Goal: Task Accomplishment & Management: Use online tool/utility

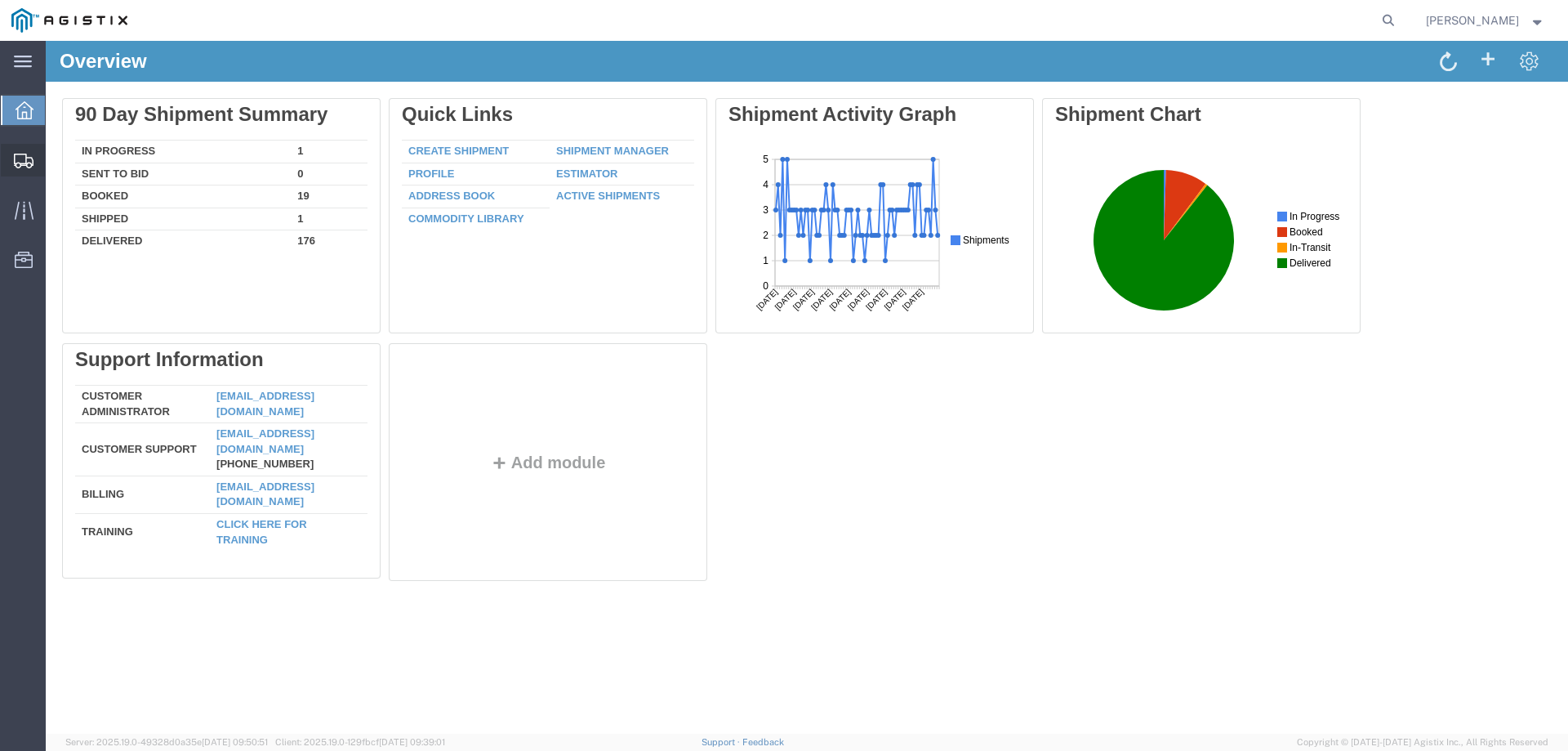
click at [21, 165] on icon at bounding box center [23, 161] width 20 height 15
click at [0, 0] on span "Create from Template" at bounding box center [0, 0] width 0 height 0
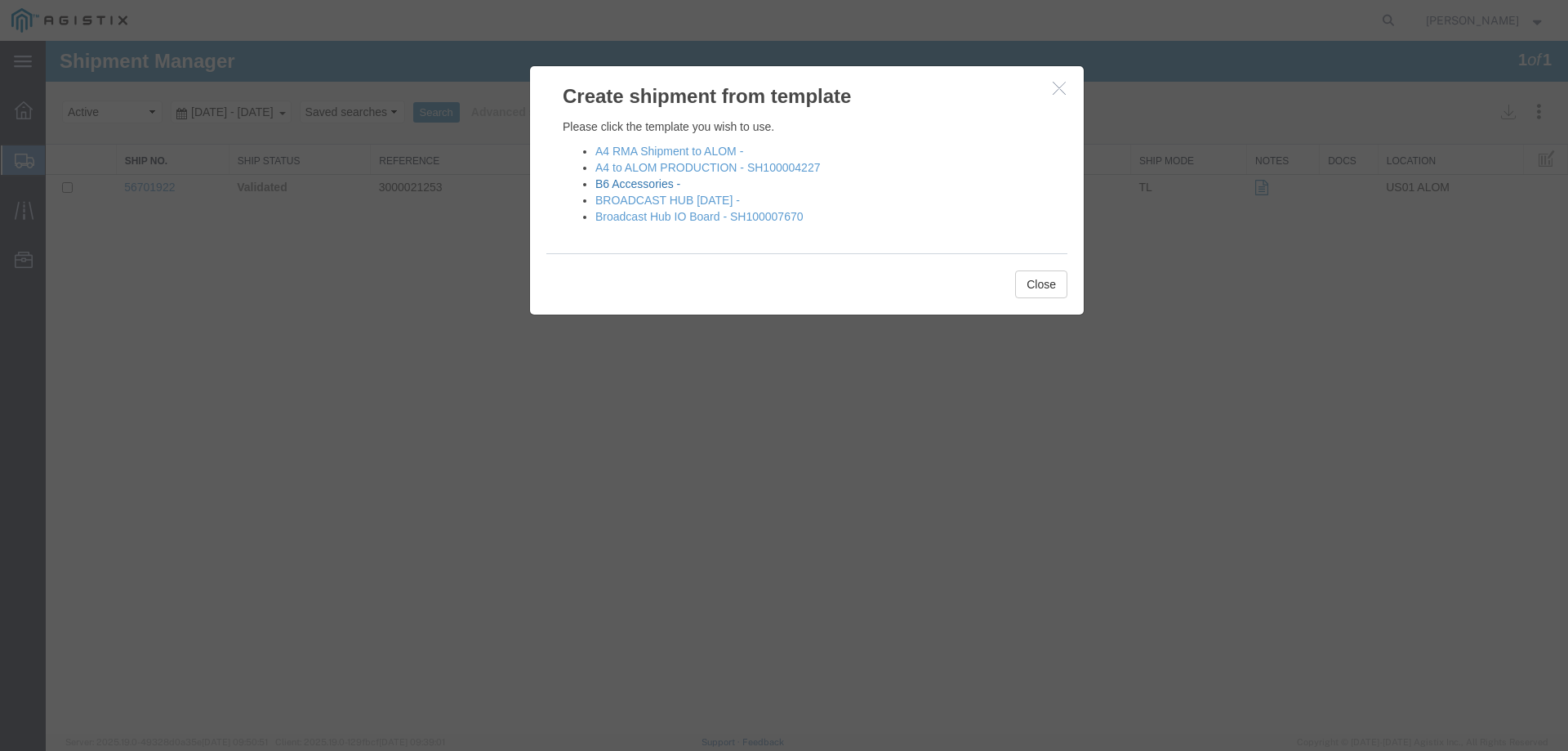
click at [650, 179] on link "B6 Accessories -" at bounding box center [637, 184] width 85 height 13
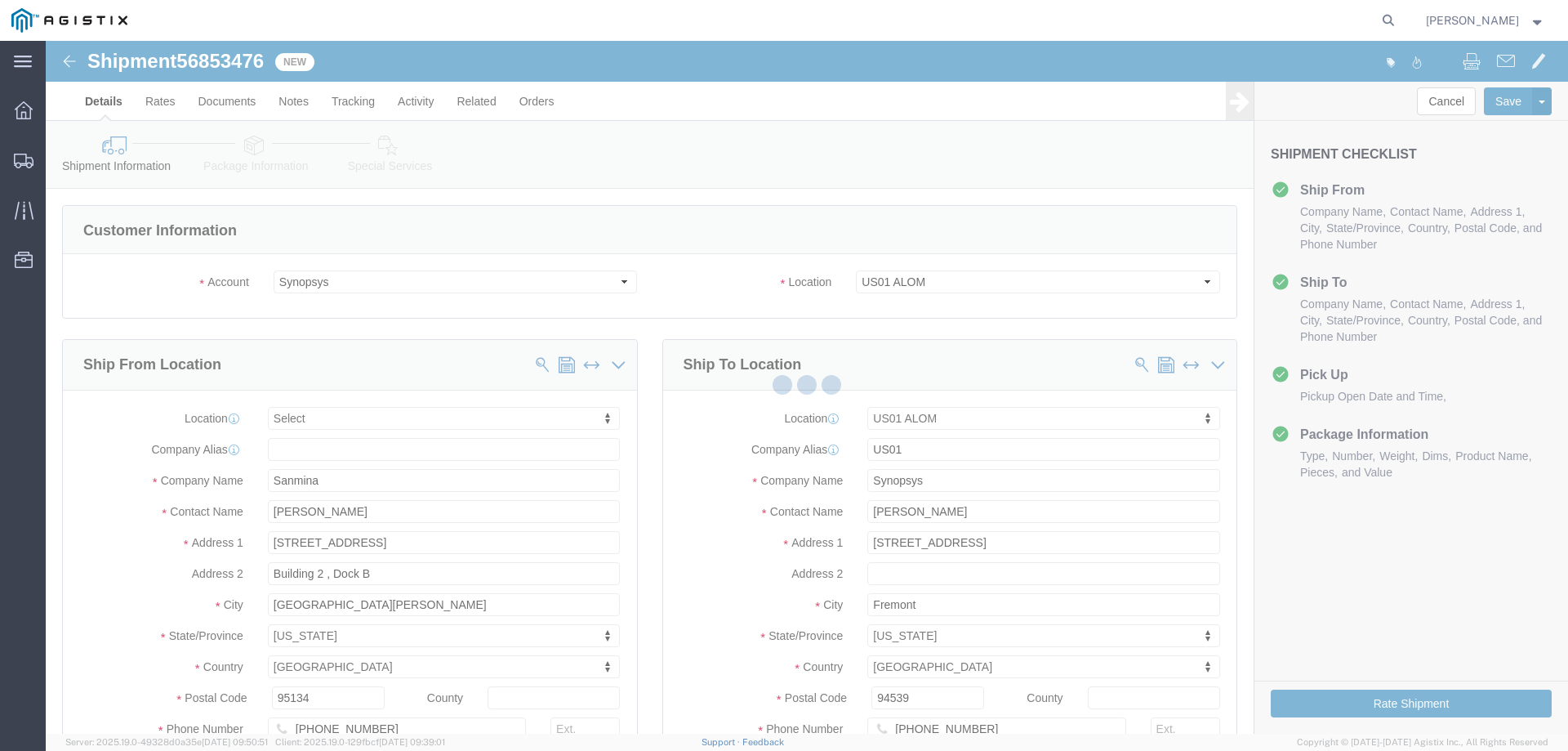
select select
select select "65511"
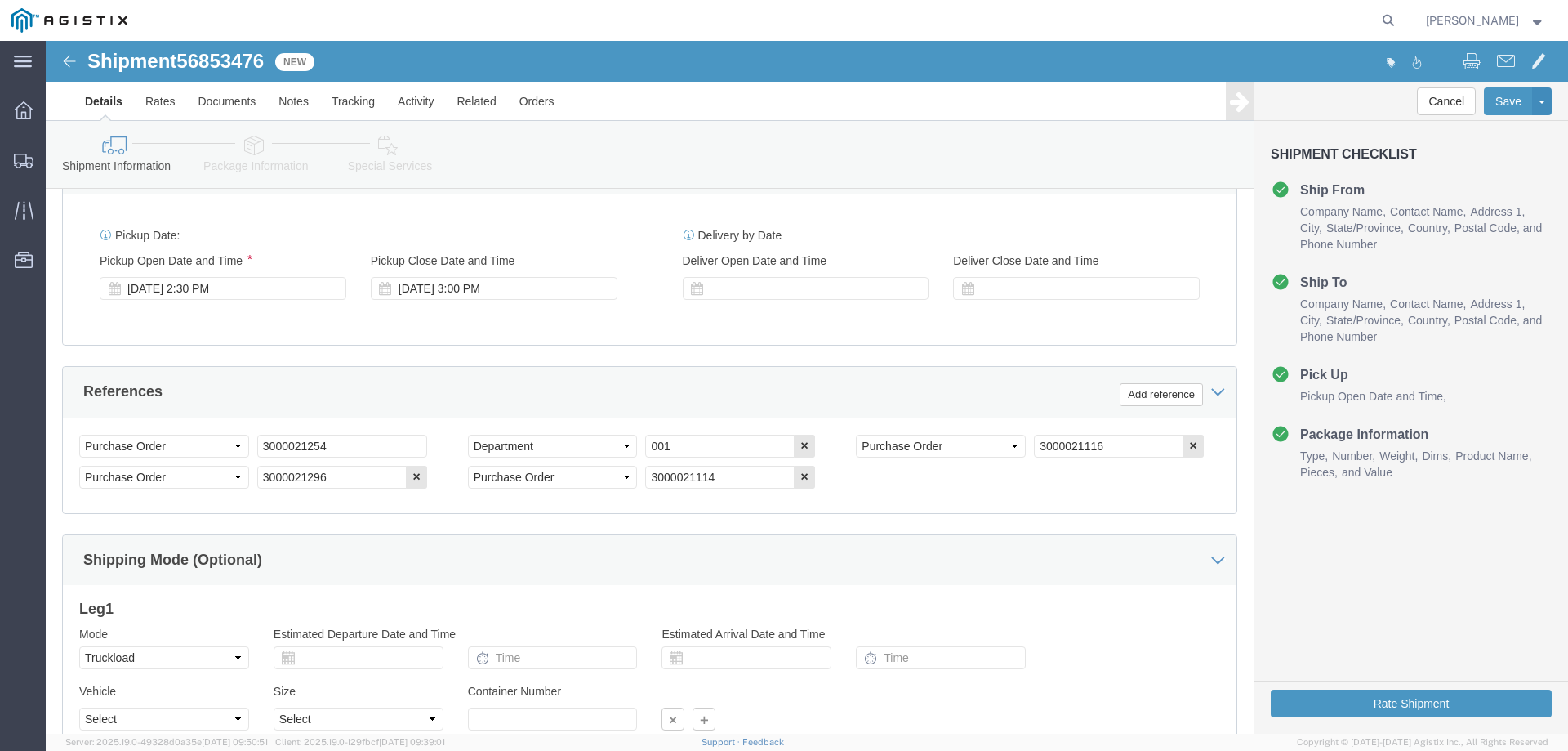
scroll to position [736, 0]
click icon "button"
click input "3000021296"
click icon "button"
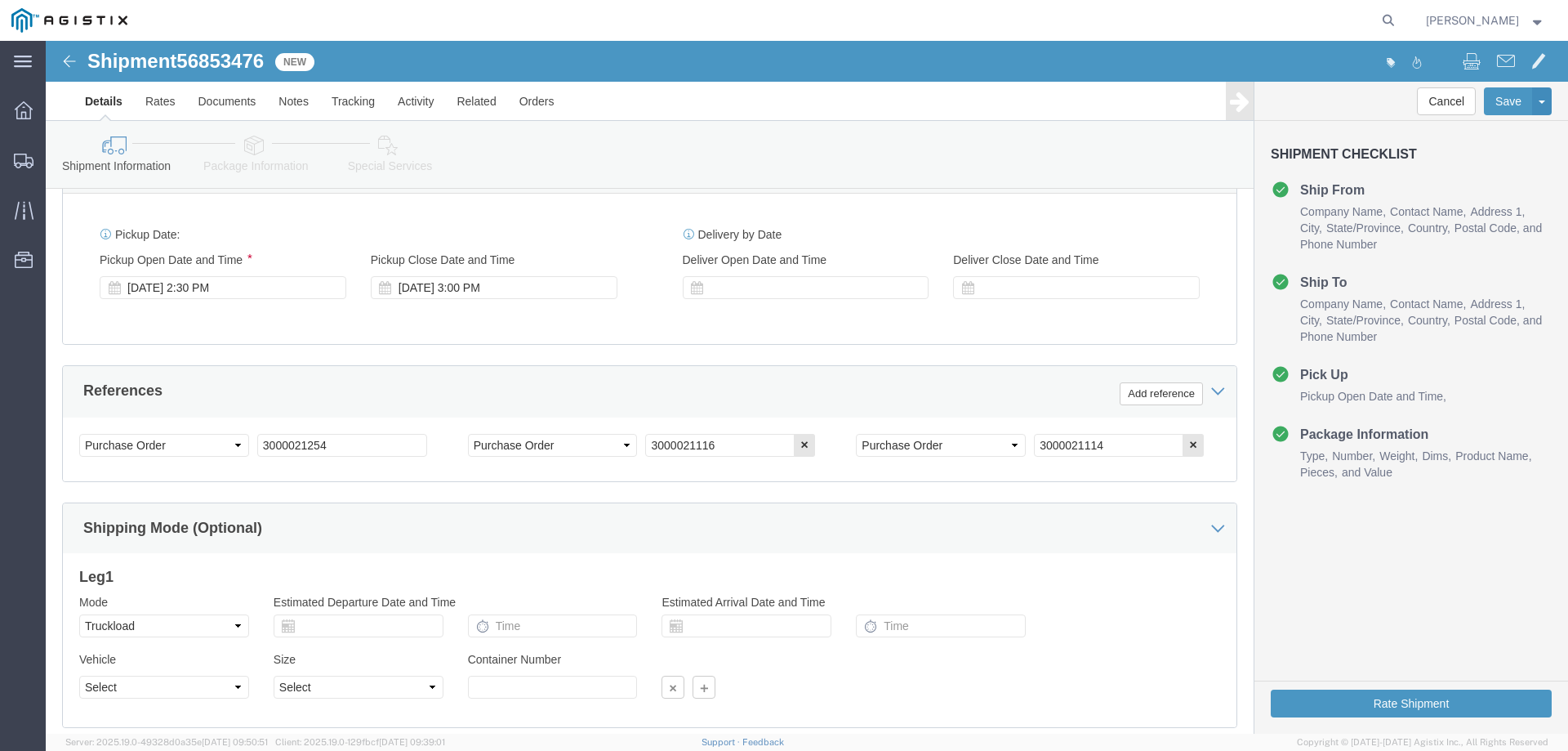
click div "Shipping Mode (Optional)"
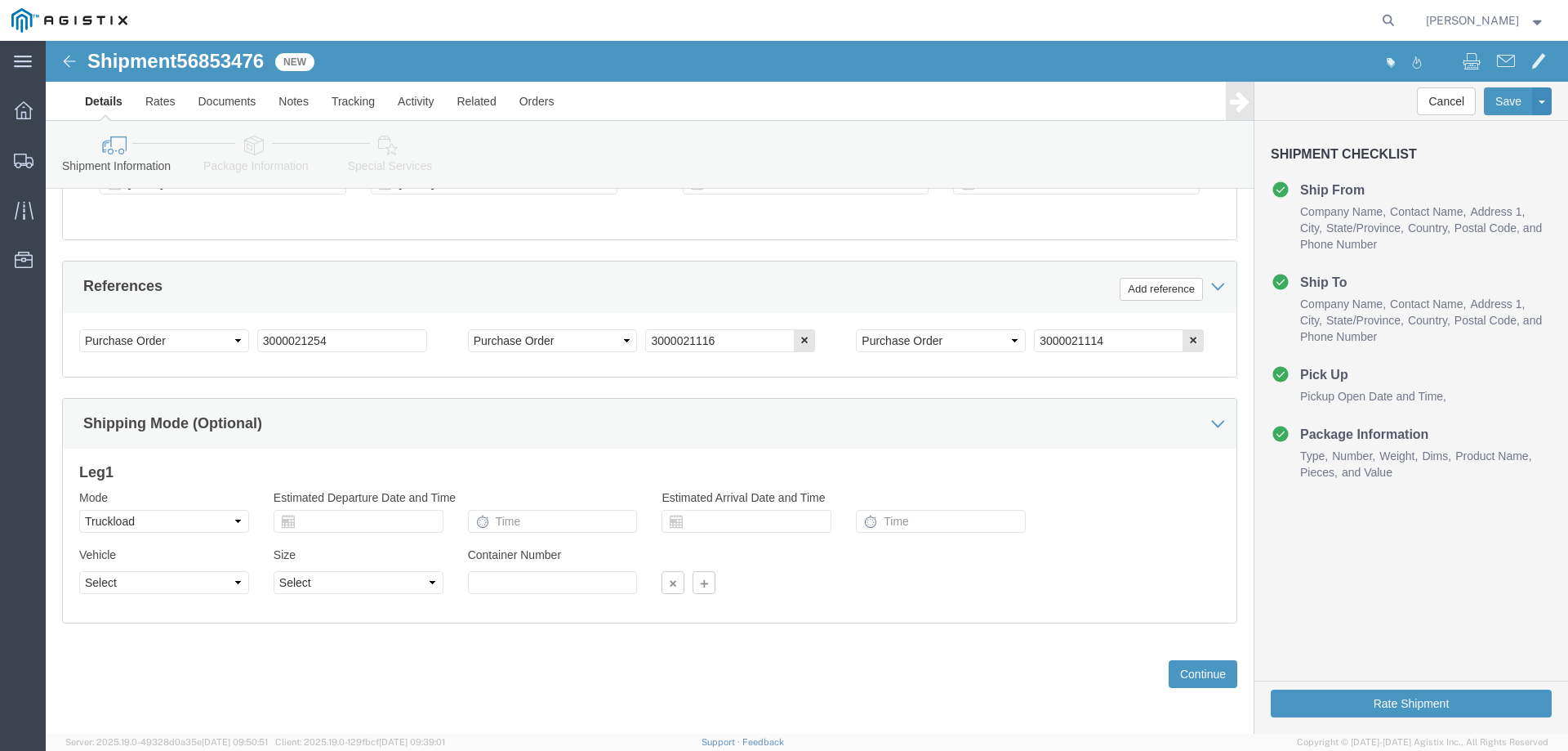
scroll to position [844, 0]
click button "Continue"
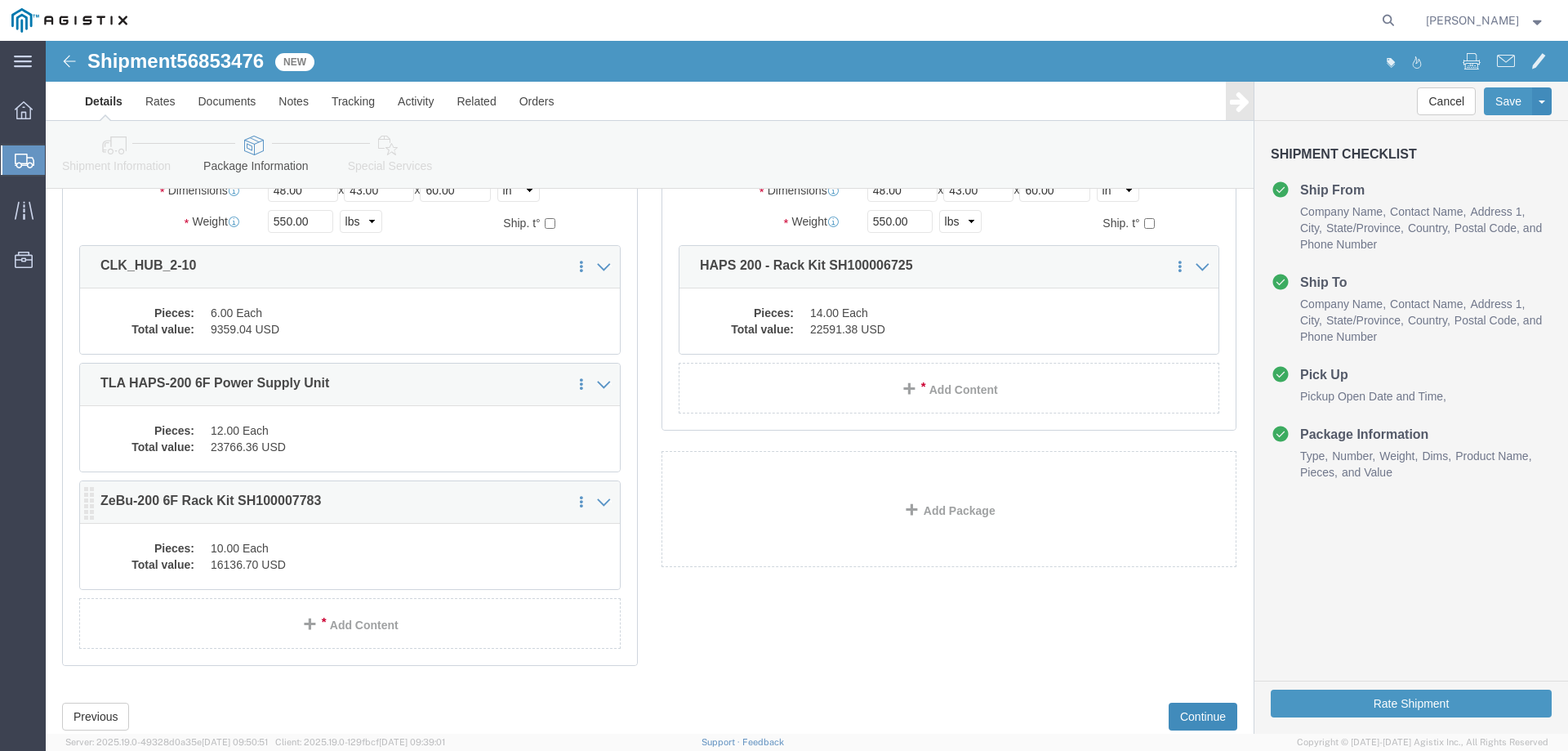
scroll to position [275, 0]
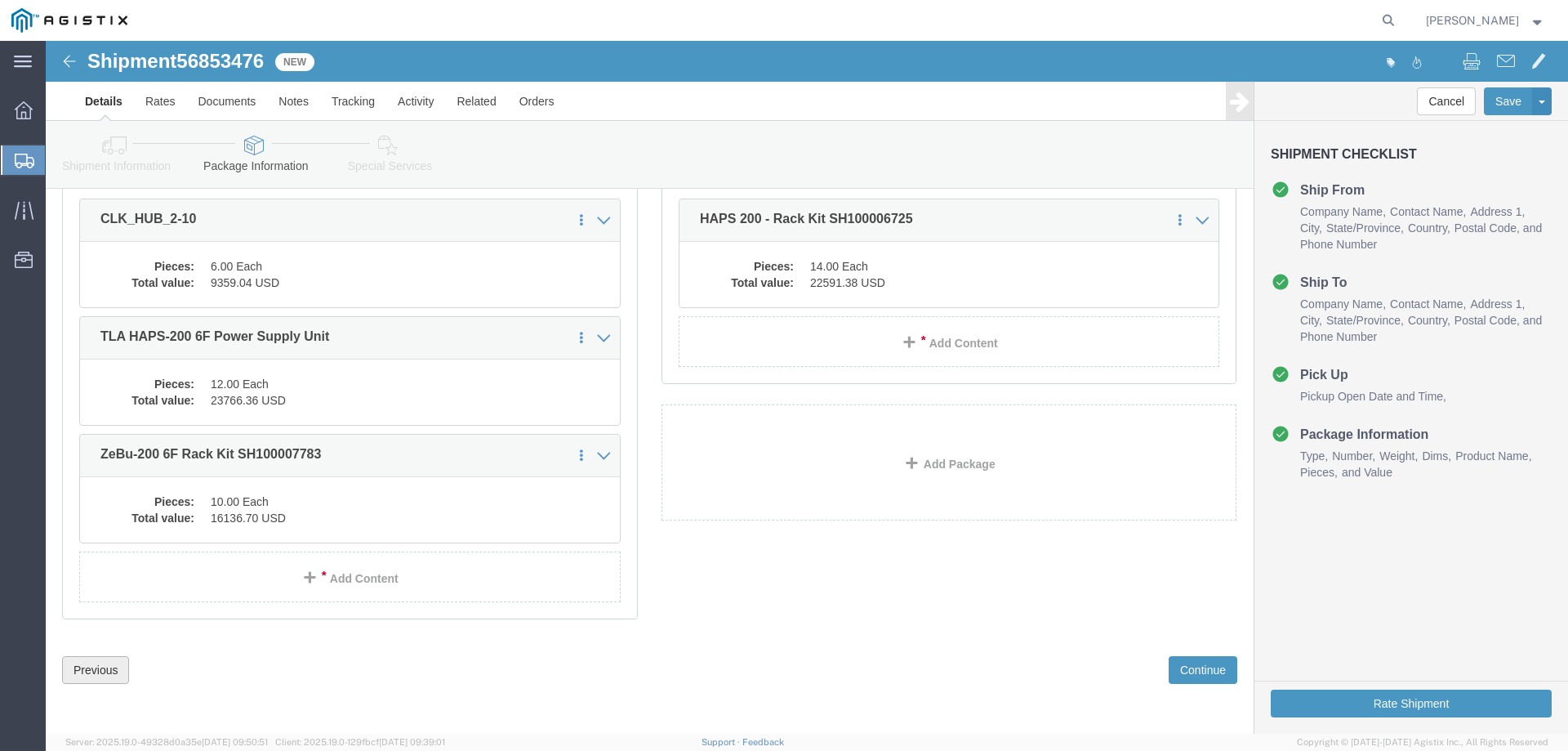
click button "Previous"
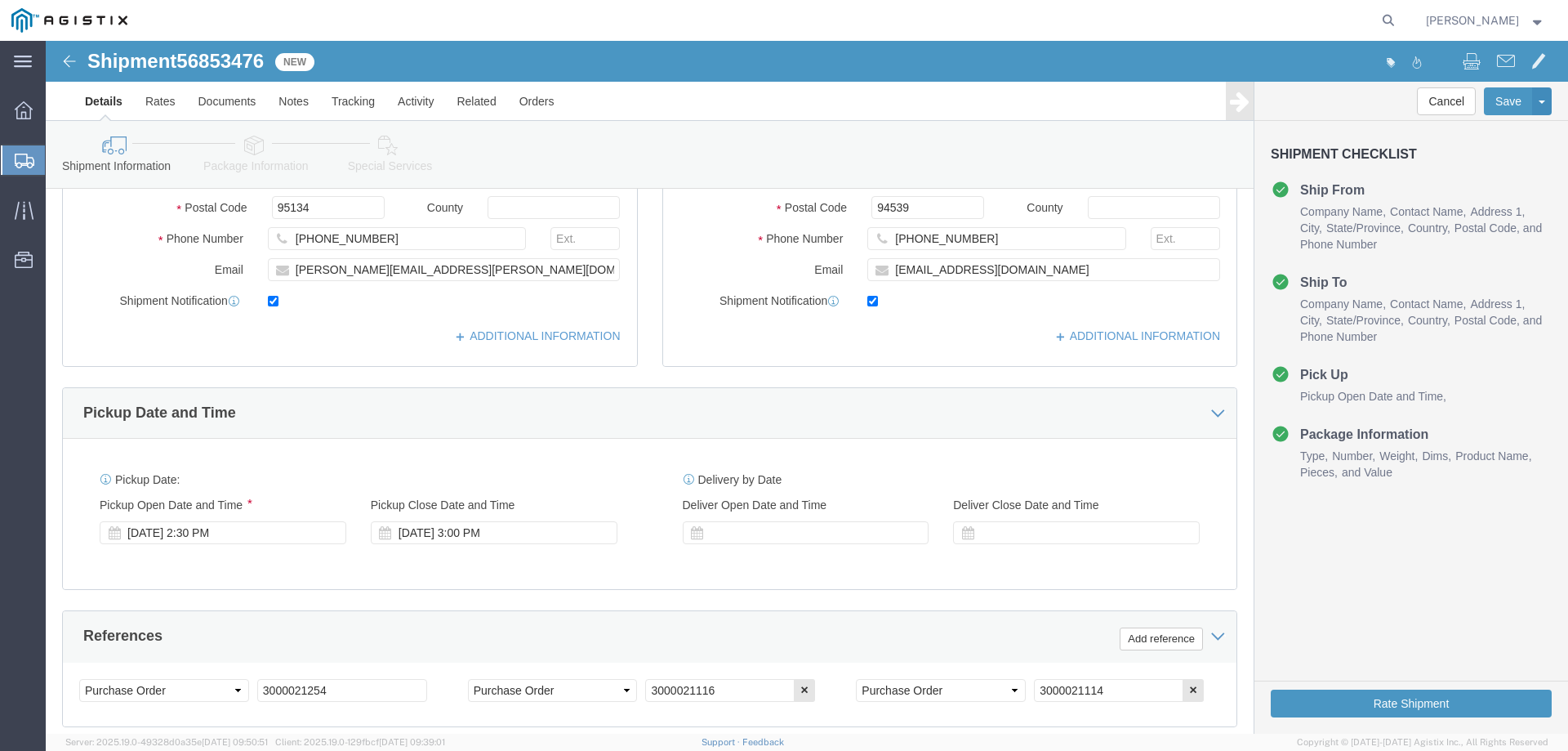
scroll to position [436, 0]
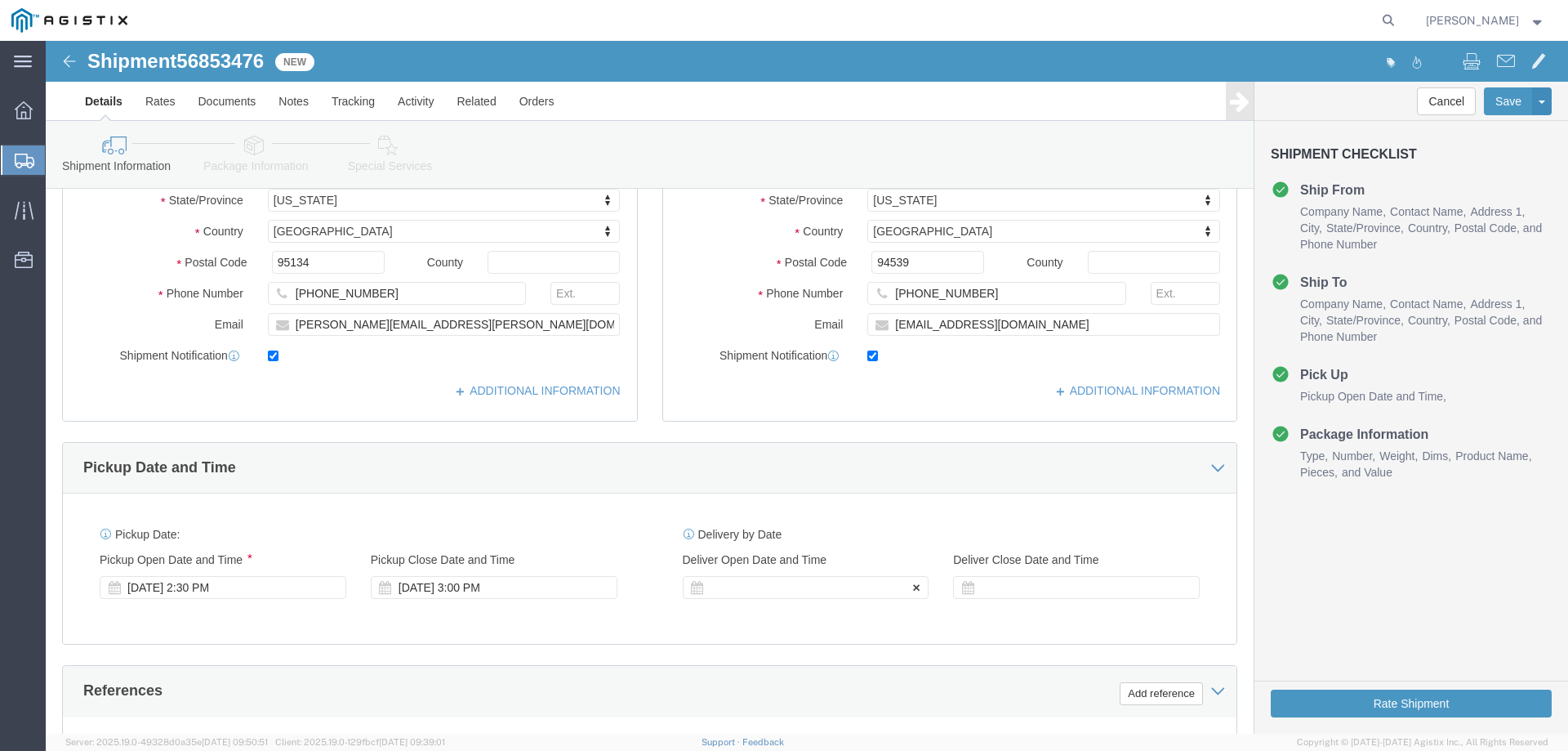
click div "Delivery Start Date Delivery Start Time Deliver Open Date and Time"
click div
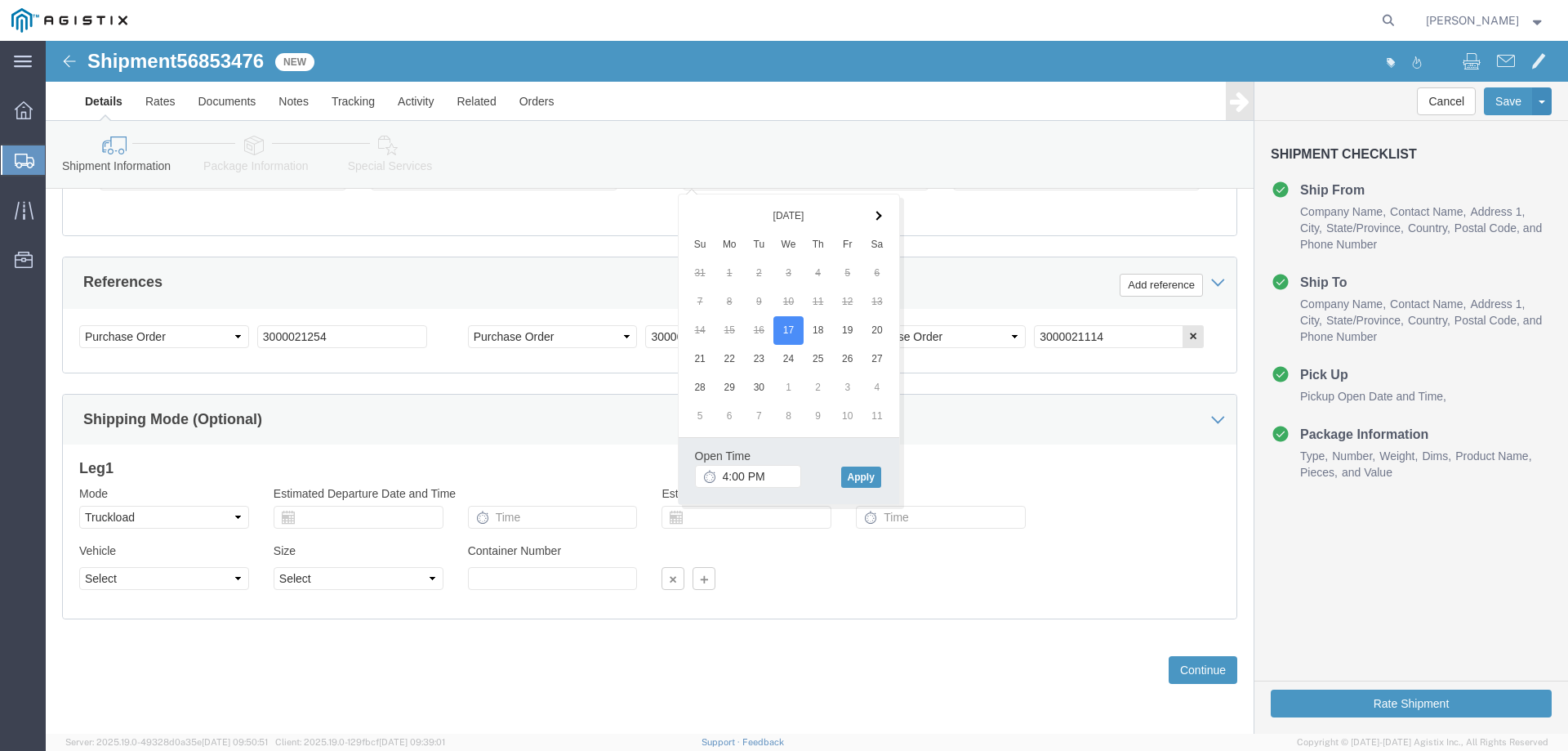
click icon
click input "4:00 PM"
type input "3:30 PM"
click button "Apply"
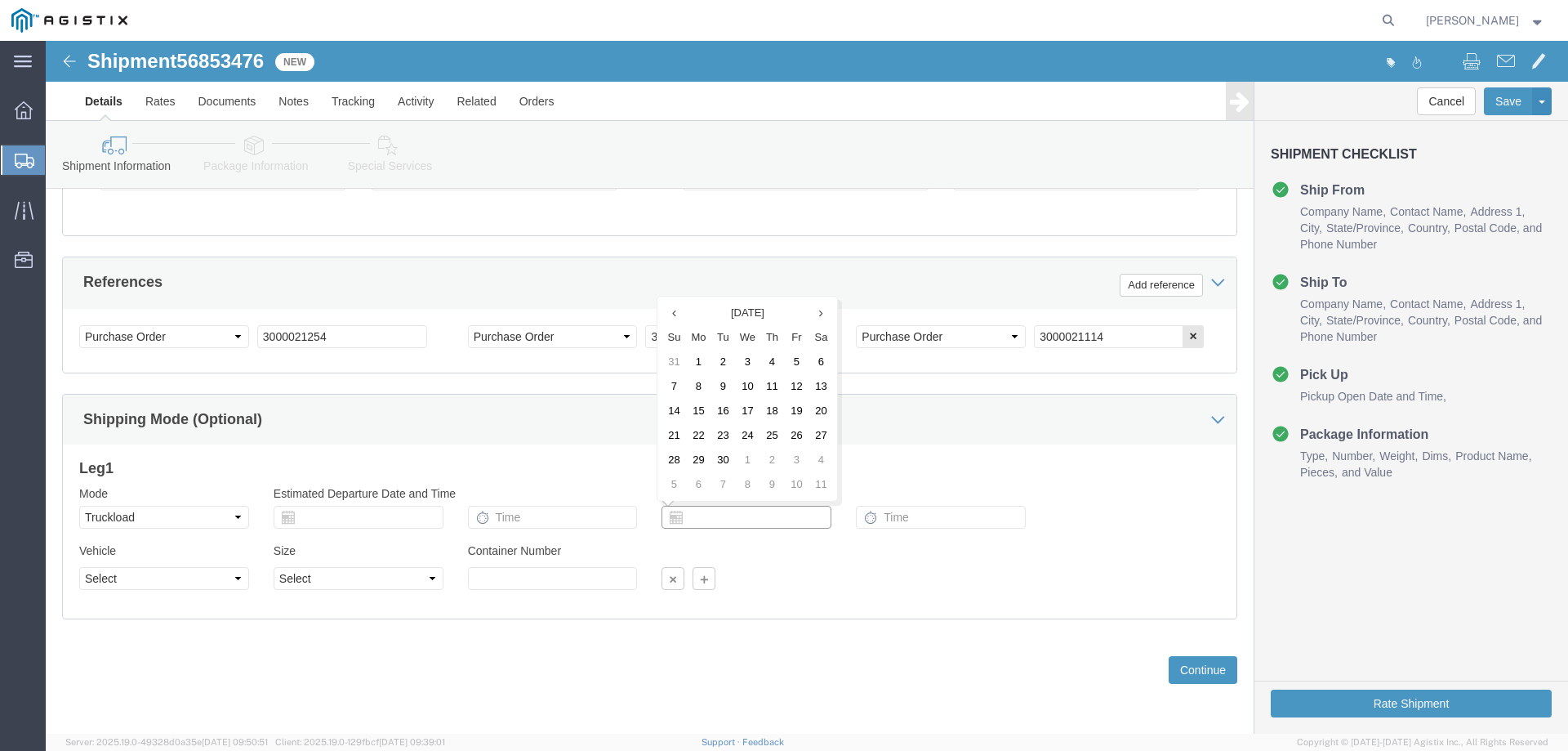
click input "text"
click div "Shipping Mode (Optional)"
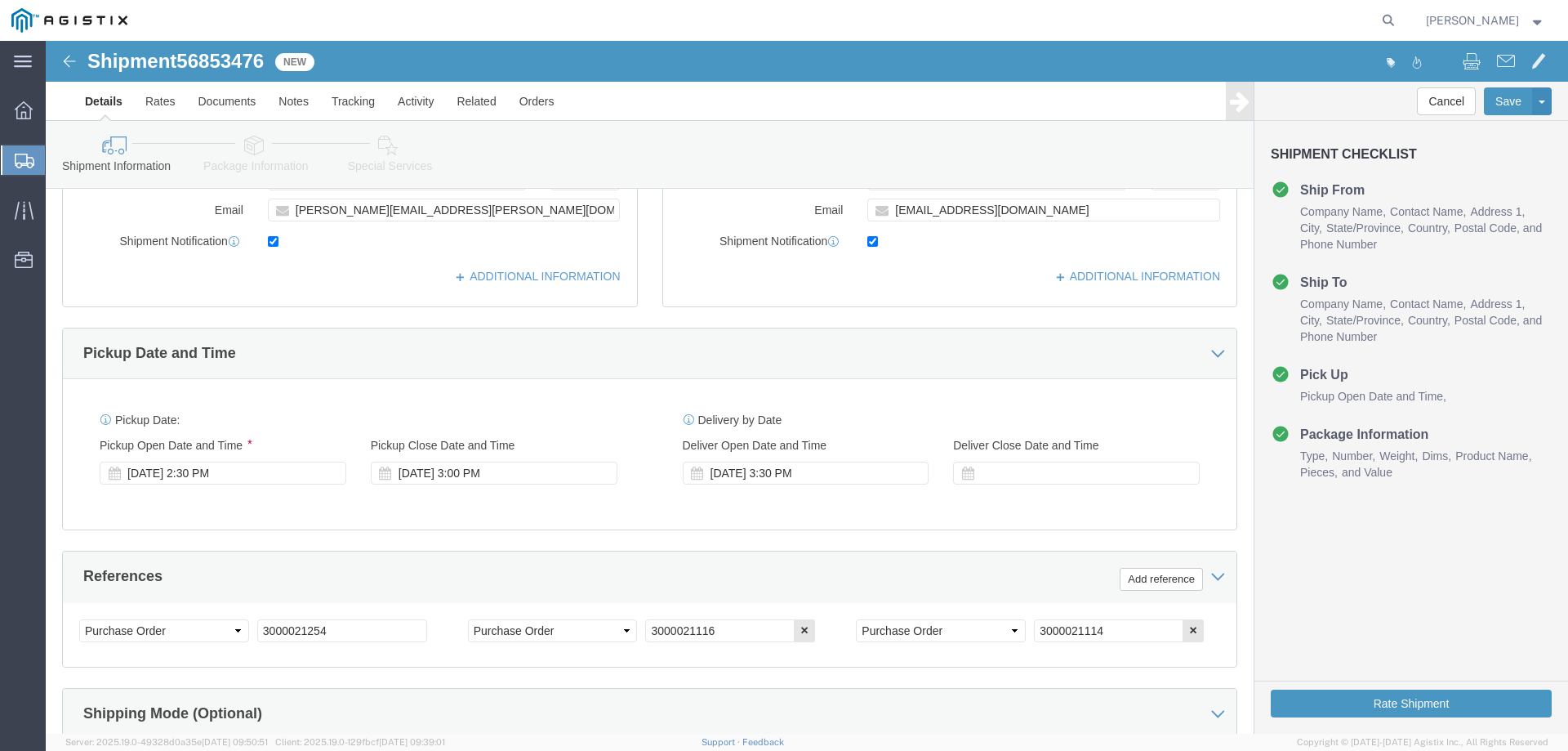
scroll to position [517, 0]
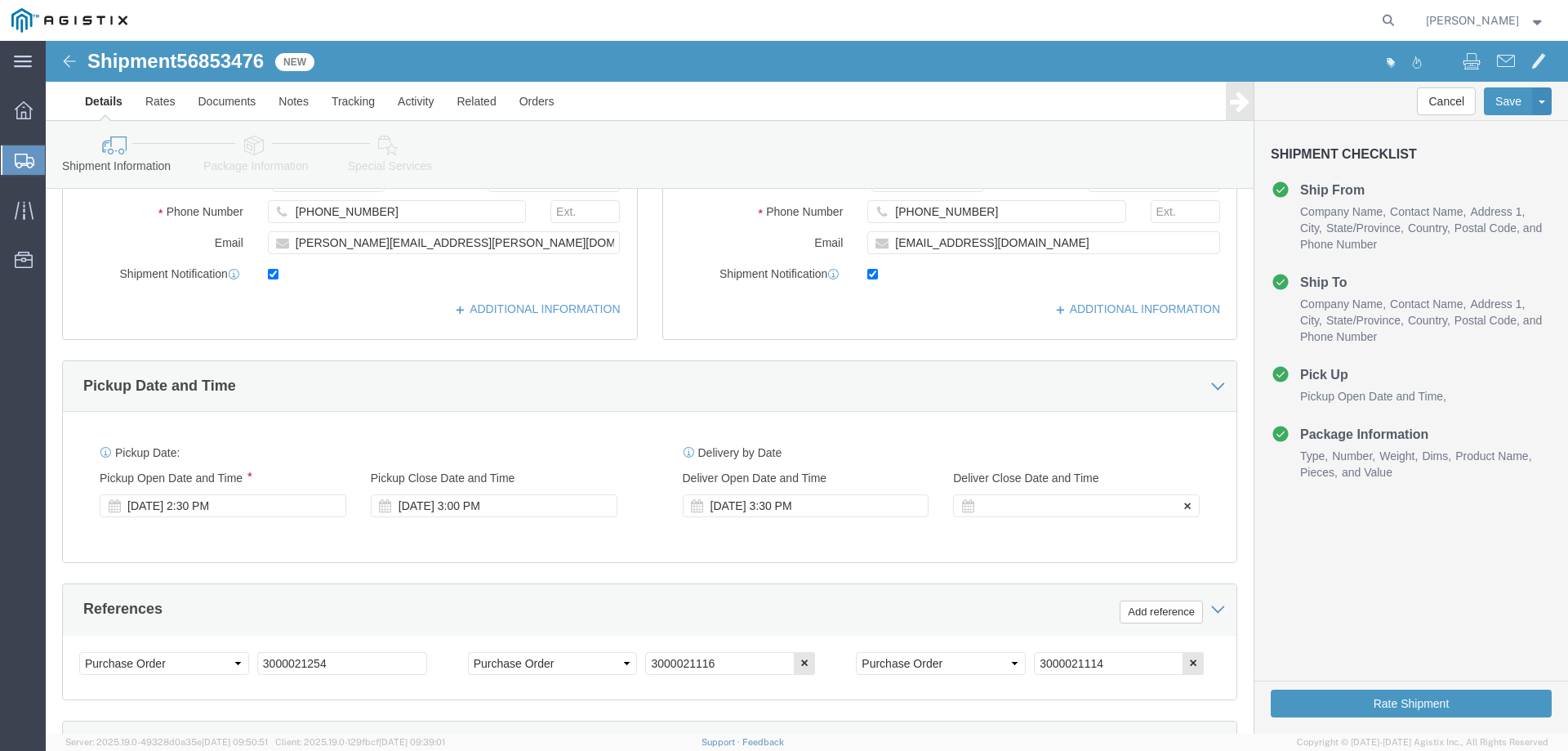
click div "Deliver Close Date Deliver Close Time Deliver Close Date and Time"
drag, startPoint x: 974, startPoint y: 489, endPoint x: 973, endPoint y: 466, distance: 23.0
click div "Delivery by Date Delivery Start Date Delivery Start Time Deliver Open Date and …"
click div
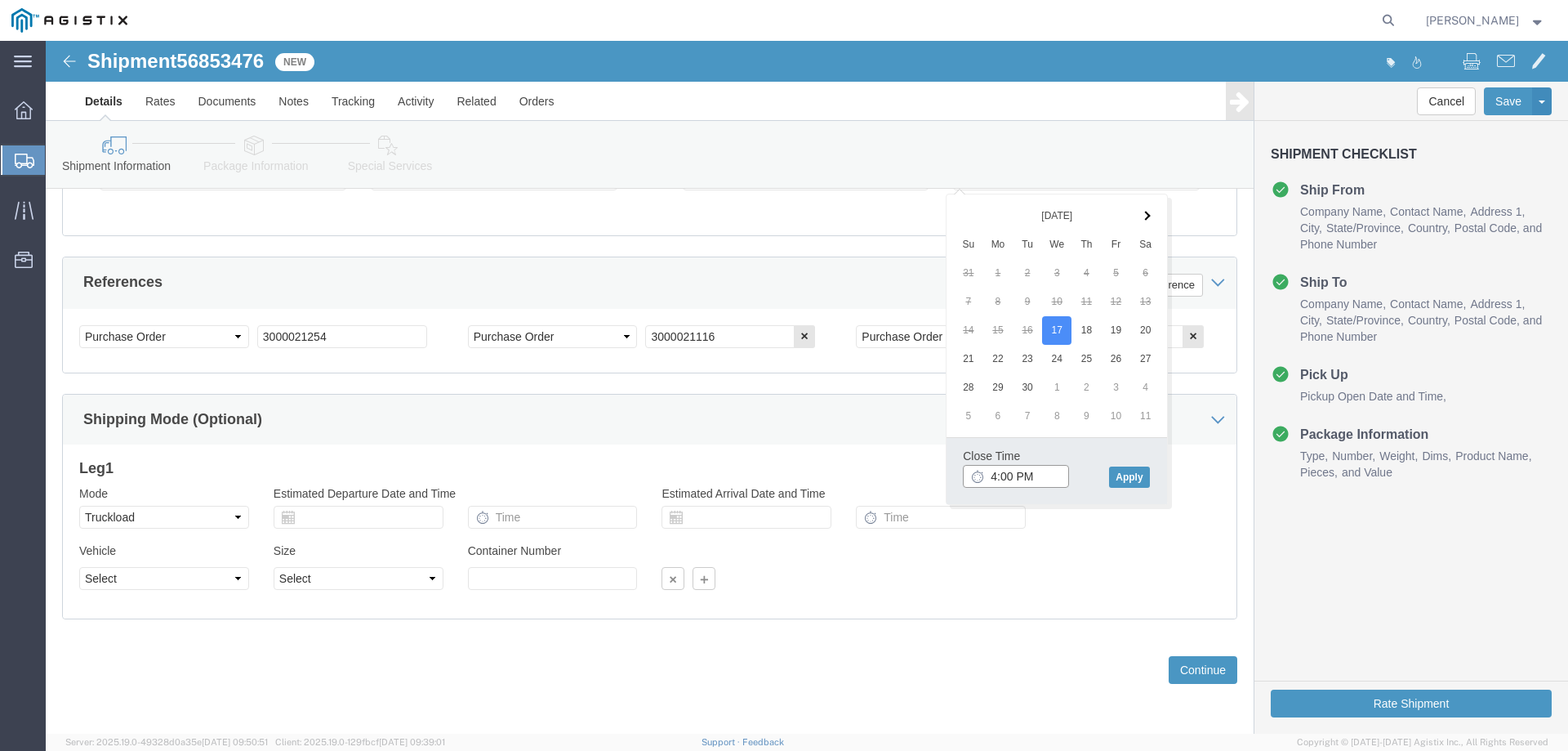
type input "4:00 PM"
click button "Apply"
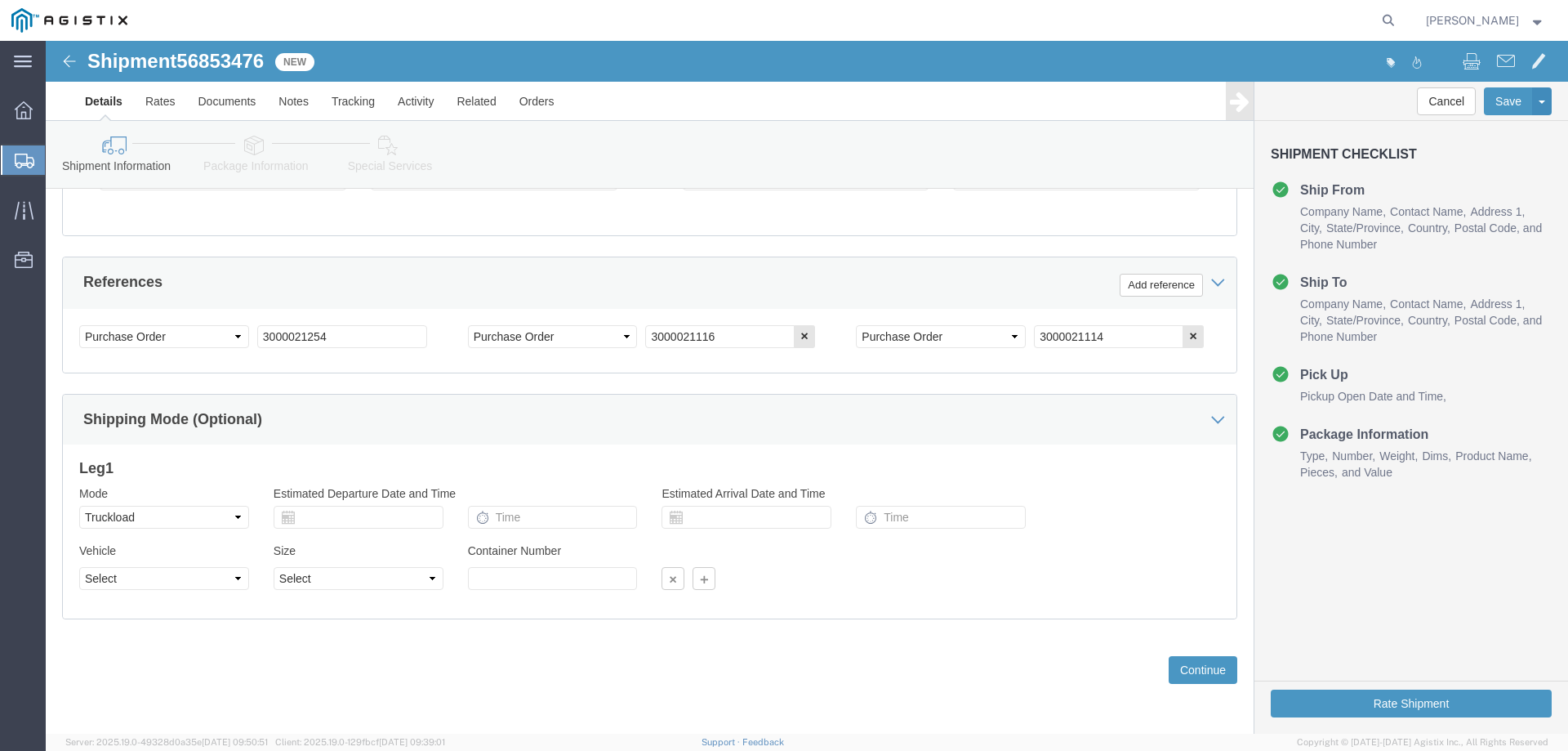
click div "Shipping Mode (Optional)"
drag, startPoint x: 1129, startPoint y: 619, endPoint x: 1140, endPoint y: 629, distance: 14.9
click button "Continue"
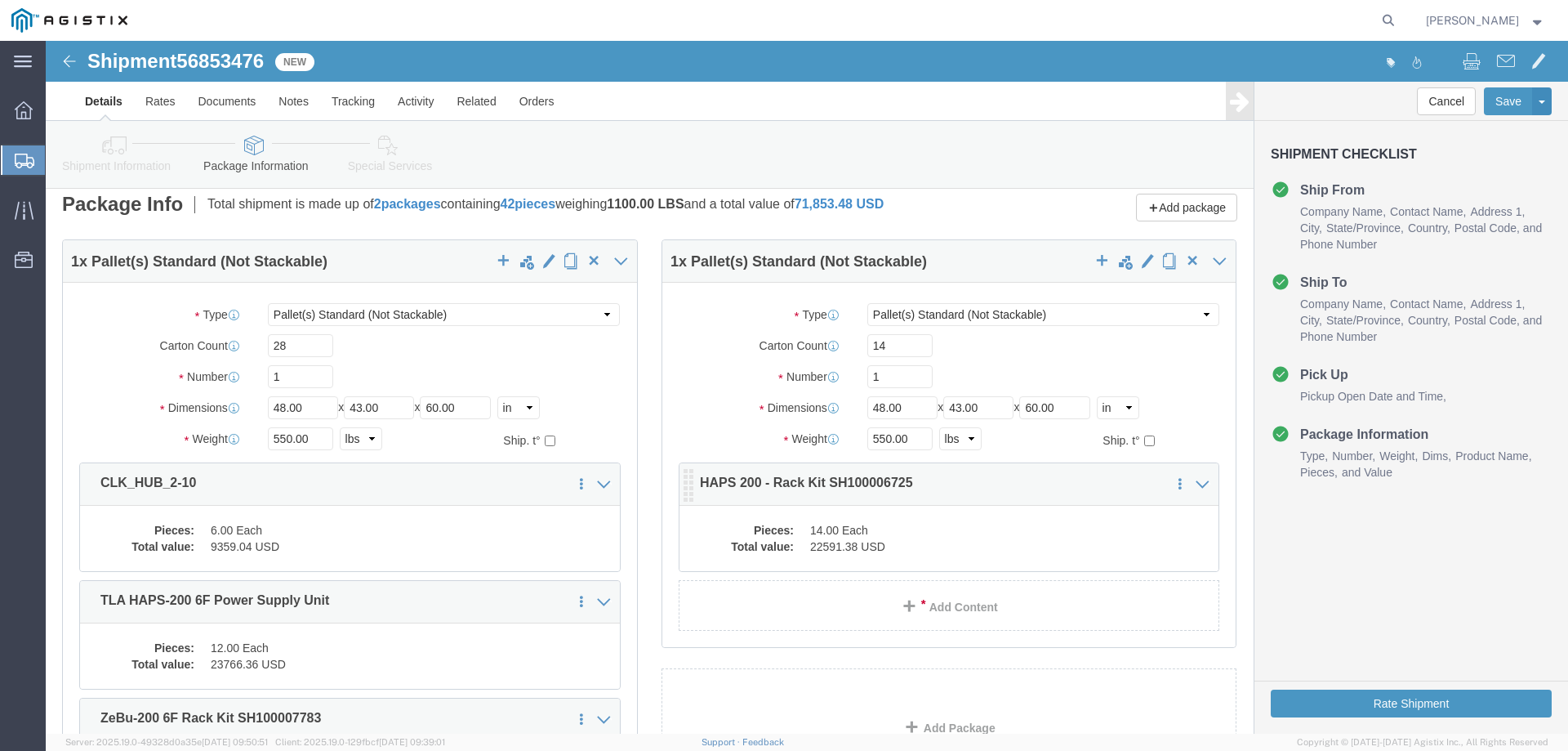
scroll to position [163, 0]
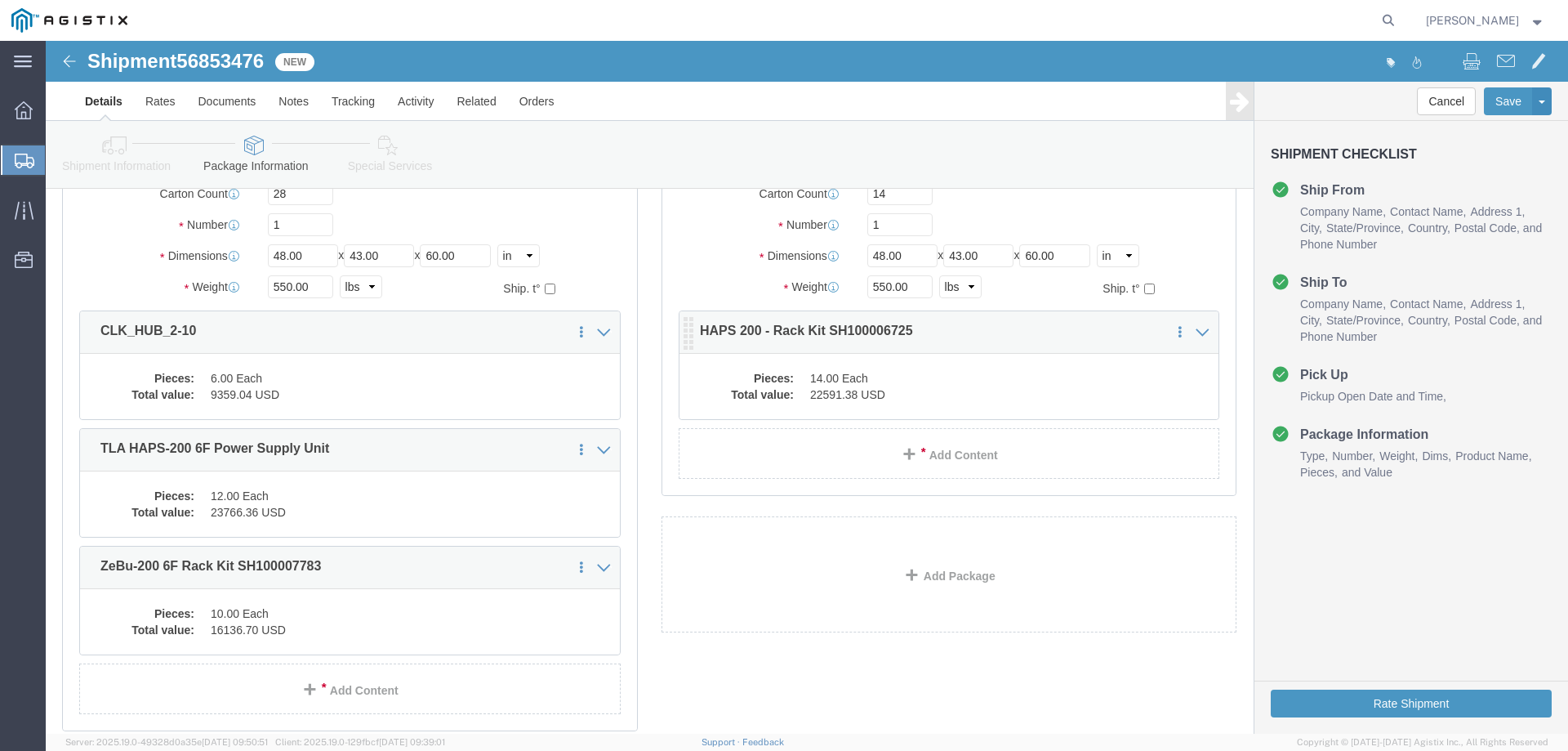
click div "1 x Pallet(s) Standard (Not Stackable) Package Type Select Bale(s) Basket(s) Bo…"
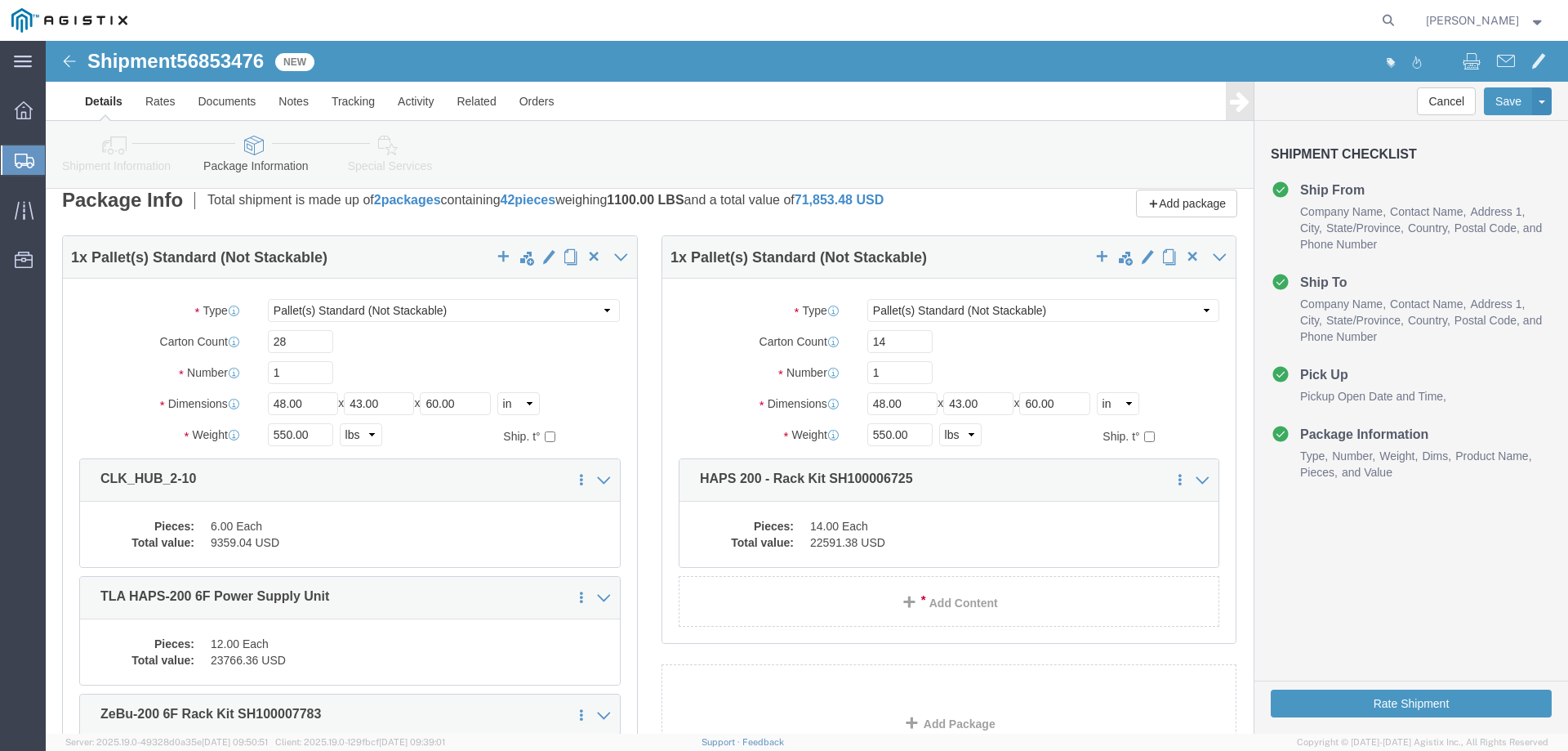
scroll to position [0, 0]
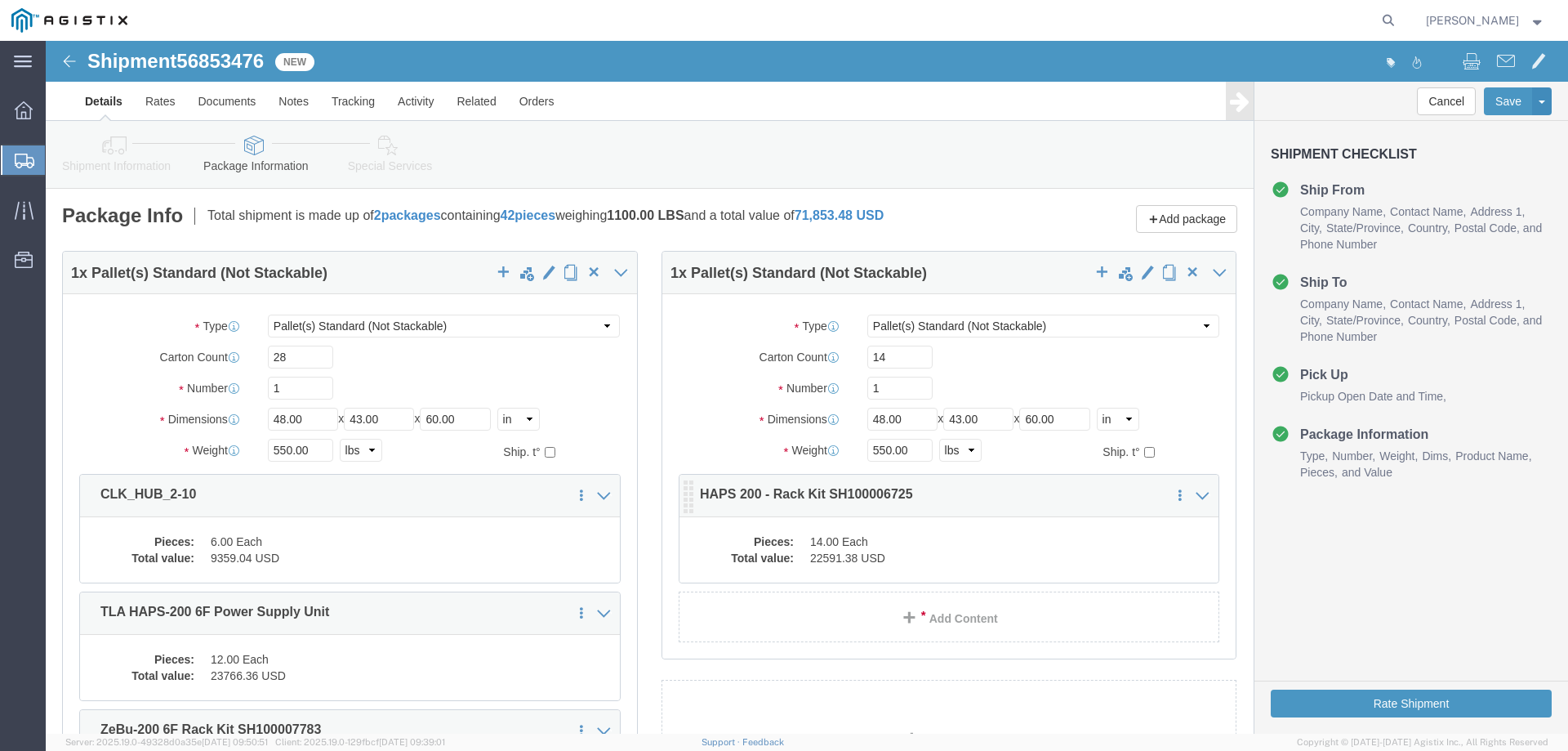
click dd "14.00 Each"
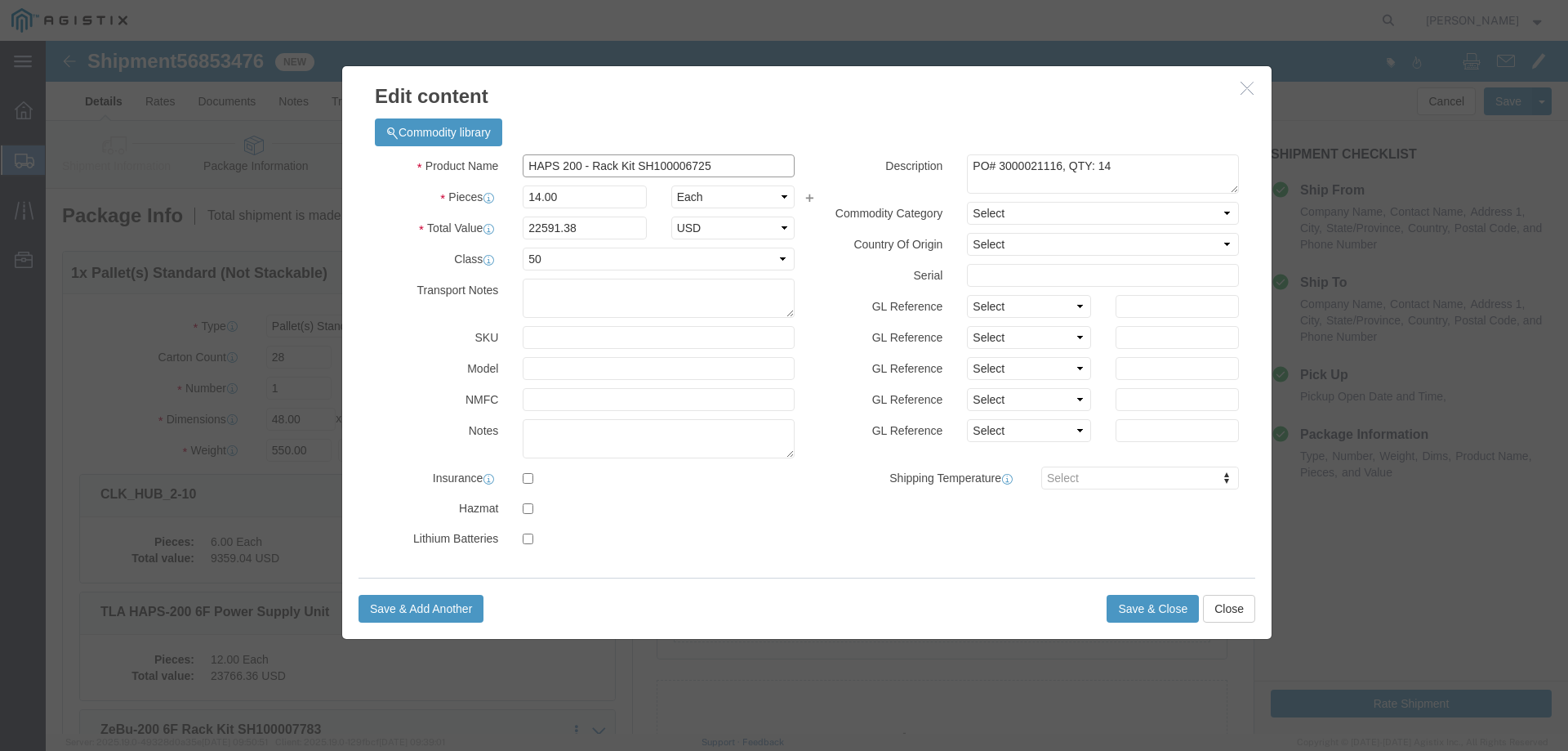
click input "HAPS 200 - Rack Kit SH100006725"
click textarea "PO# 3000021116, QTY: 14"
click input "HAPS 200 - Rack Kit SH100006725"
click button "button"
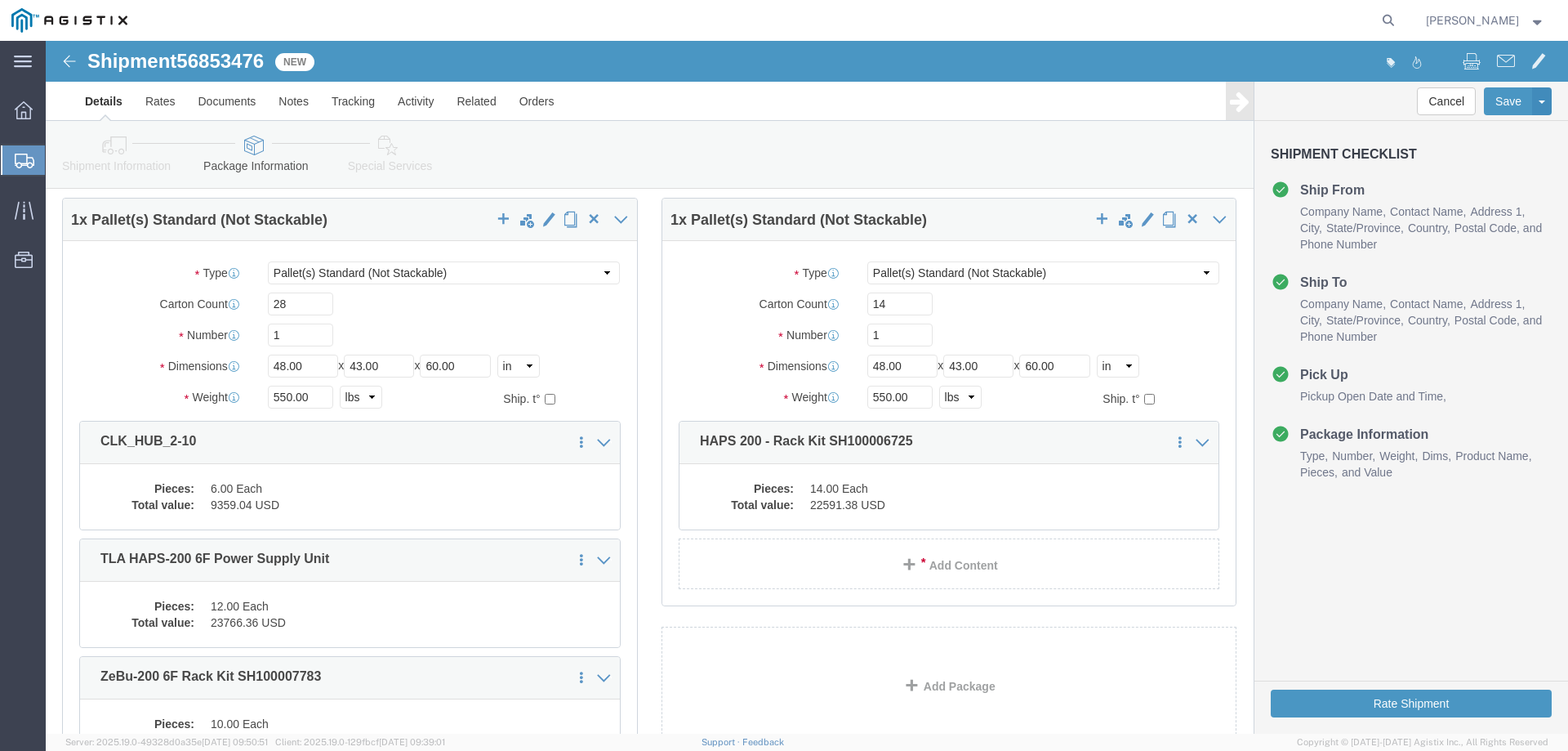
scroll to position [82, 0]
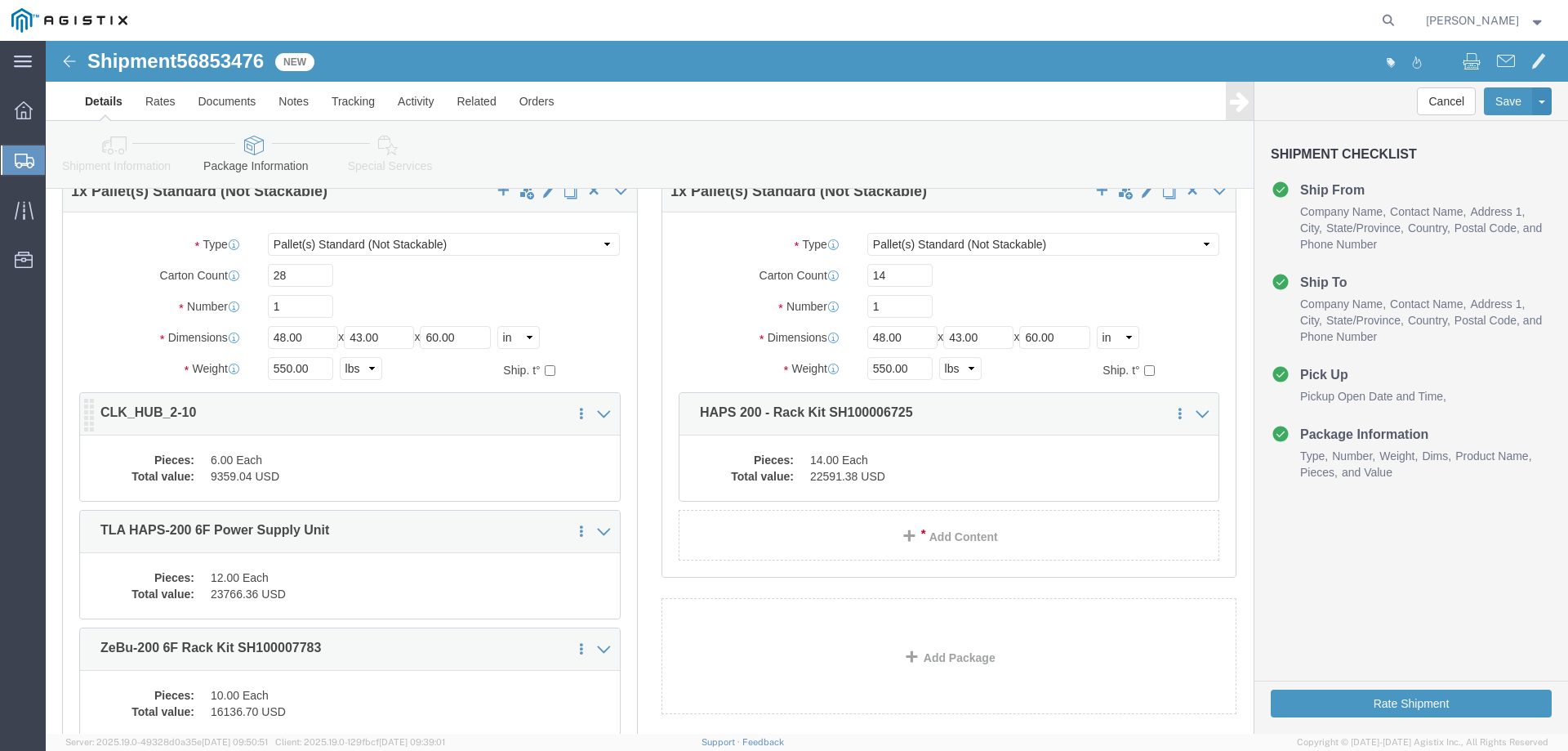
click dd "6.00 Each"
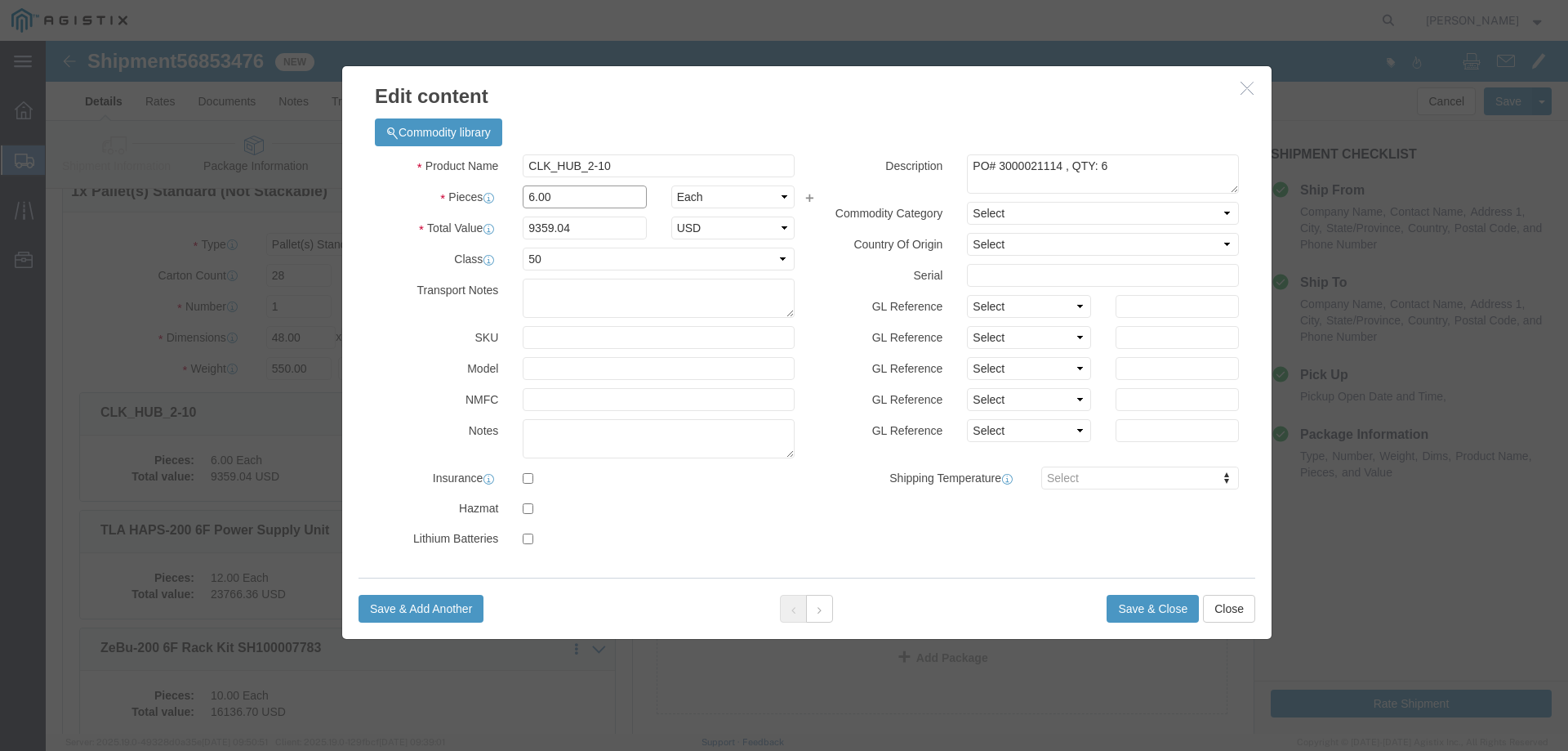
click input "6.00"
type input "3.00"
type input "4679.52"
click textarea "PO# 3000021114 , QTY: 6"
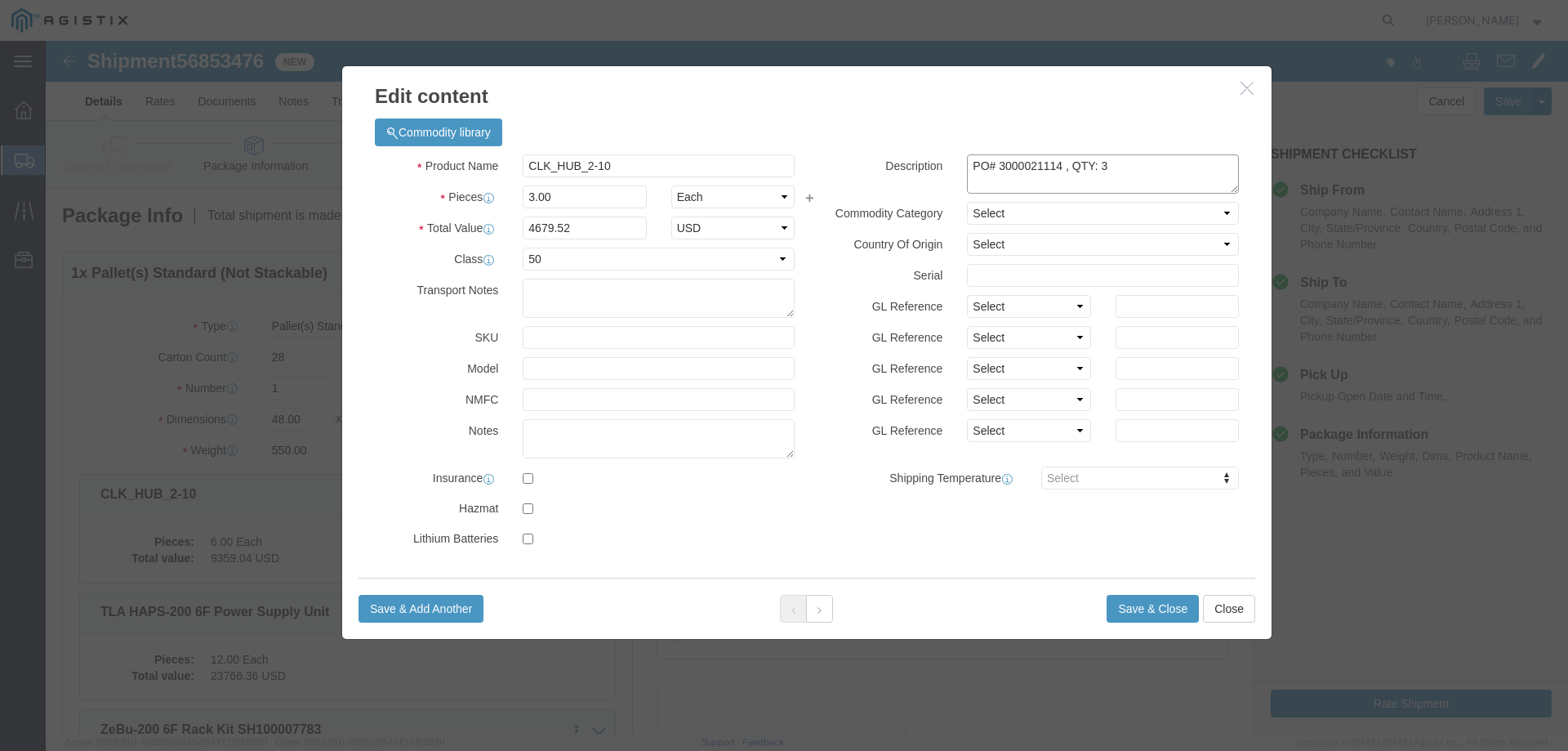
type textarea "PO# 3000021114 , QTY: 3"
click button "Save & Close"
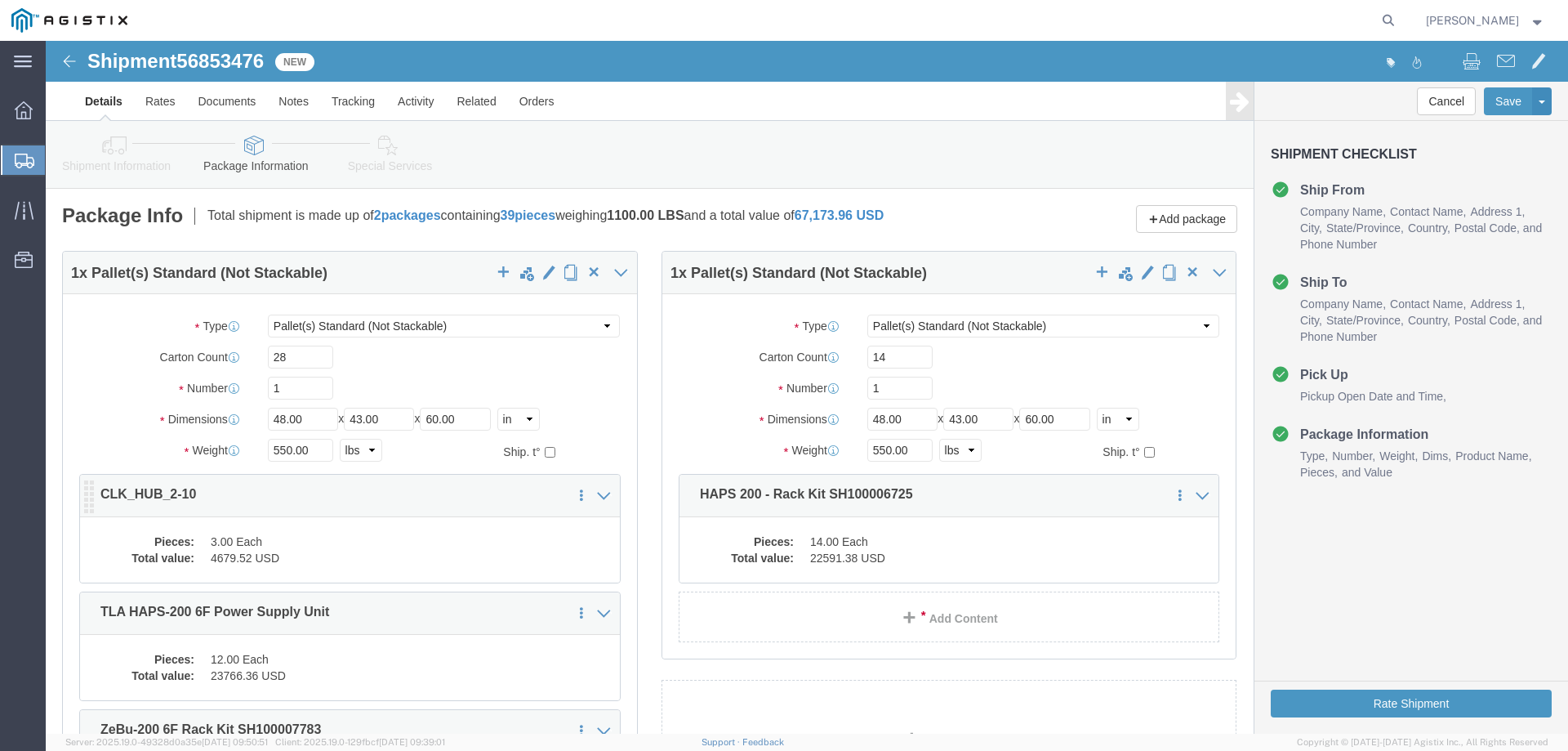
click div "1 x Pallet(s) Standard (Not Stackable) Package Type Select Bale(s) Basket(s) Bo…"
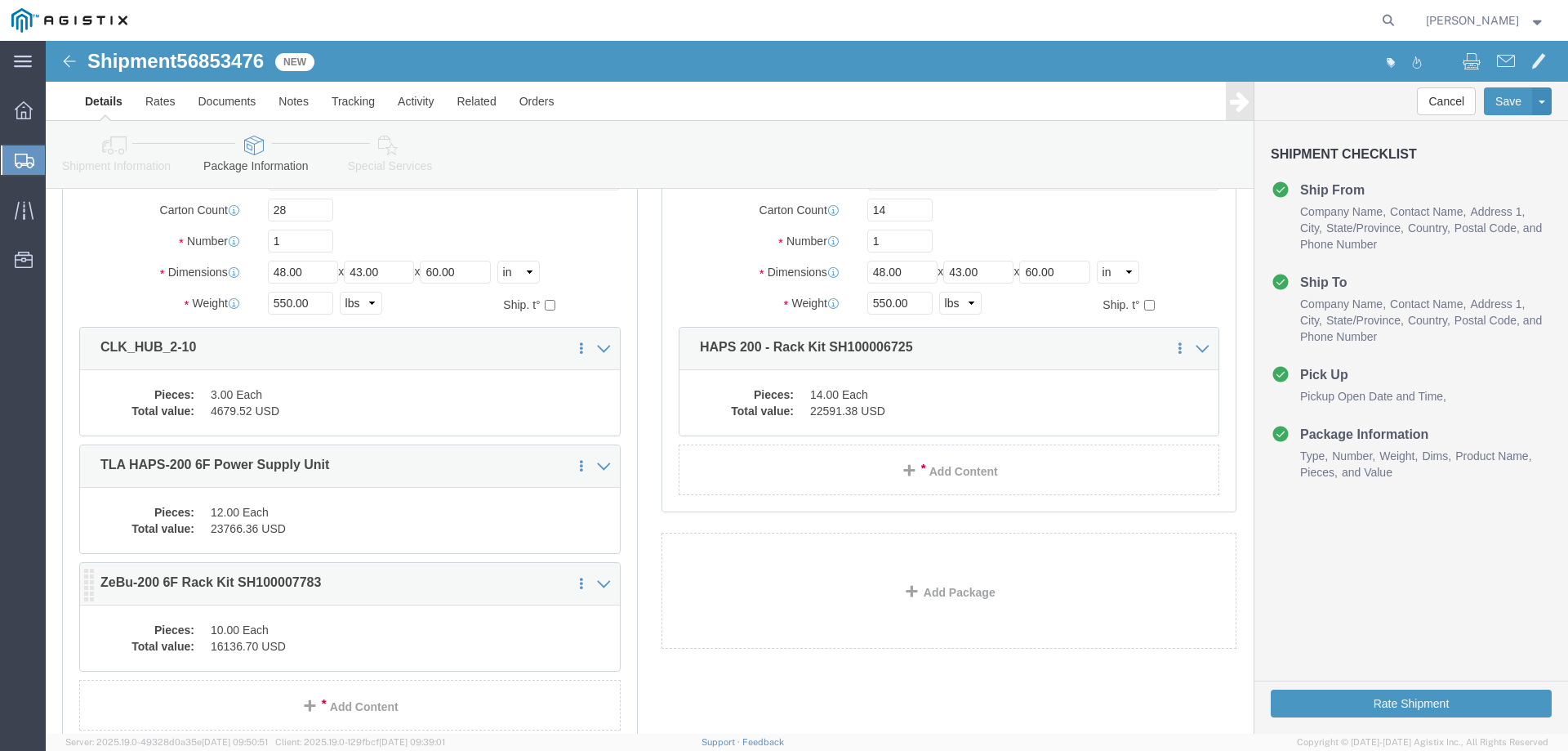
scroll to position [163, 0]
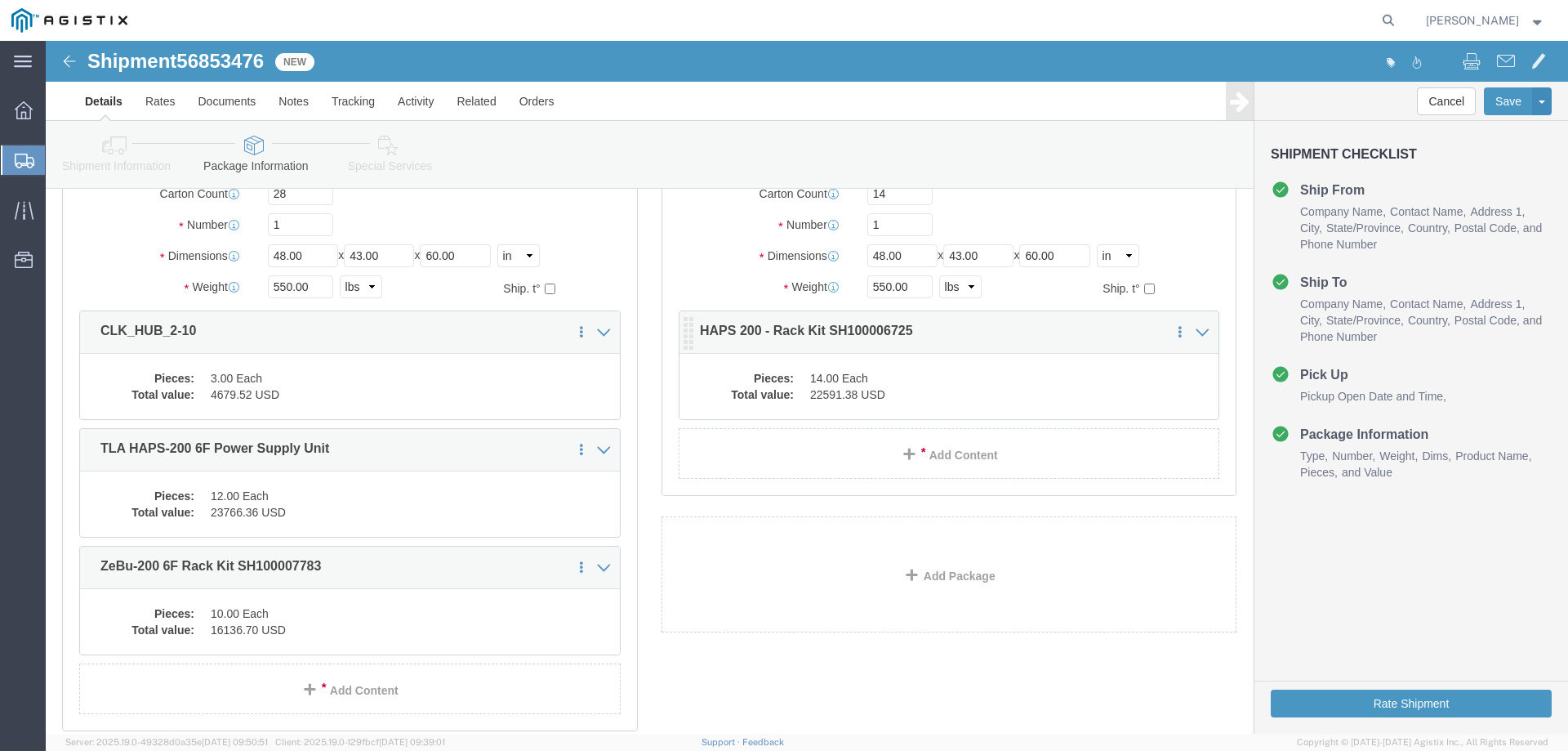
click dd "14.00 Each"
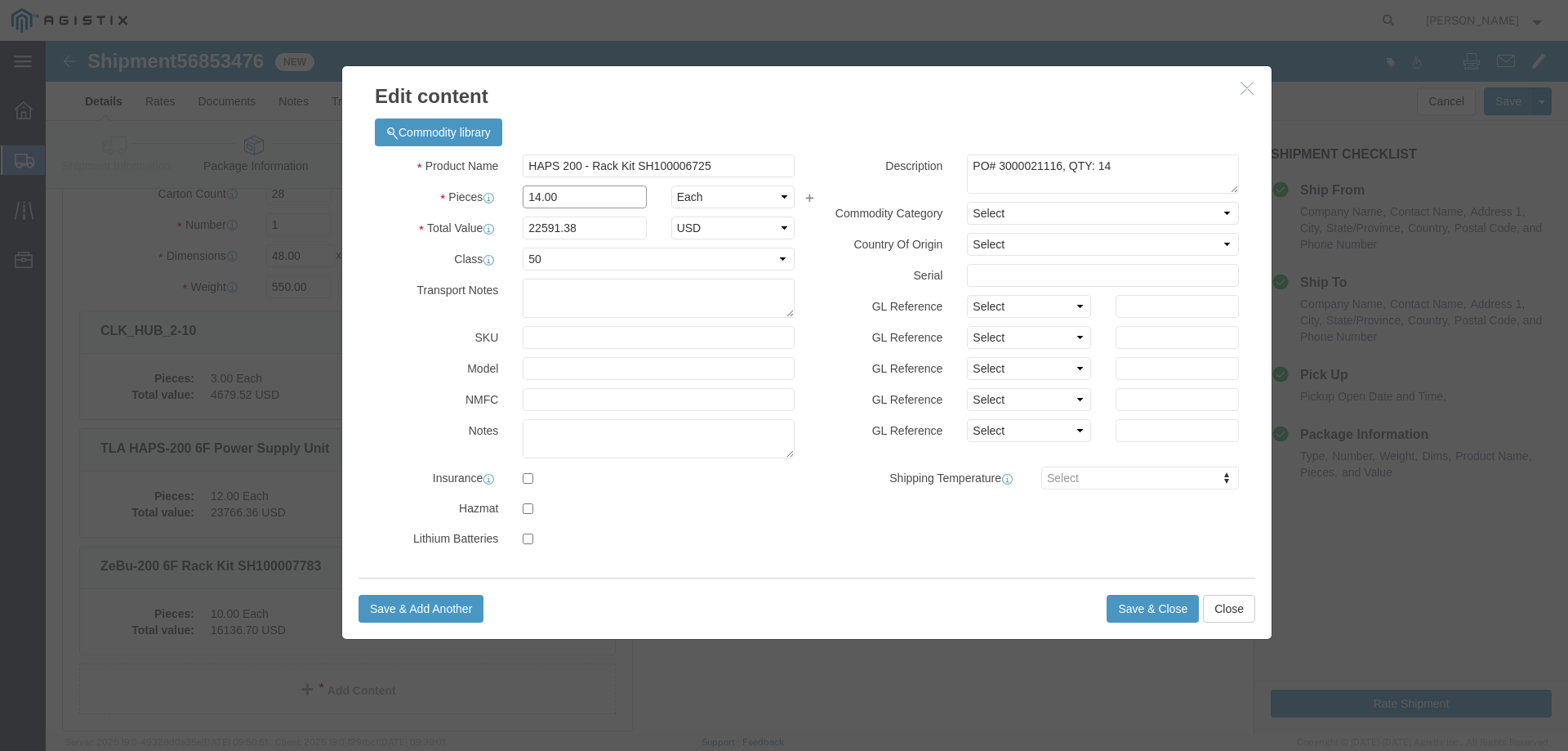
drag, startPoint x: 489, startPoint y: 161, endPoint x: 544, endPoint y: 226, distance: 85.1
click input "14.00"
type input "12.00"
type input "19364.04"
click textarea "PO# 3000021116, QTY: 14"
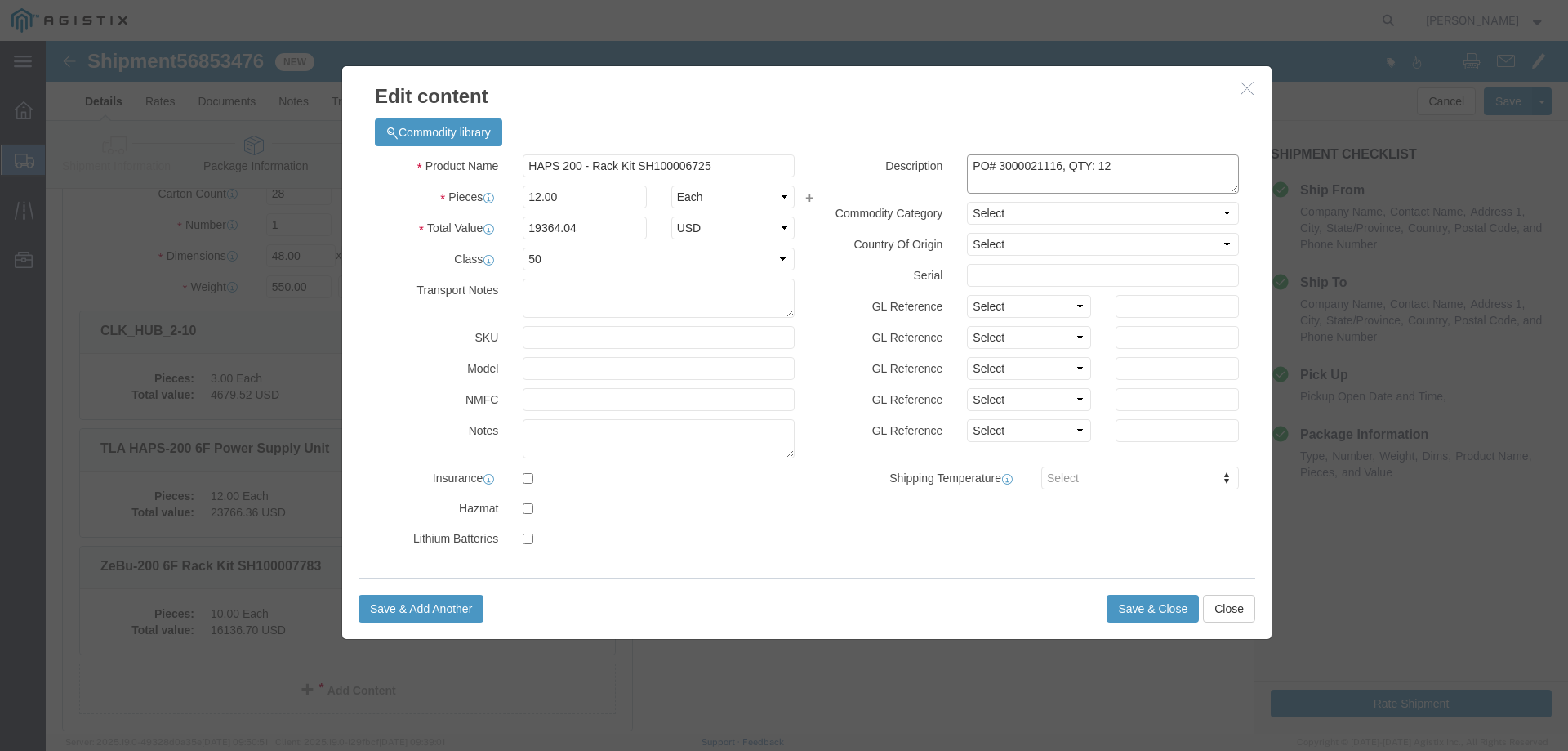
type textarea "PO# 3000021116, QTY: 12"
click button "Save & Close"
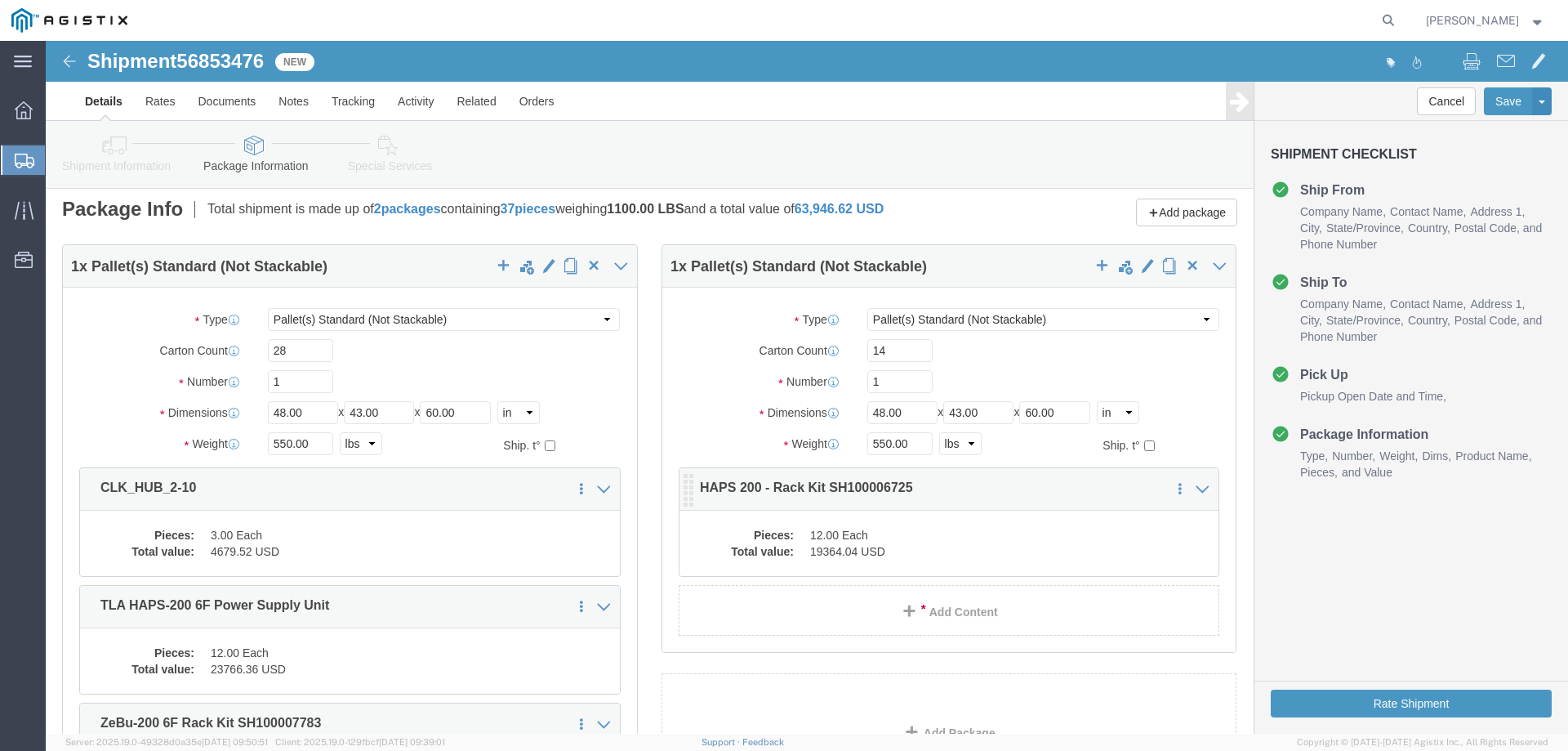
scroll to position [0, 0]
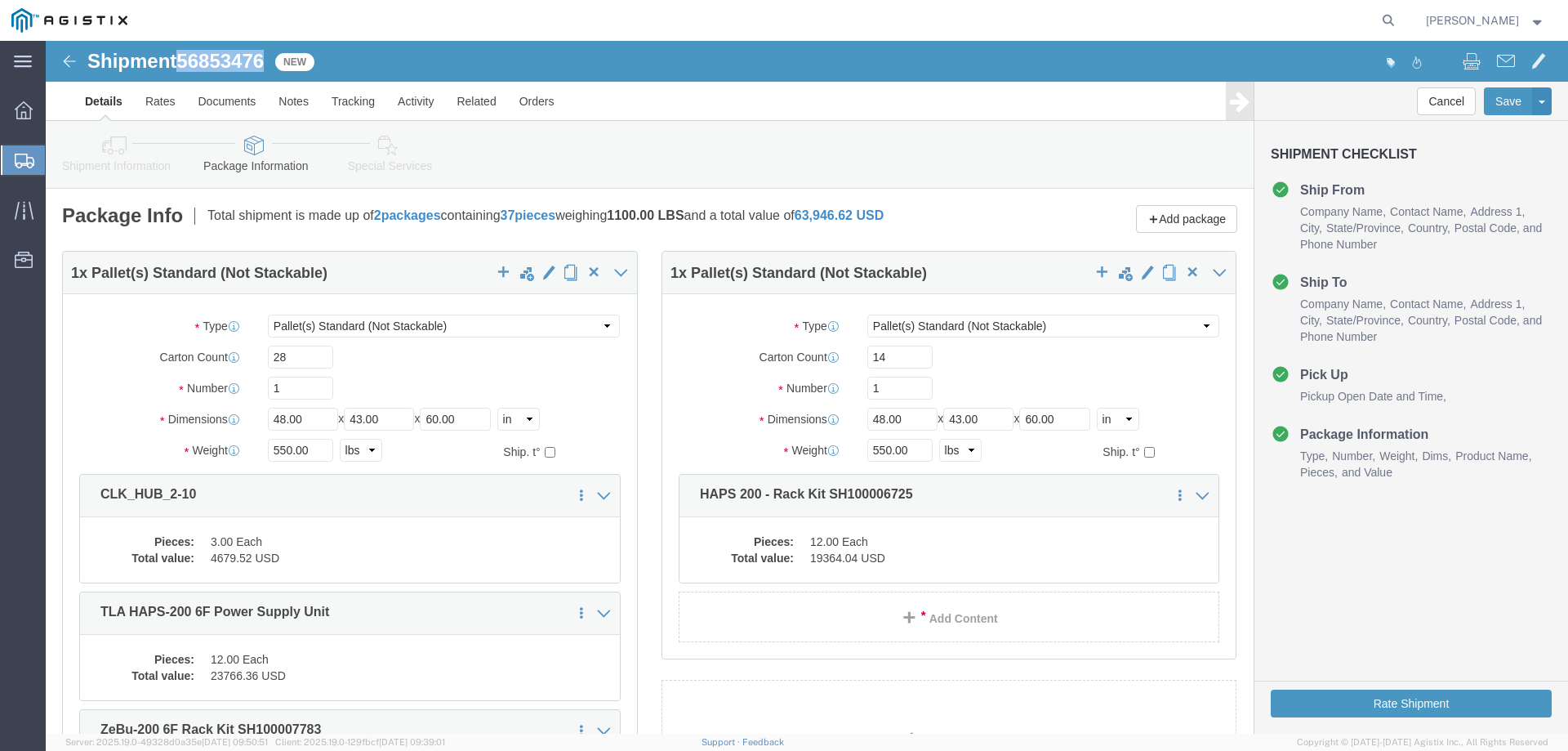
drag, startPoint x: 175, startPoint y: 12, endPoint x: 137, endPoint y: 26, distance: 40.5
click div "Shipment 56853476 New"
copy span "56853476"
click input "550.00"
drag, startPoint x: 831, startPoint y: 411, endPoint x: 858, endPoint y: 443, distance: 41.9
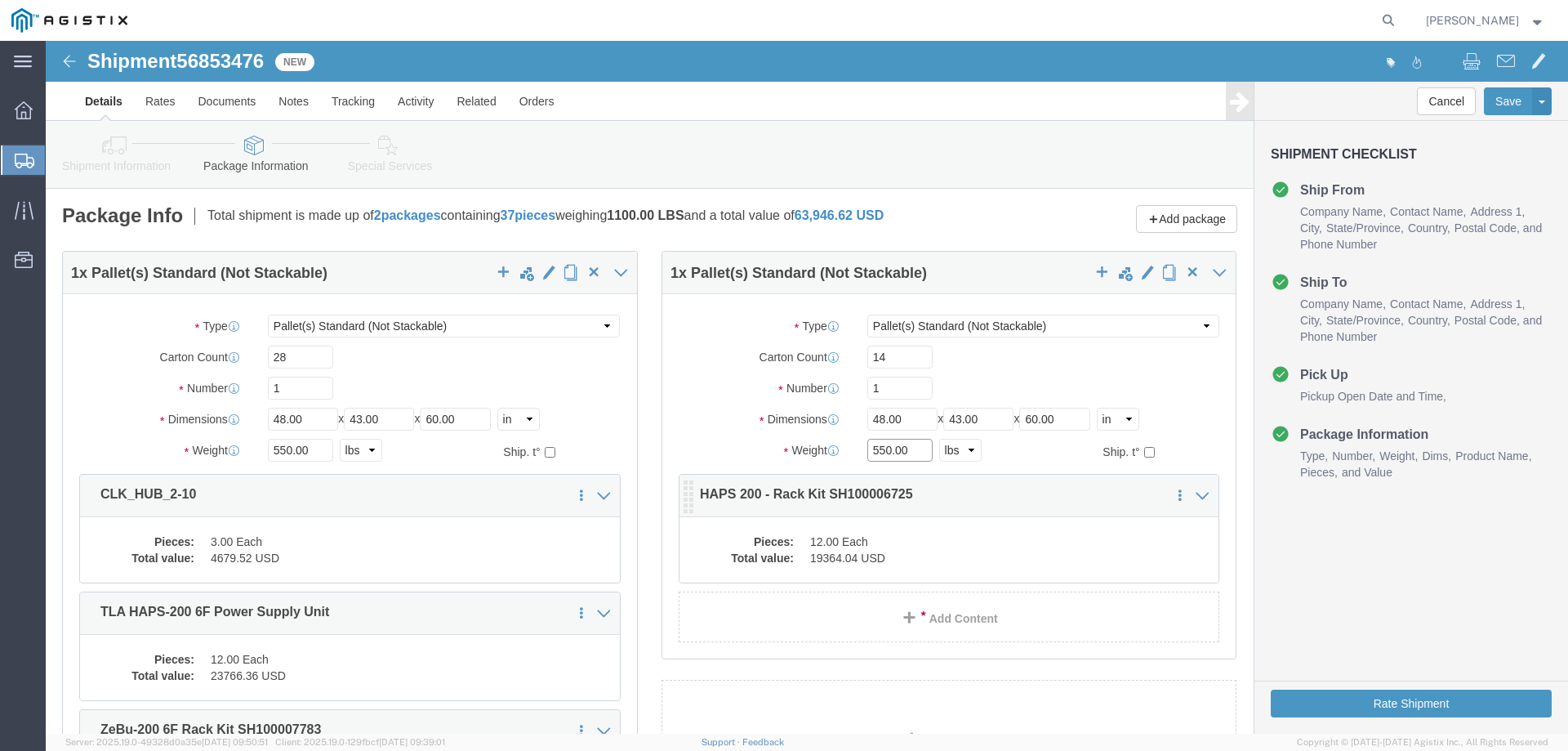
click input "550.00"
type input "500.00"
click div "Package Type Select Bale(s) Basket(s) Bolt(s) Bottle(s) Buckets Bulk Bundle(s) …"
click input "14"
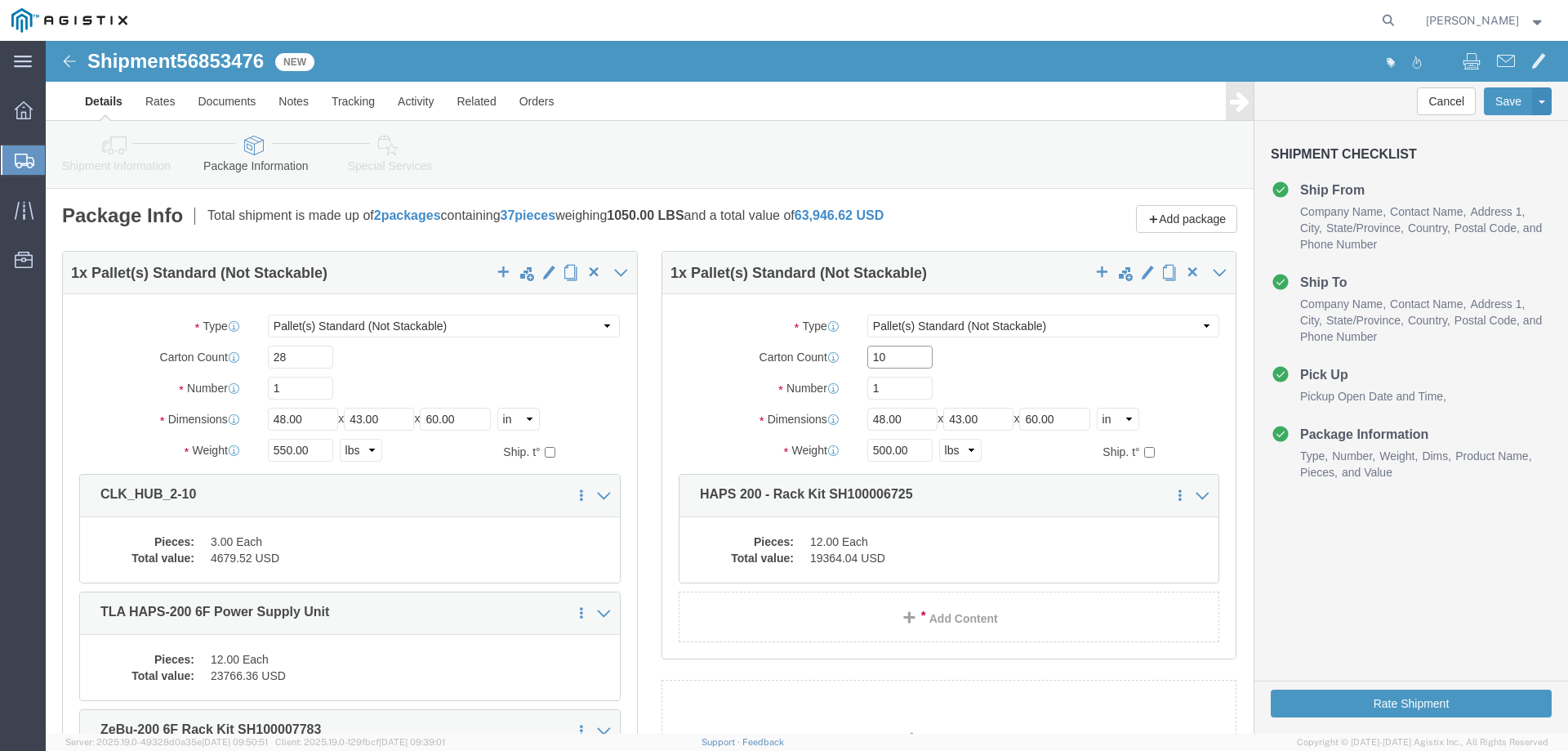
type input "1"
type input "12"
click div "Package Type Select Bale(s) Basket(s) Bolt(s) Bottle(s) Buckets Bulk Bundle(s) …"
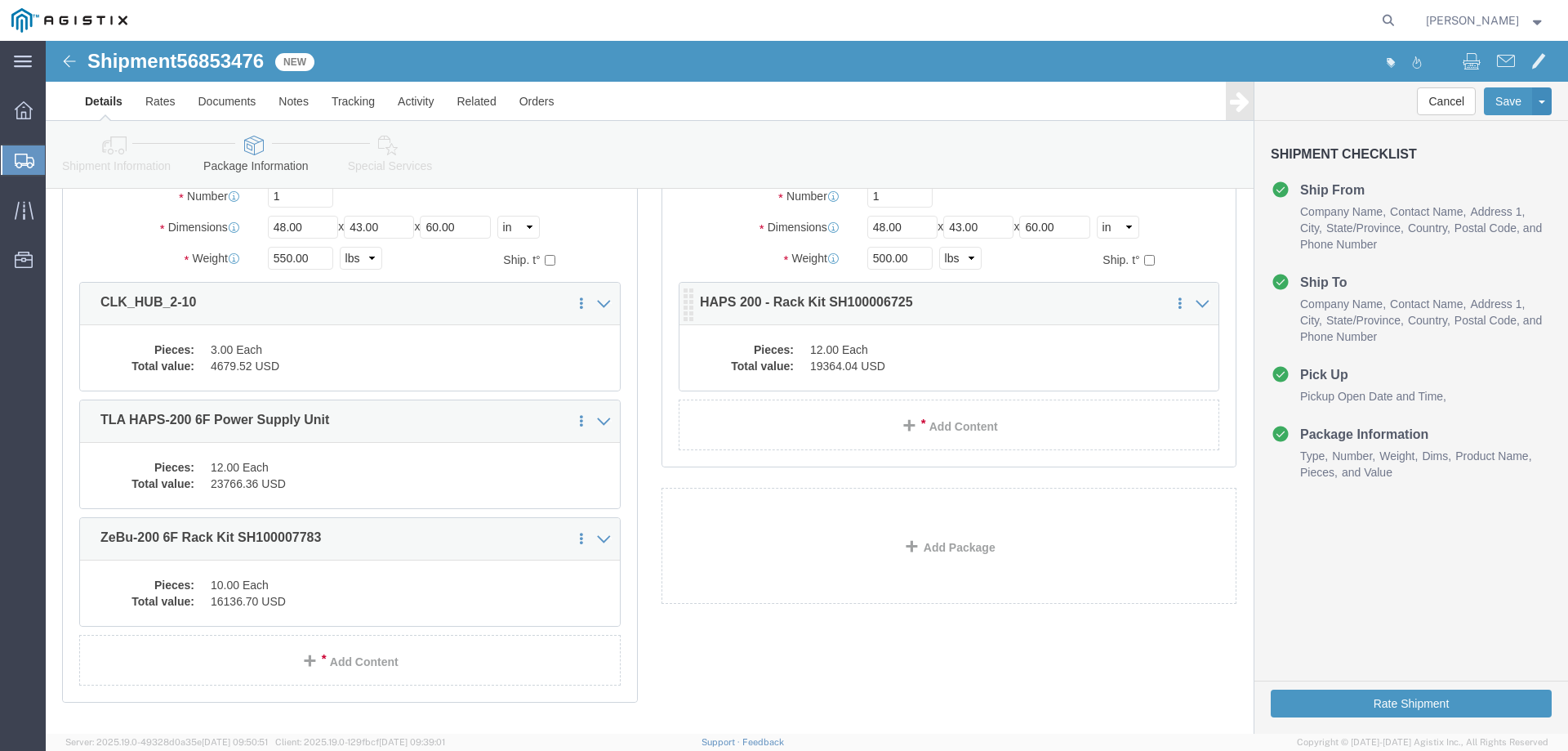
scroll to position [112, 0]
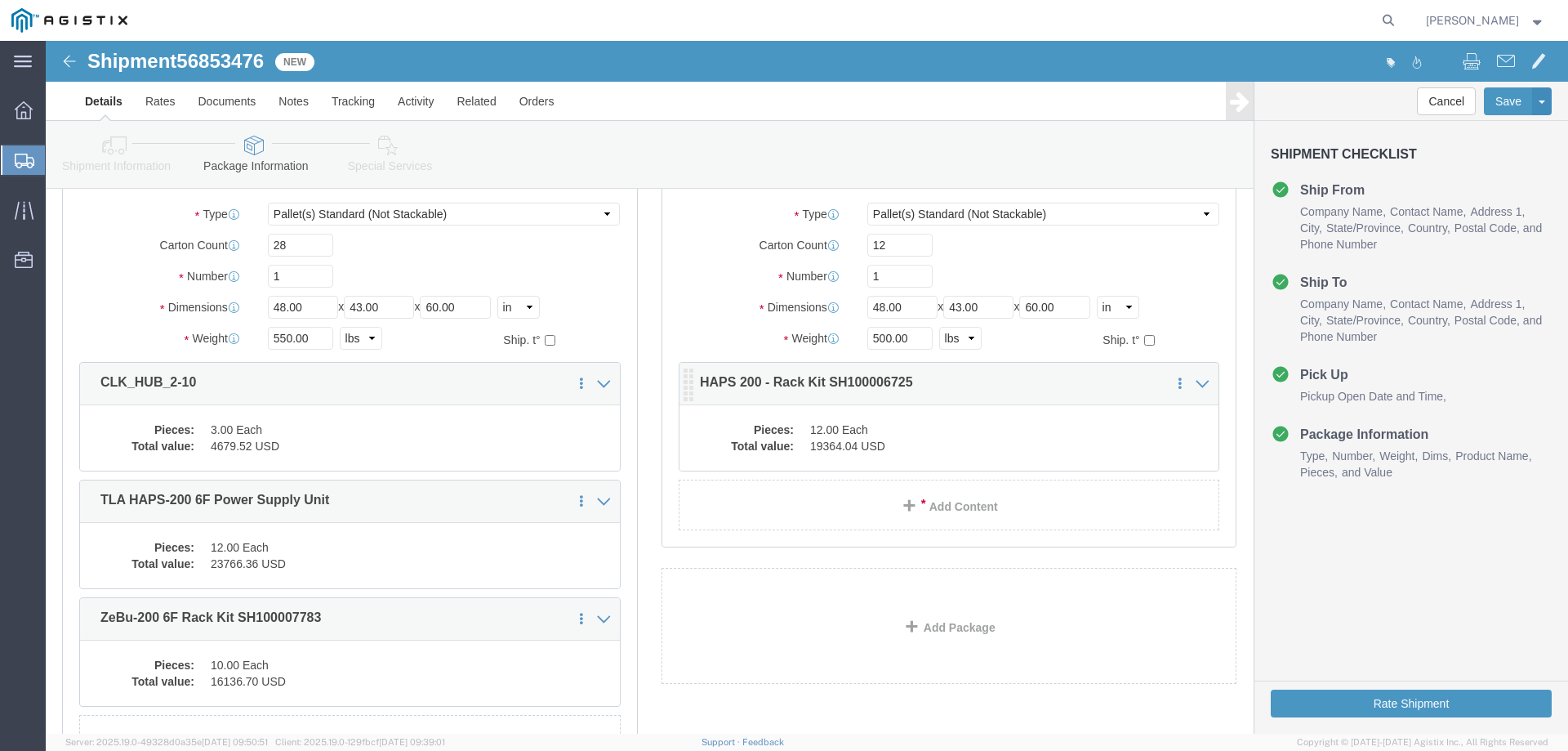
drag, startPoint x: 748, startPoint y: 344, endPoint x: 761, endPoint y: 344, distance: 13.0
click p "HAPS 200 - Rack Kit SH100006725"
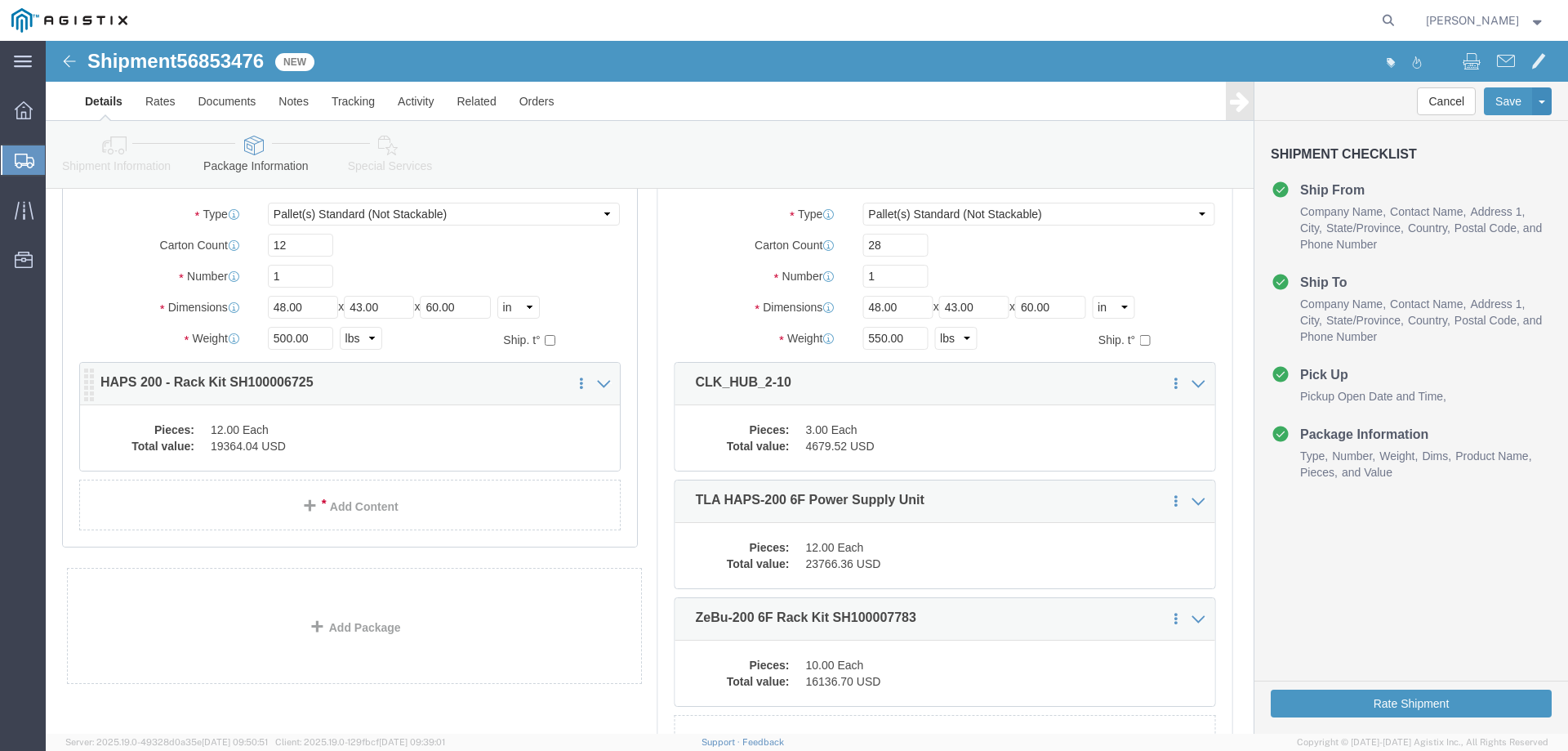
click dd "12.00 Each"
drag, startPoint x: 218, startPoint y: 351, endPoint x: 312, endPoint y: 412, distance: 112.1
click div
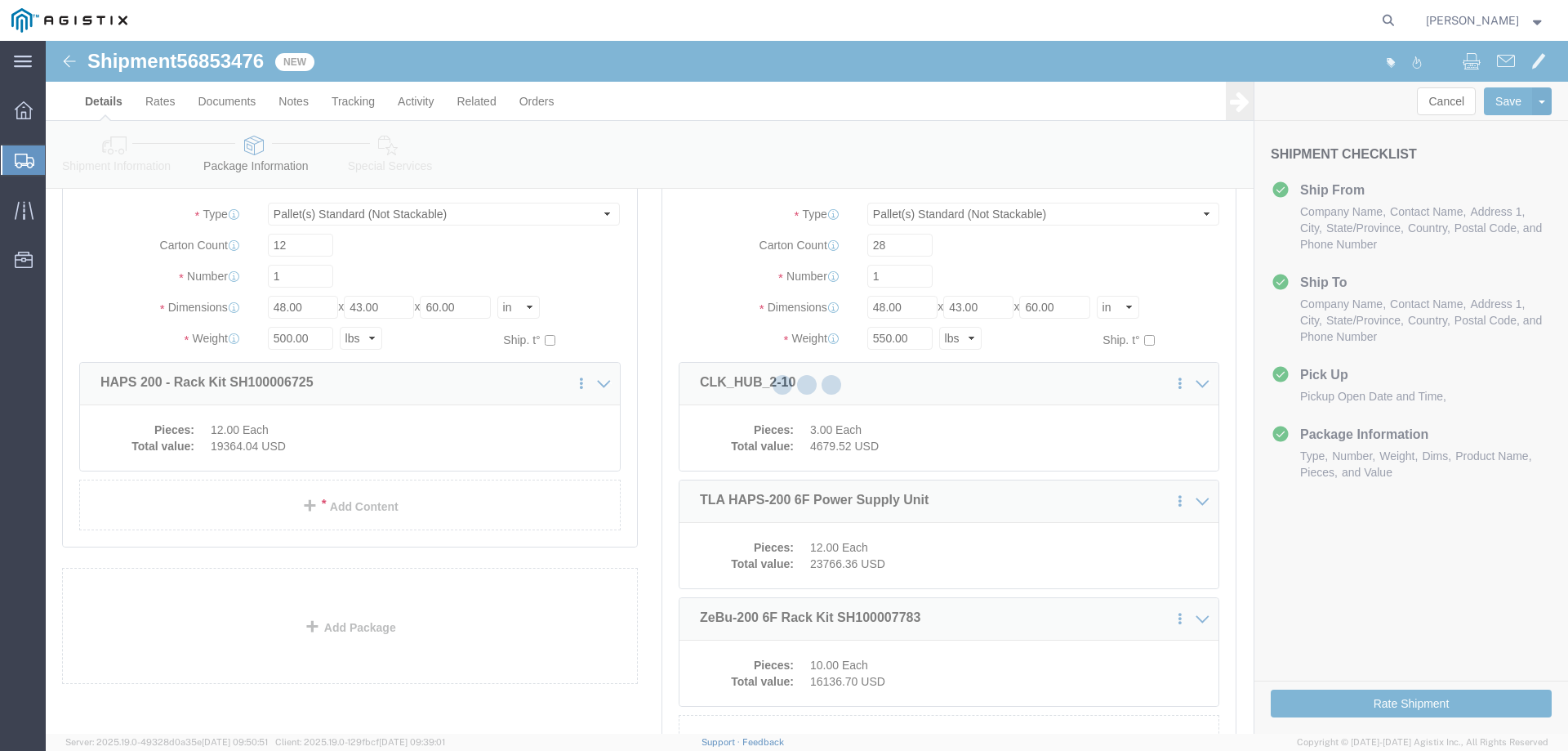
click at [383, 453] on div at bounding box center [807, 387] width 1522 height 693
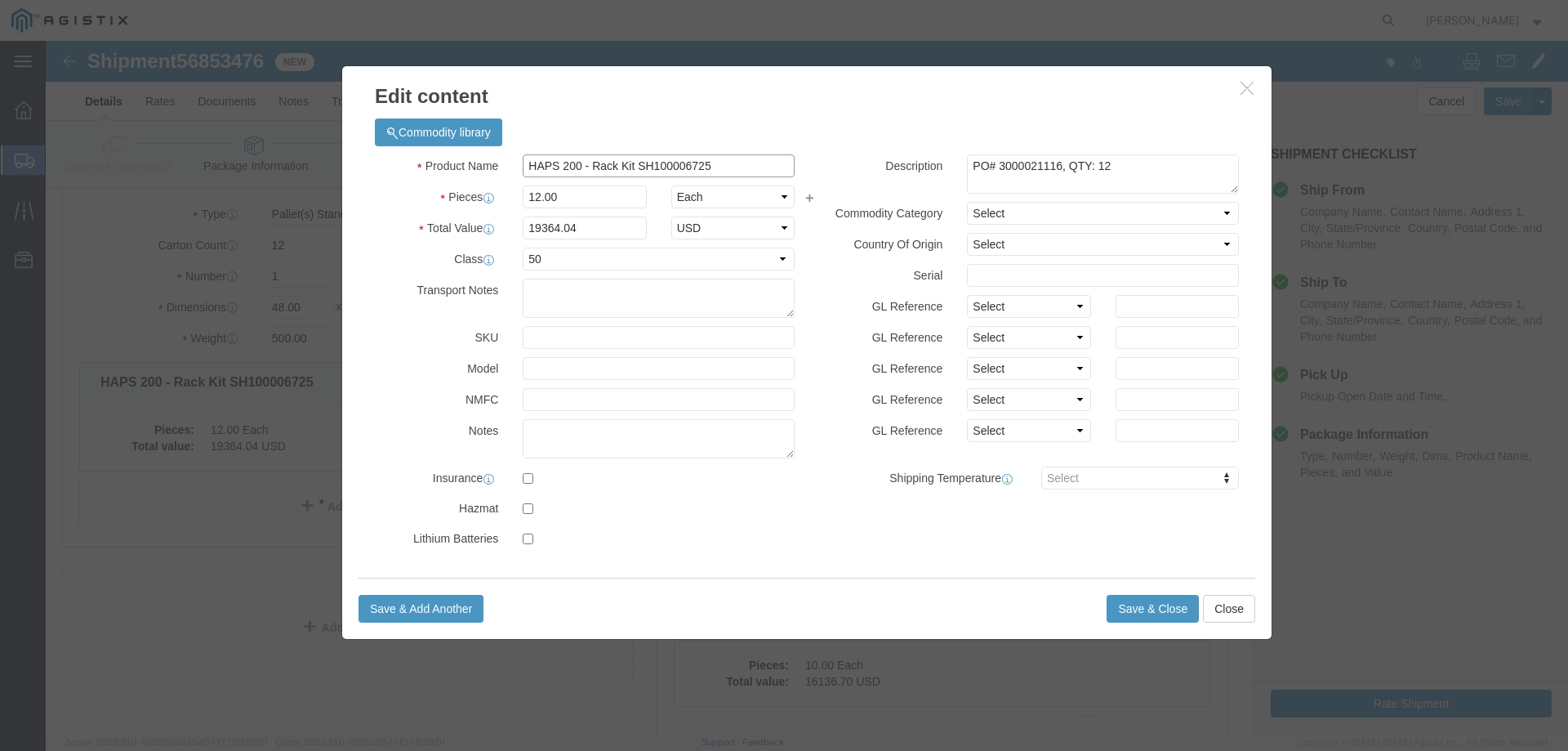
drag, startPoint x: 666, startPoint y: 122, endPoint x: 473, endPoint y: 114, distance: 193.2
click div "Commodity library Product Name HAPS 200 - Rack Kit SH100006725 Pieces 12.00 Sel…"
click button "Save & Close"
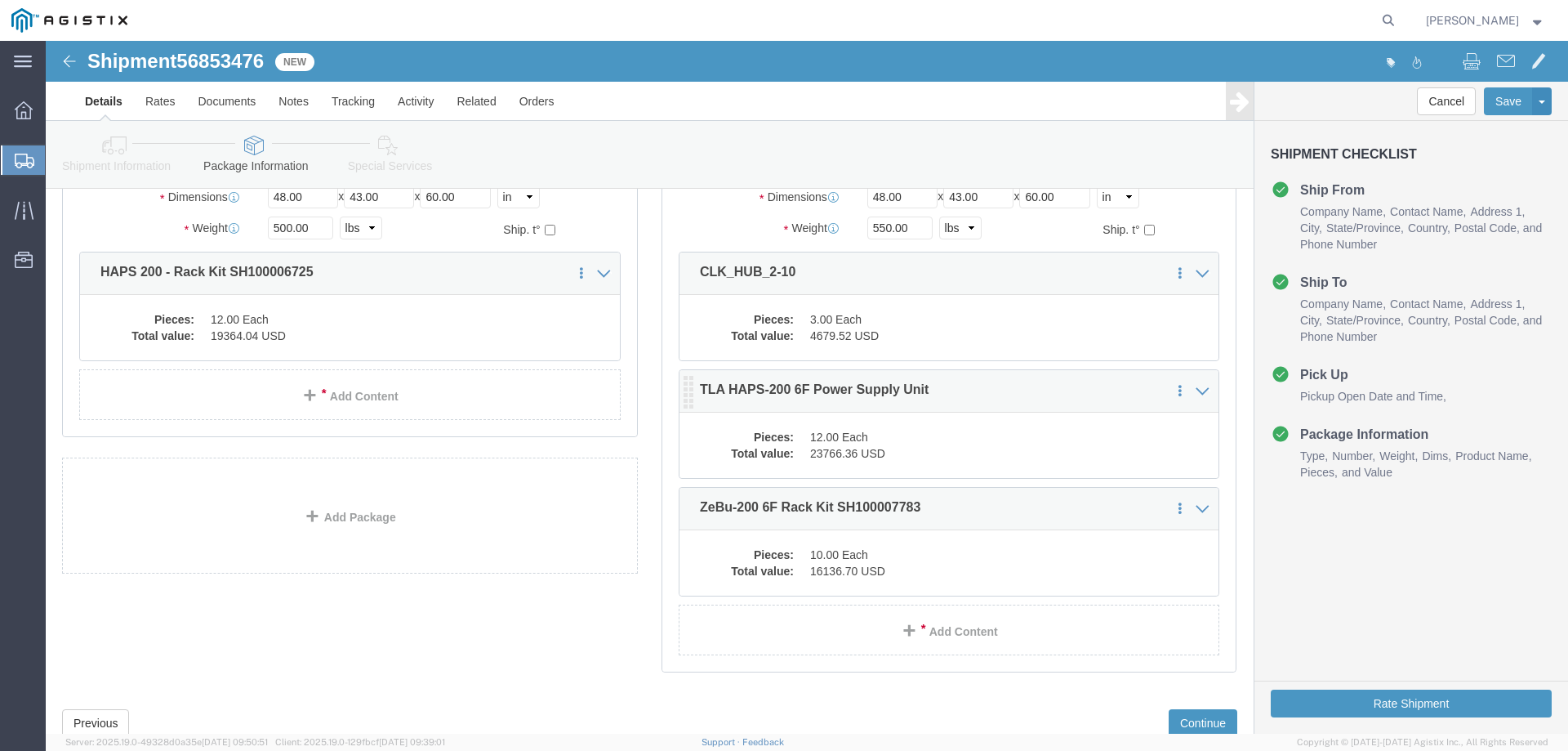
scroll to position [194, 0]
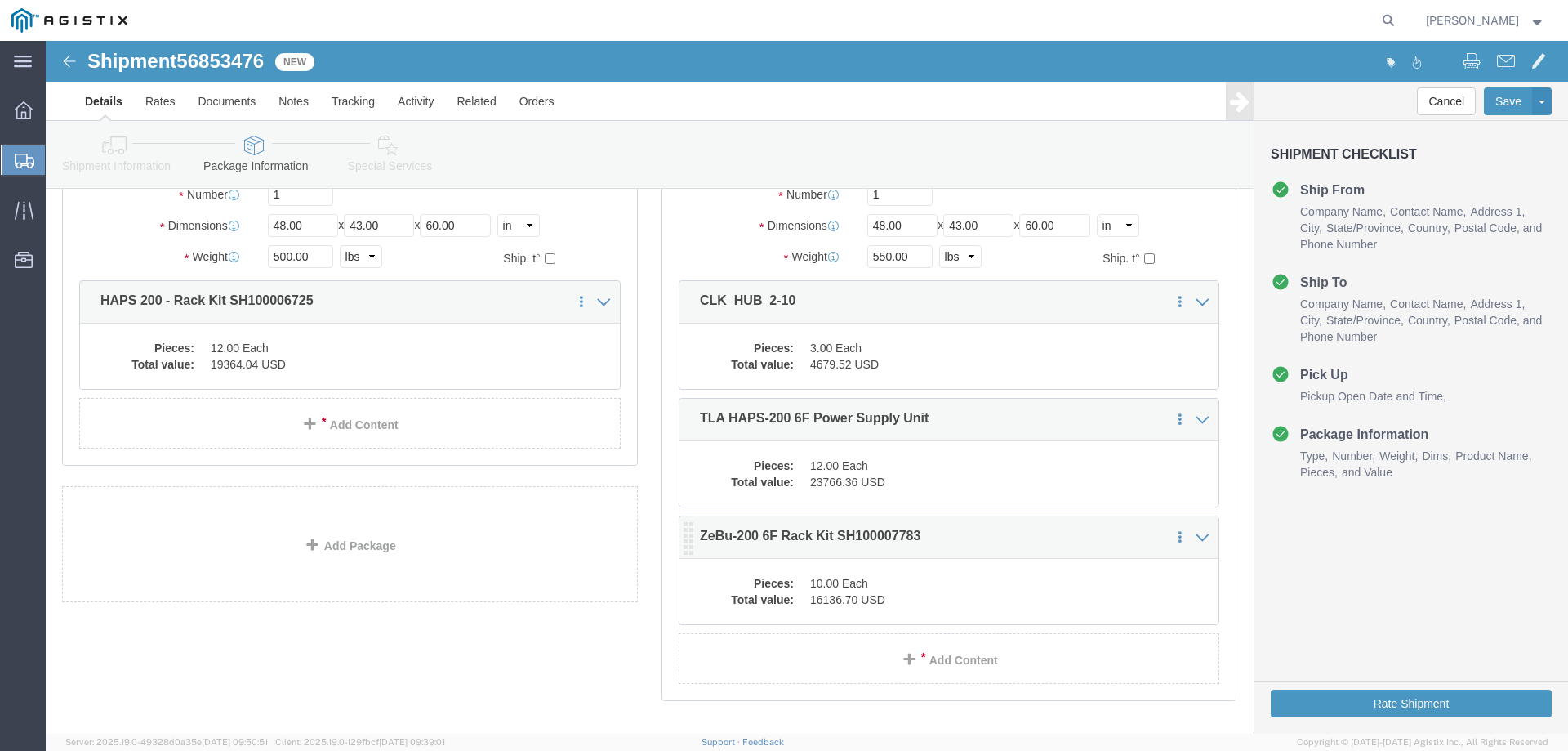
click dd "10.00 Each"
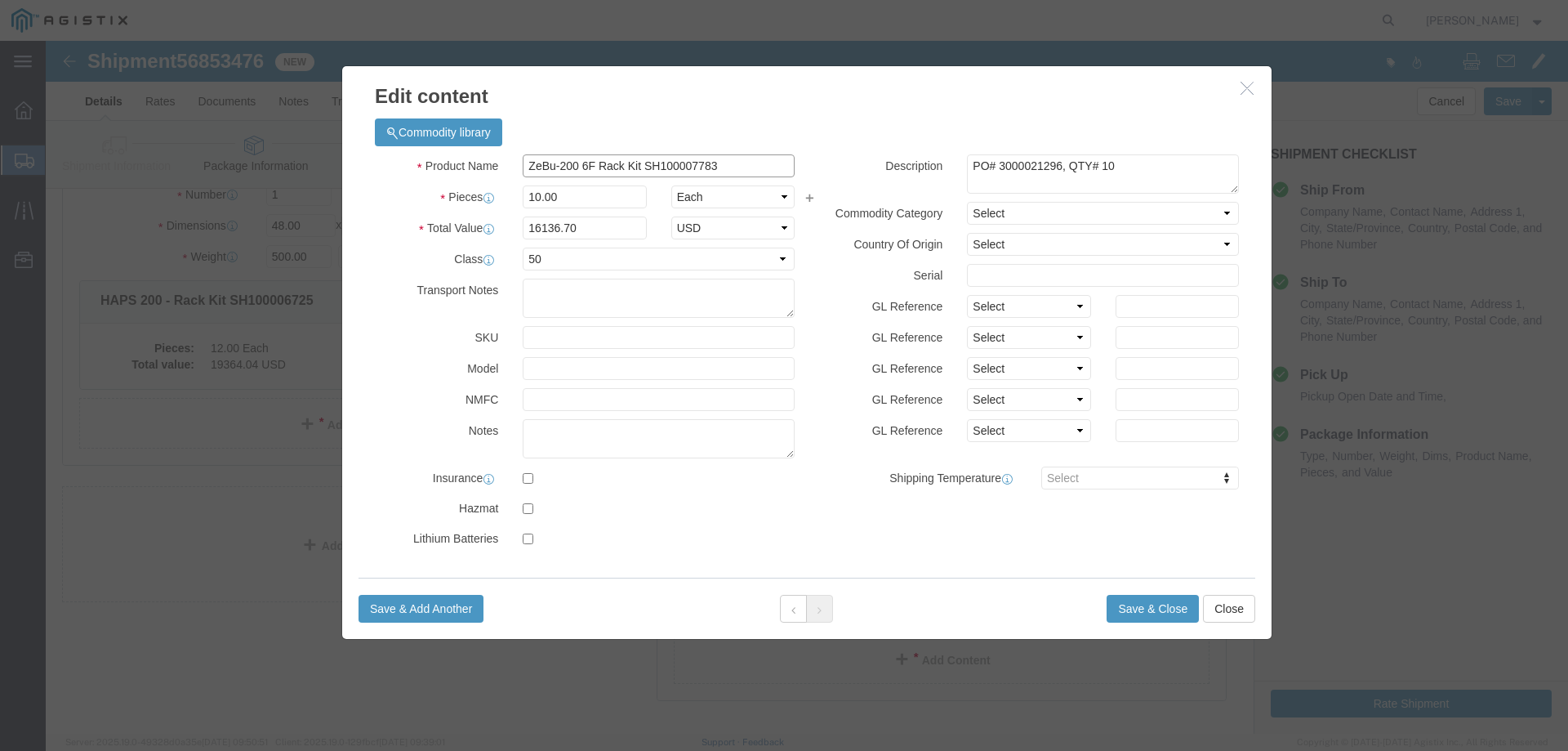
drag, startPoint x: 681, startPoint y: 123, endPoint x: 539, endPoint y: 119, distance: 142.1
click div "ZeBu-200 6F Rack Kit SH100007783"
paste input "HAPS 200 - Rack Kit SH100006725"
type input "HAPS 200 - Rack Kit SH100006725"
click textarea "PO# 3000021296, QTY# 10"
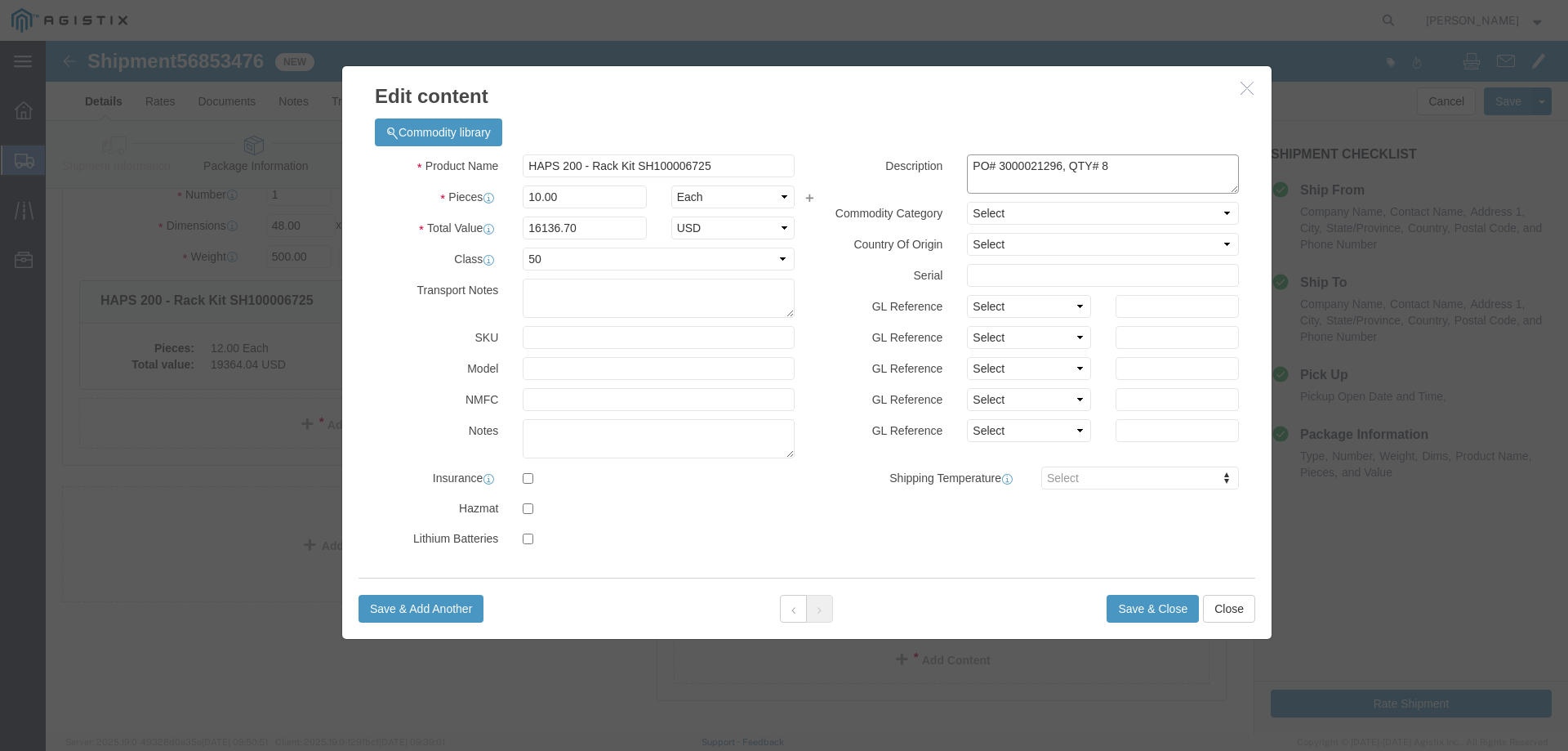
drag, startPoint x: 1010, startPoint y: 124, endPoint x: 948, endPoint y: 120, distance: 62.1
click textarea "PO# 3000021296, QTY# 10"
paste textarea "11"
type textarea "PO# 3000021116, QTY# 8"
click input "10.00"
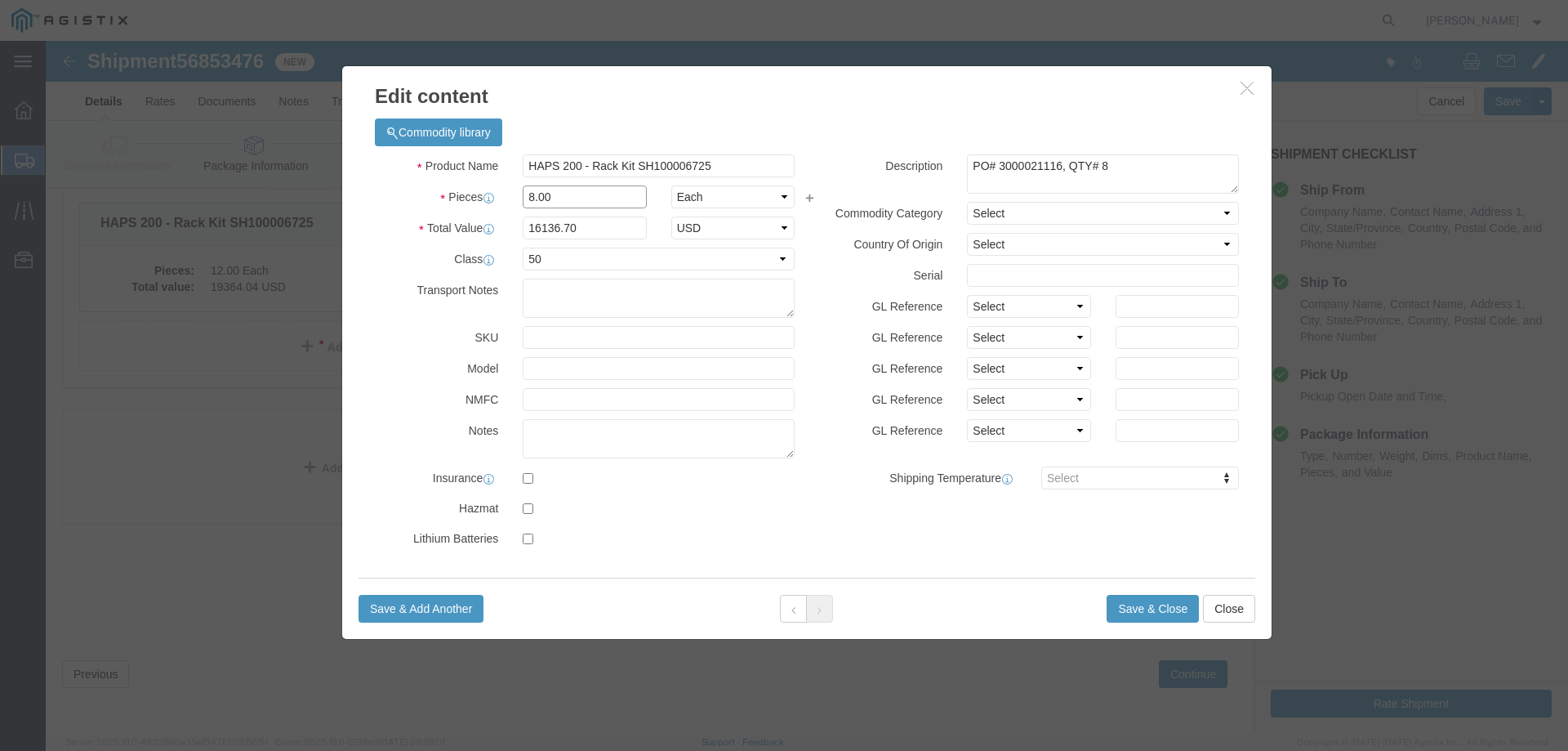
scroll to position [275, 0]
type input "8.00"
type input "12909.36"
drag, startPoint x: 1091, startPoint y: 560, endPoint x: 1098, endPoint y: 555, distance: 8.6
click button "Save & Close"
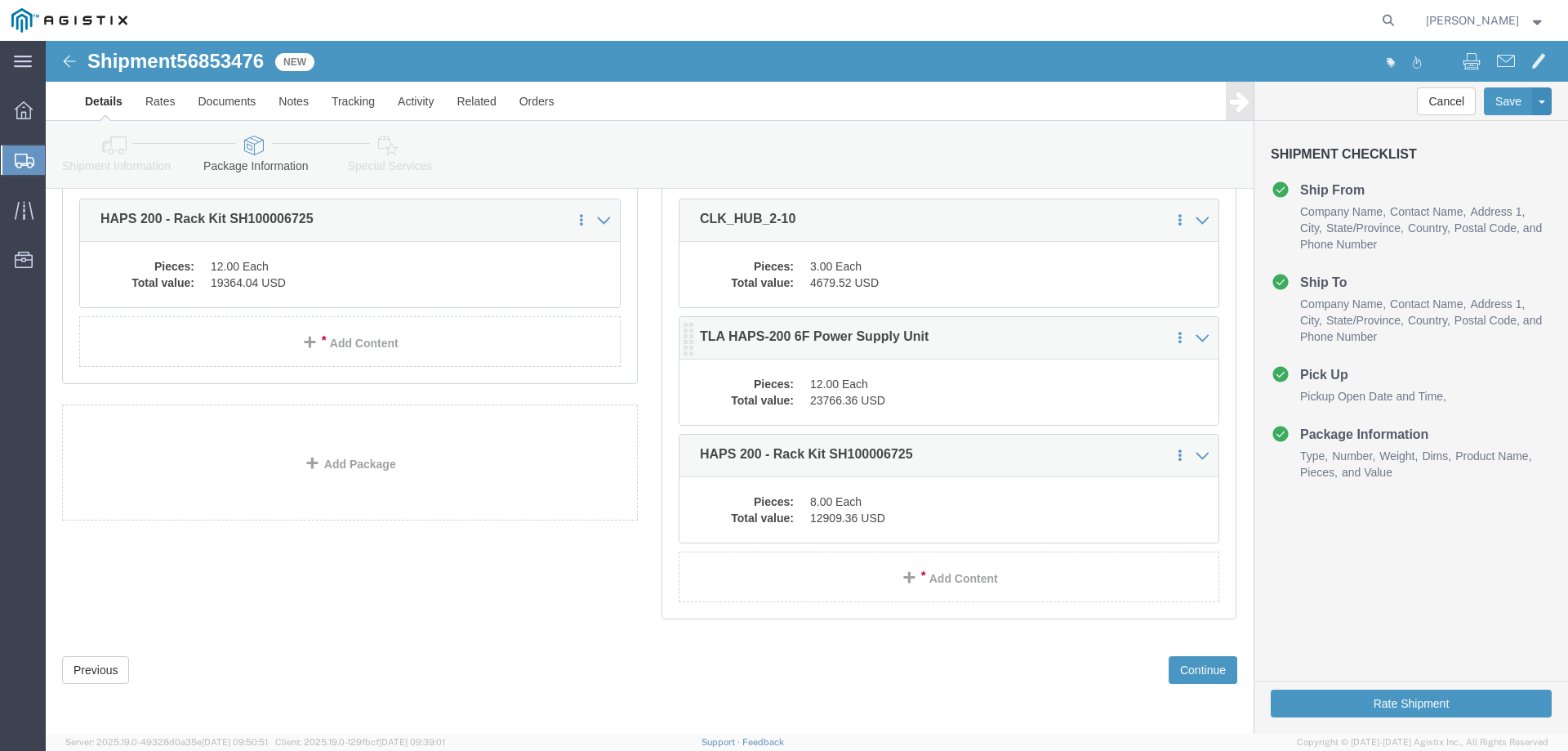
scroll to position [30, 0]
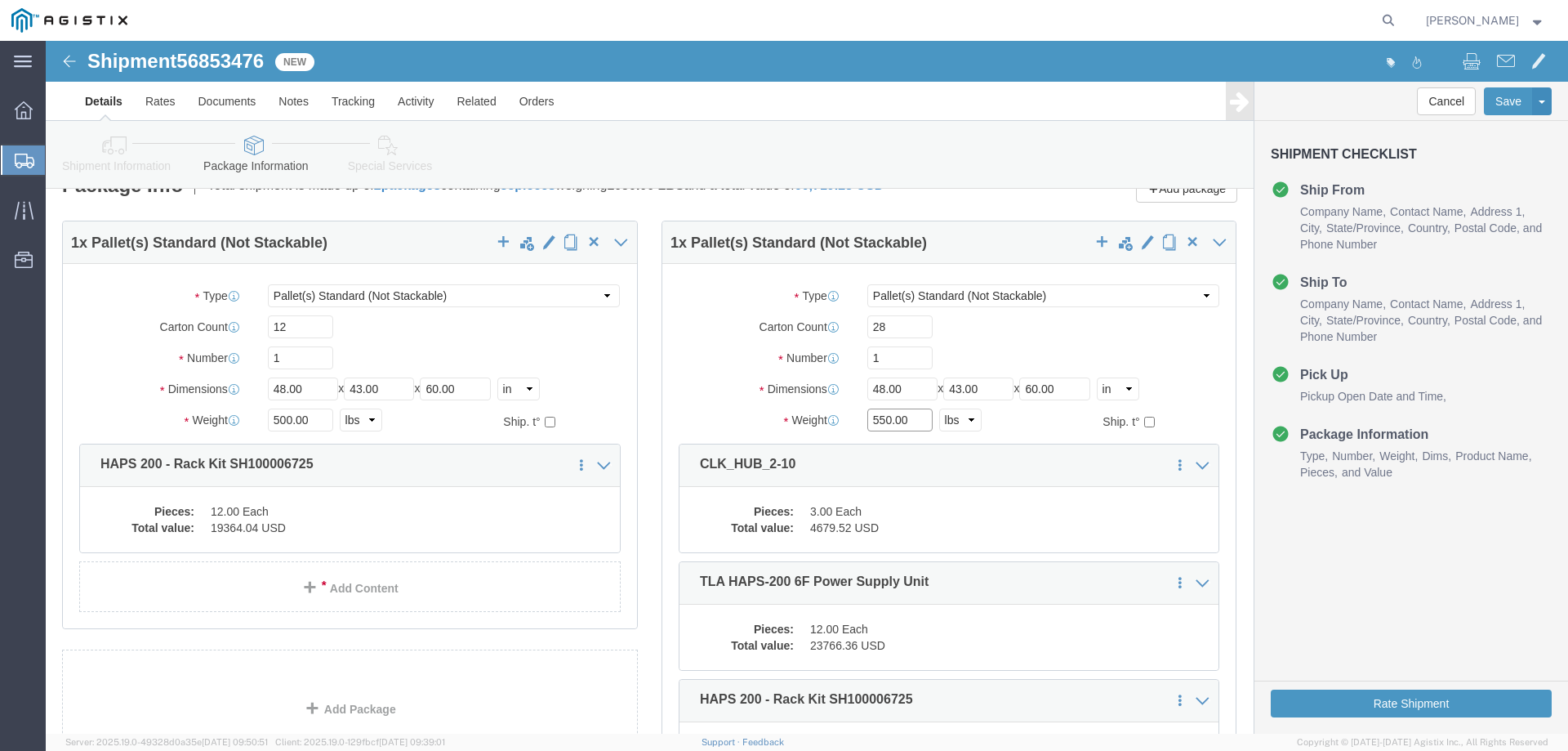
drag, startPoint x: 830, startPoint y: 383, endPoint x: 843, endPoint y: 383, distance: 13.0
click input "550.00"
type input "500.00"
click input "60.00"
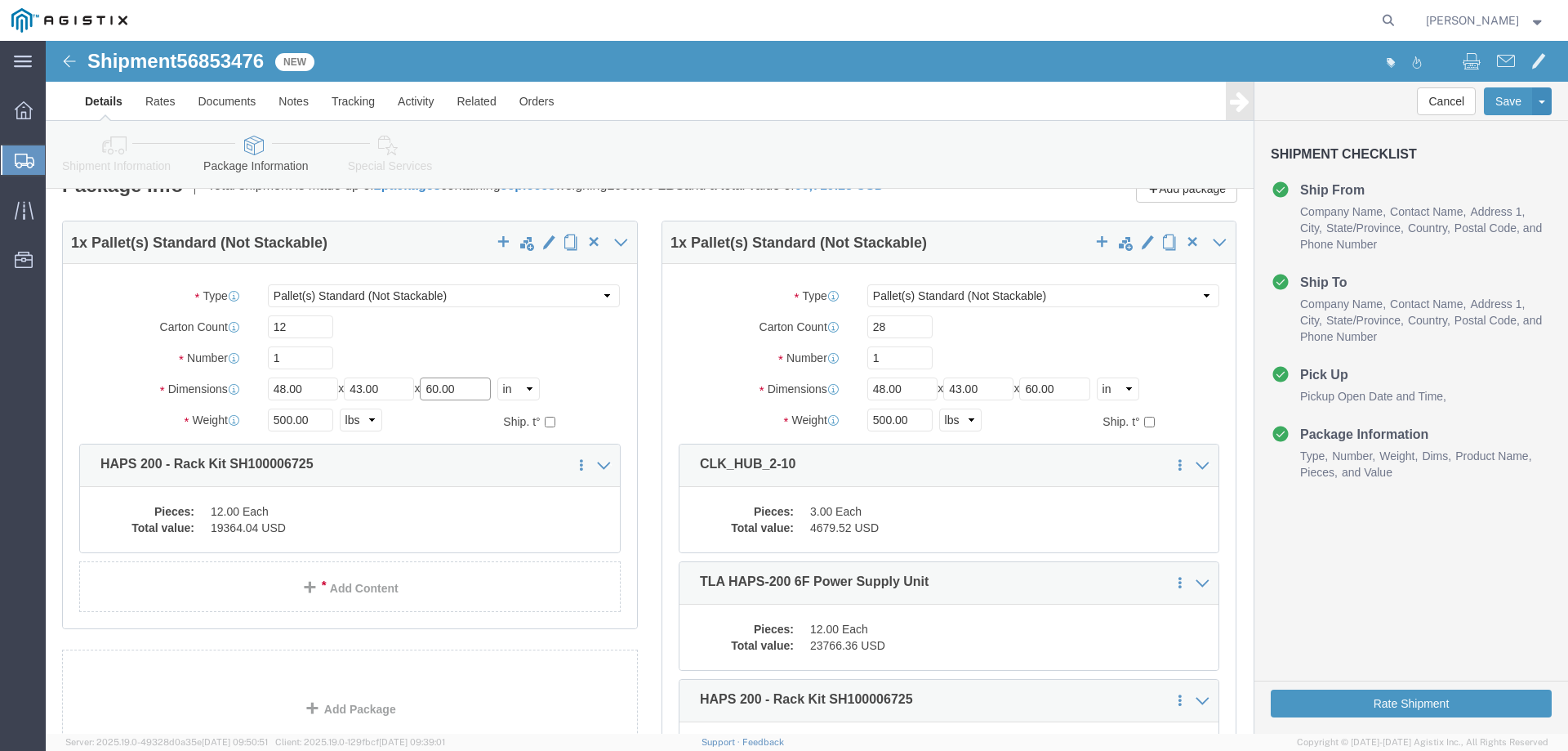
click input "60.00"
type input "50.00"
click div "1"
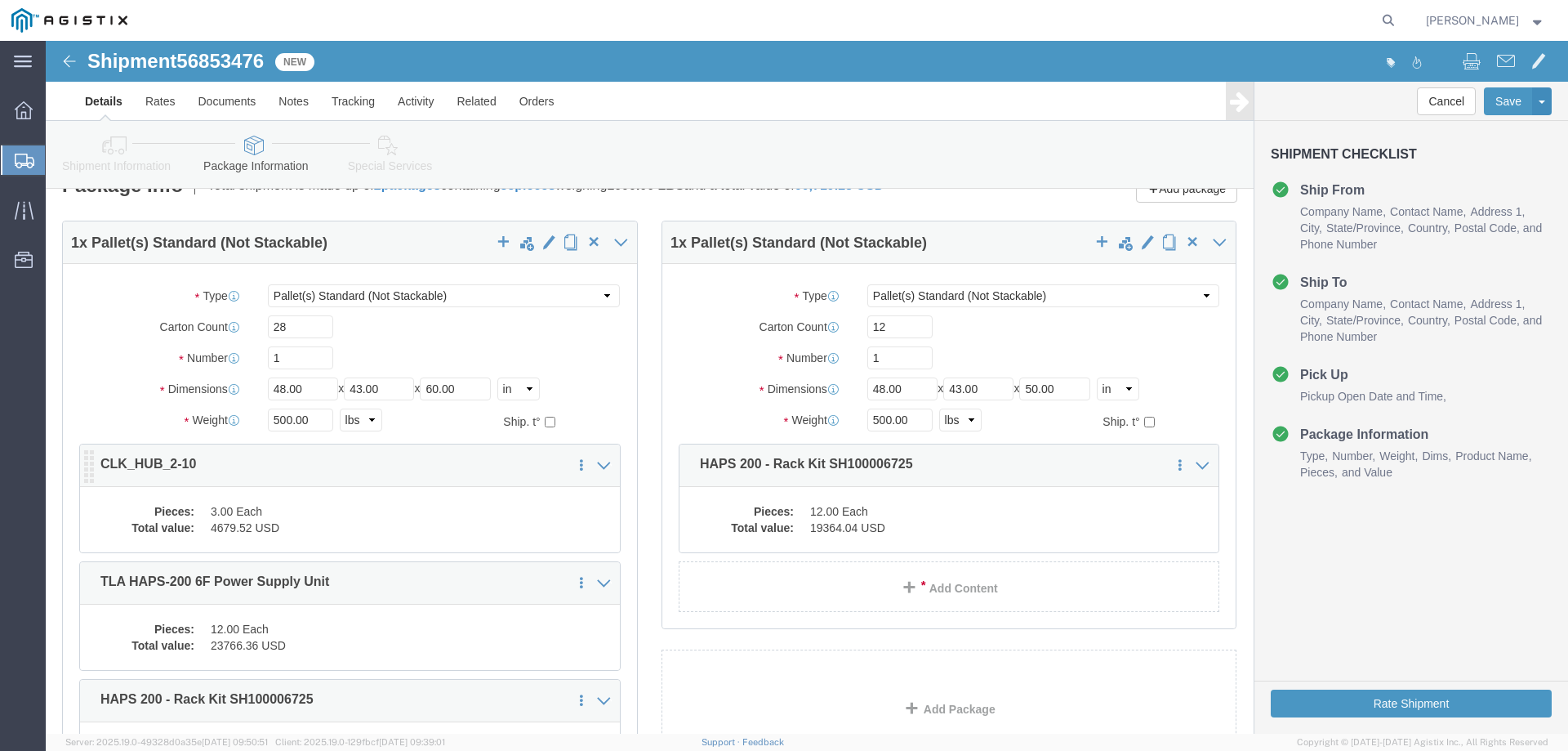
scroll to position [112, 0]
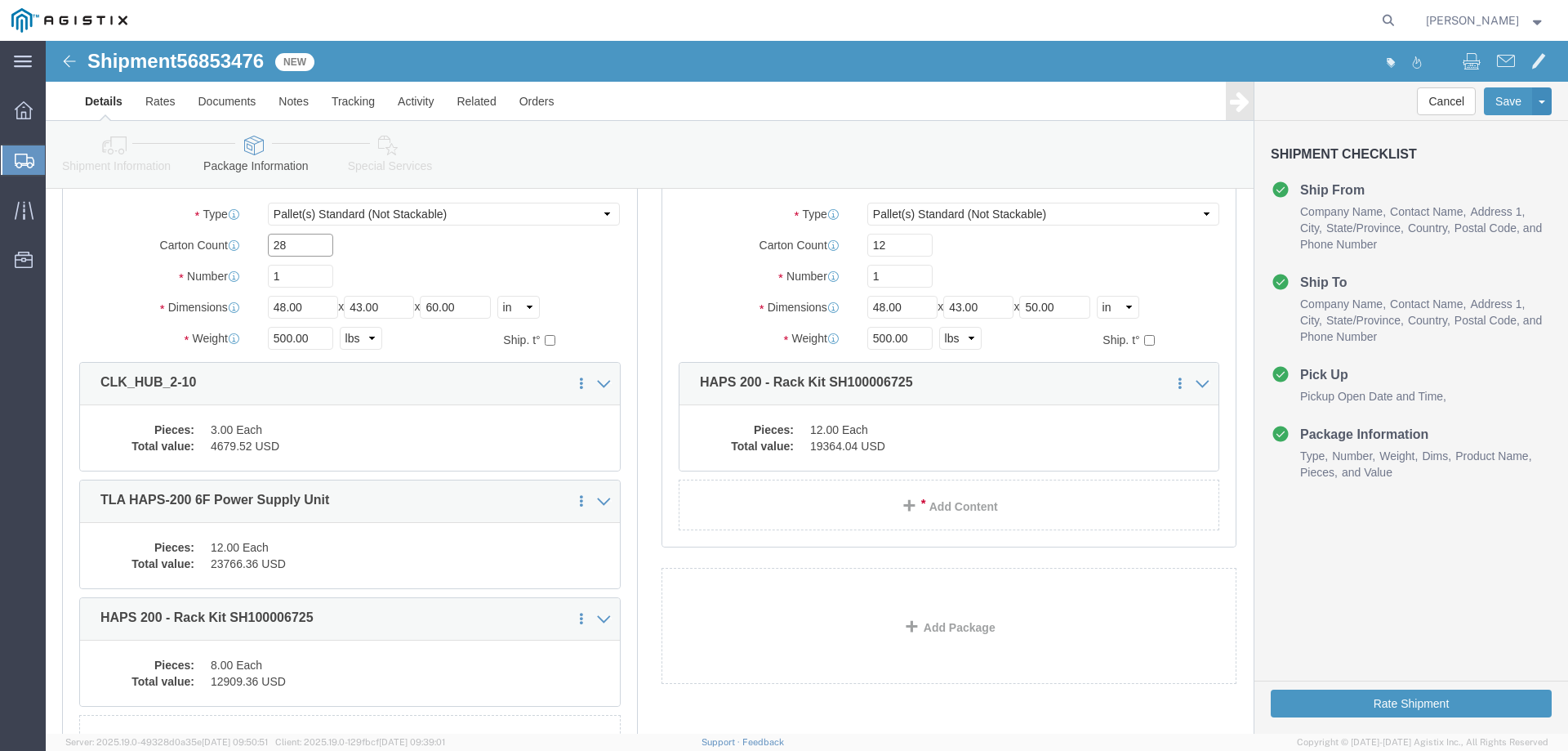
click input "28"
type input "23"
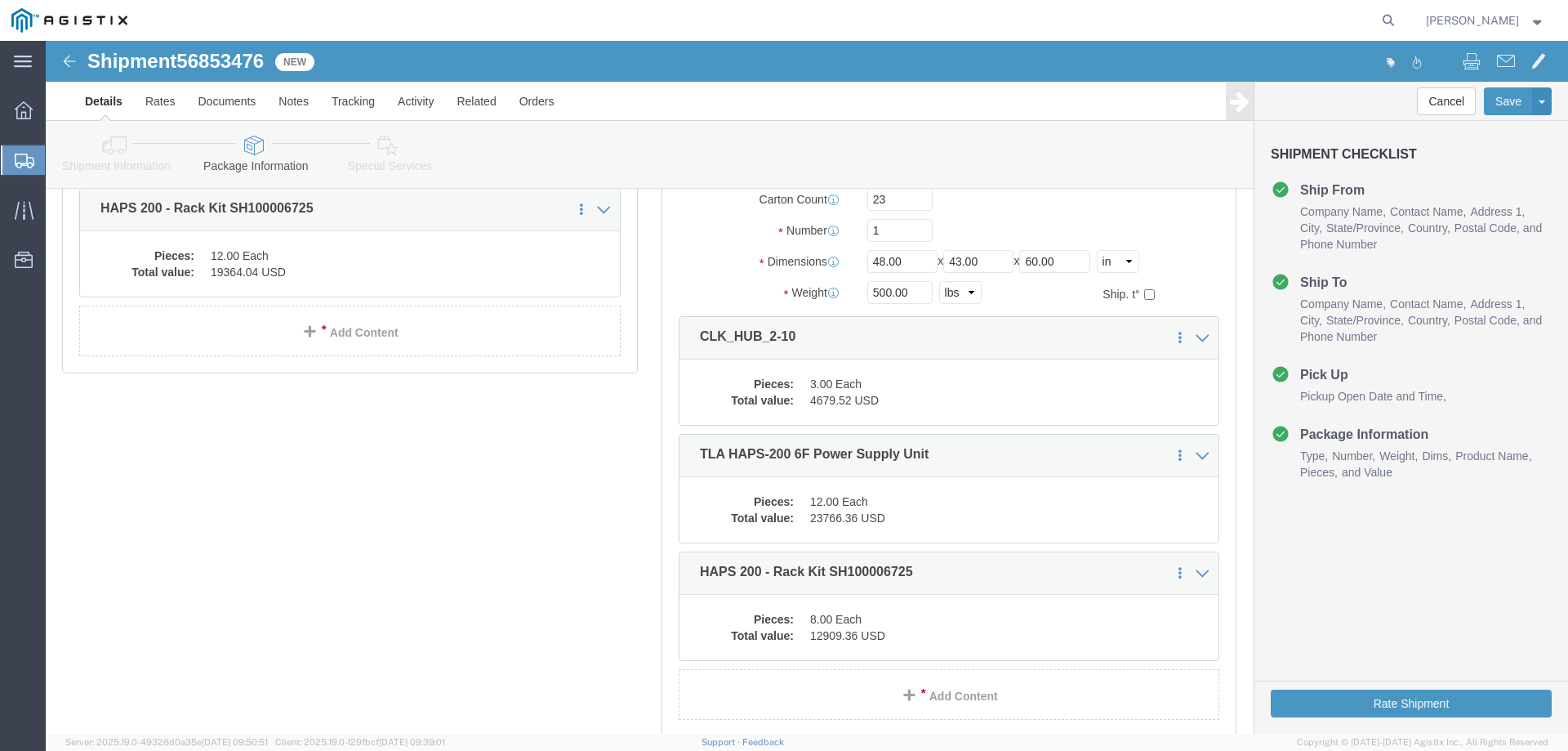
scroll to position [403, 0]
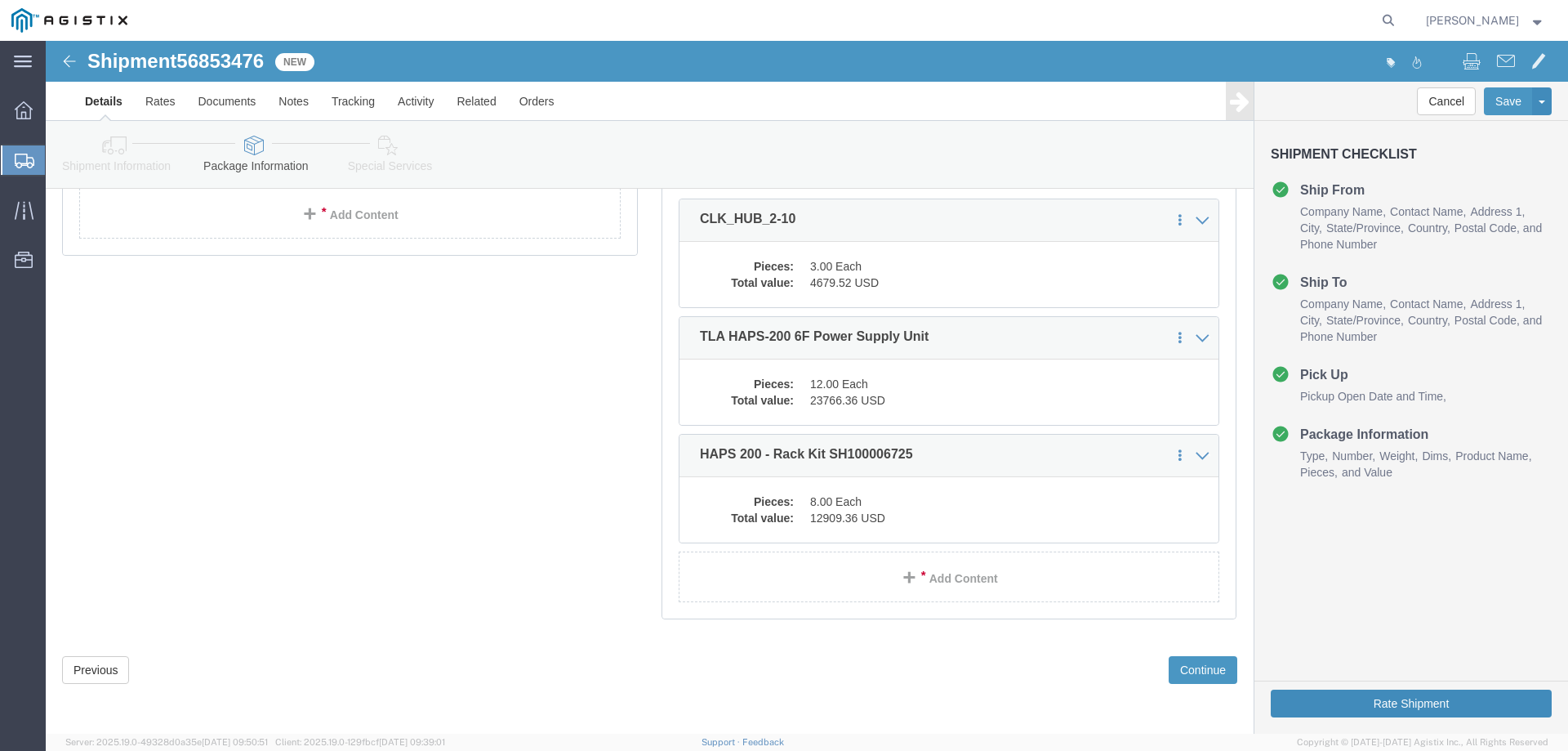
click button "Rate Shipment"
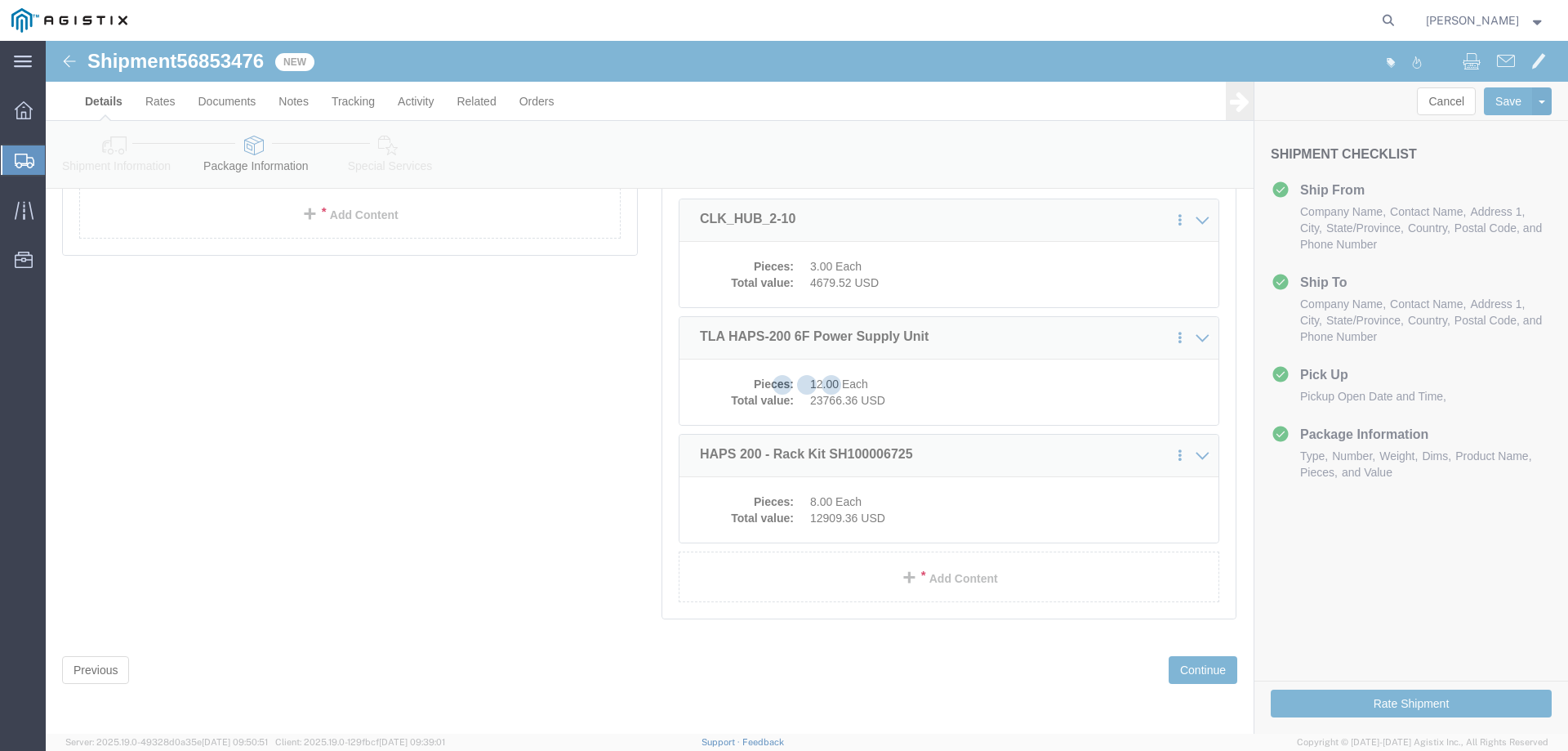
scroll to position [0, 0]
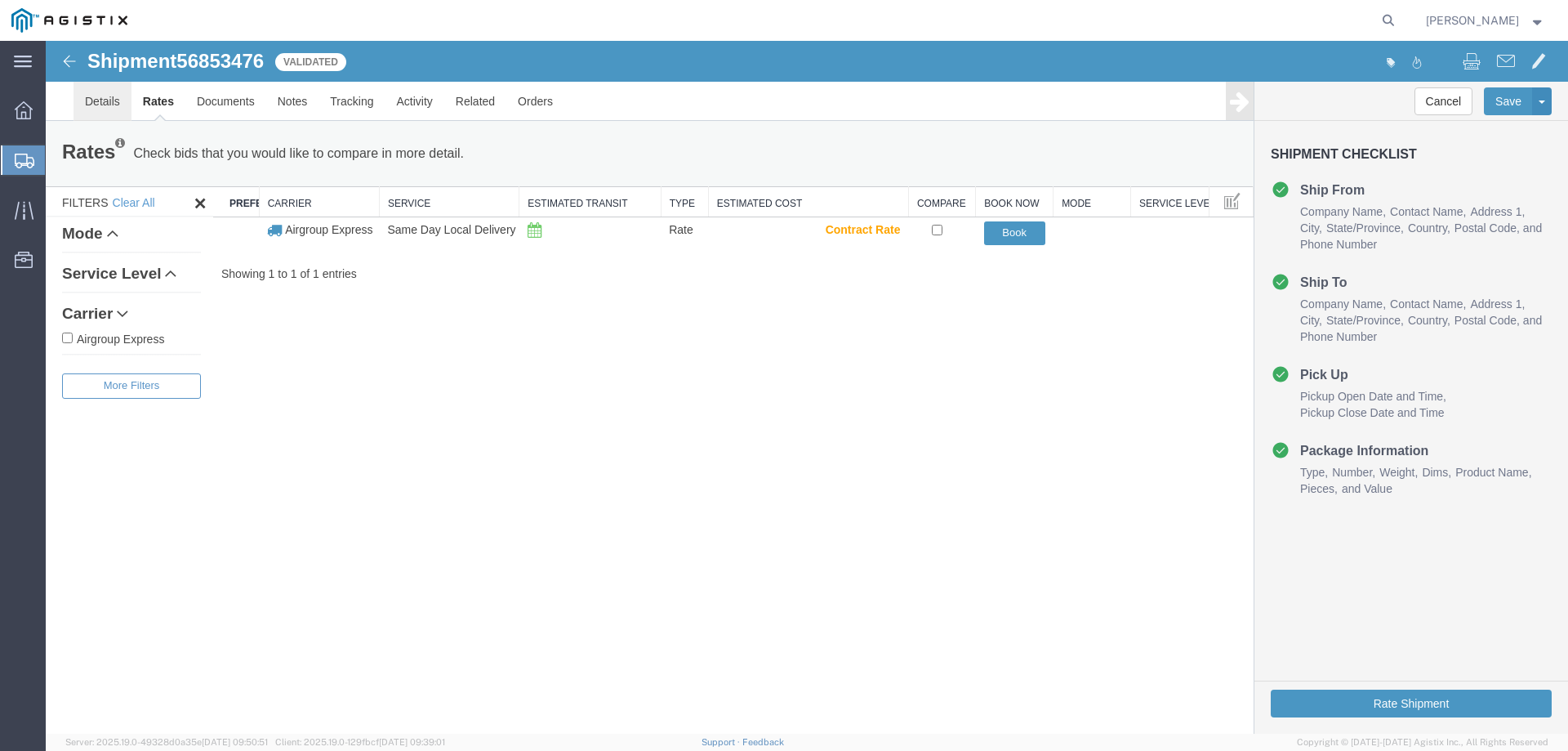
click at [108, 92] on link "Details" at bounding box center [102, 102] width 58 height 39
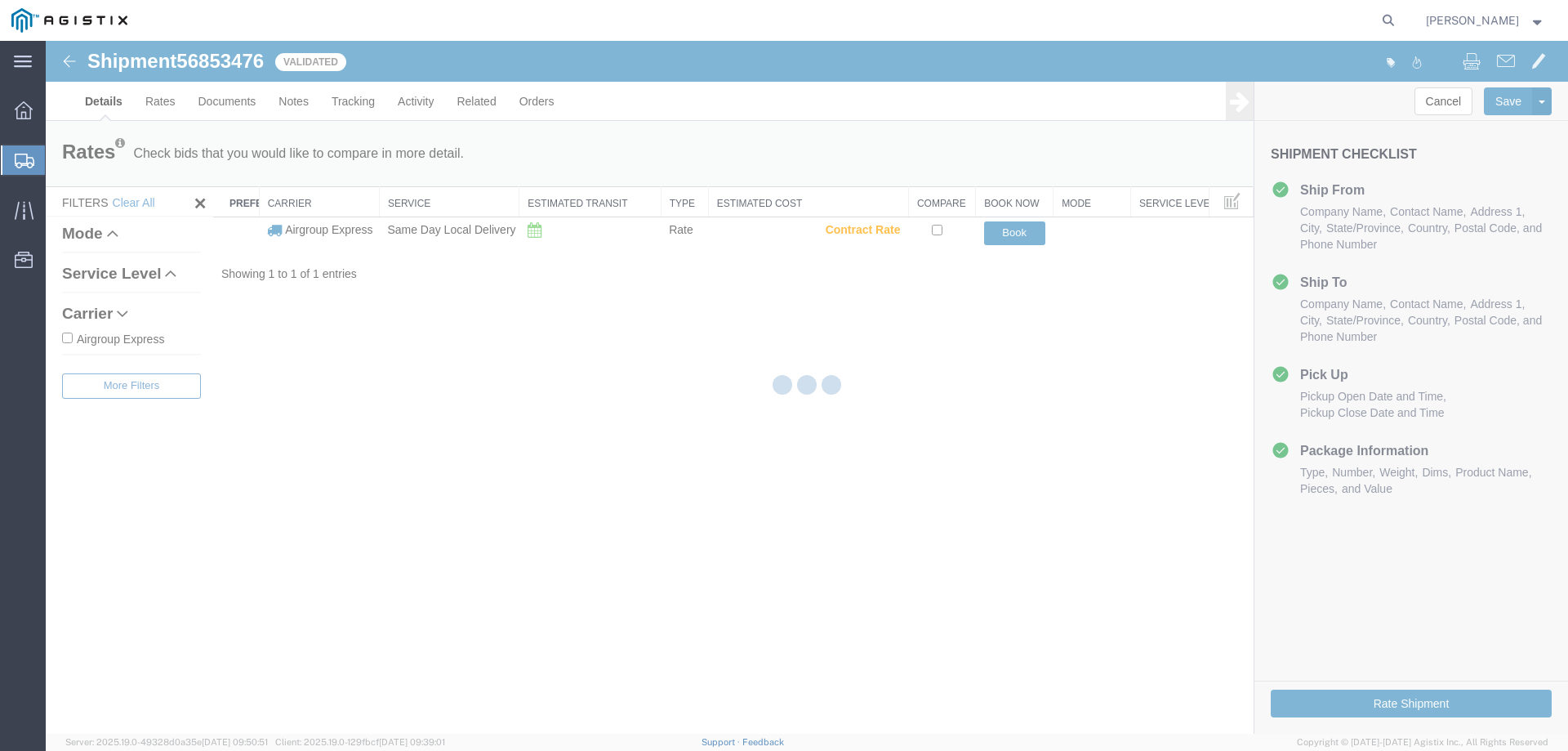
select select "65511"
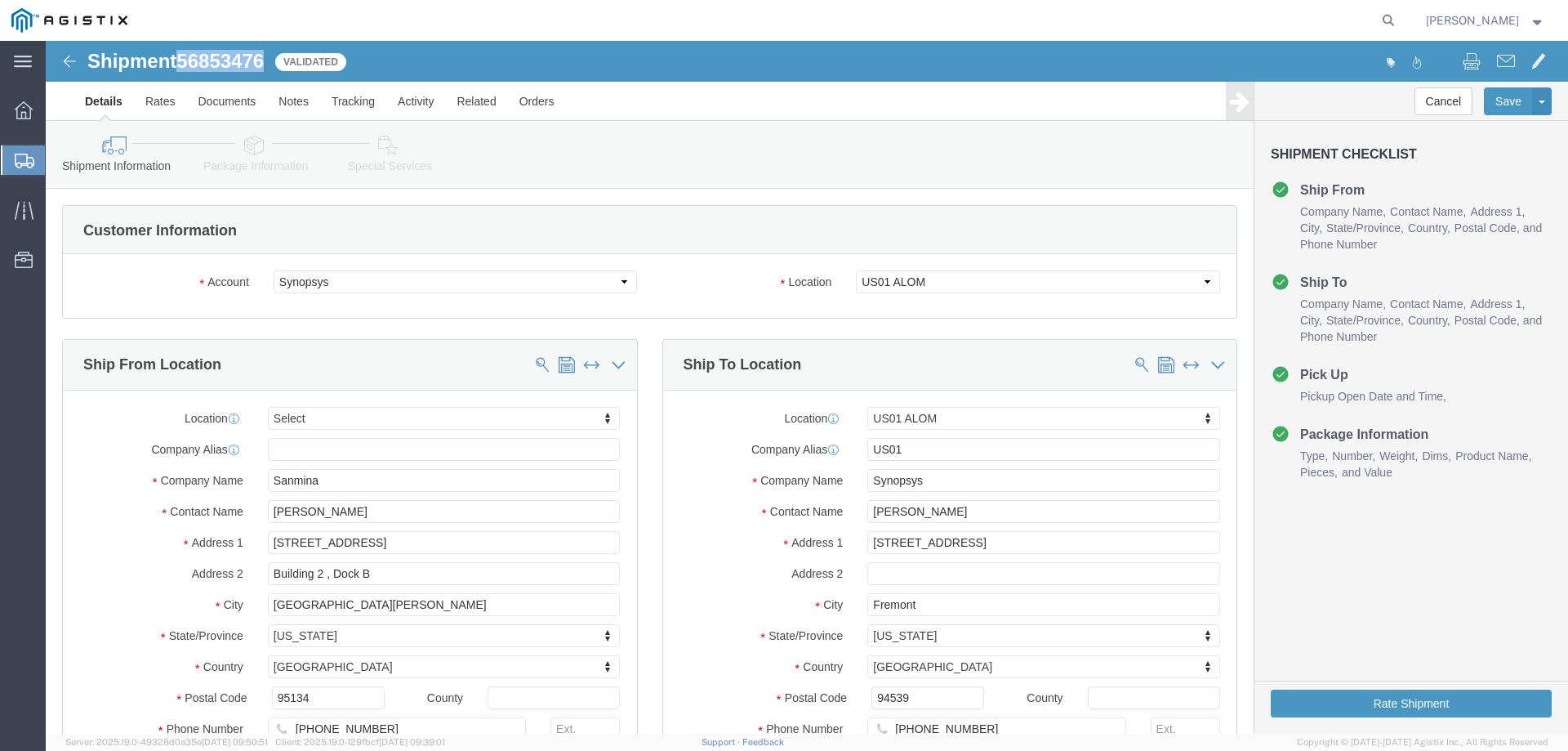
drag, startPoint x: 232, startPoint y: 26, endPoint x: 148, endPoint y: 13, distance: 85.0
click div "Shipment 56853476 1 of 1 Validated"
copy span "56853476"
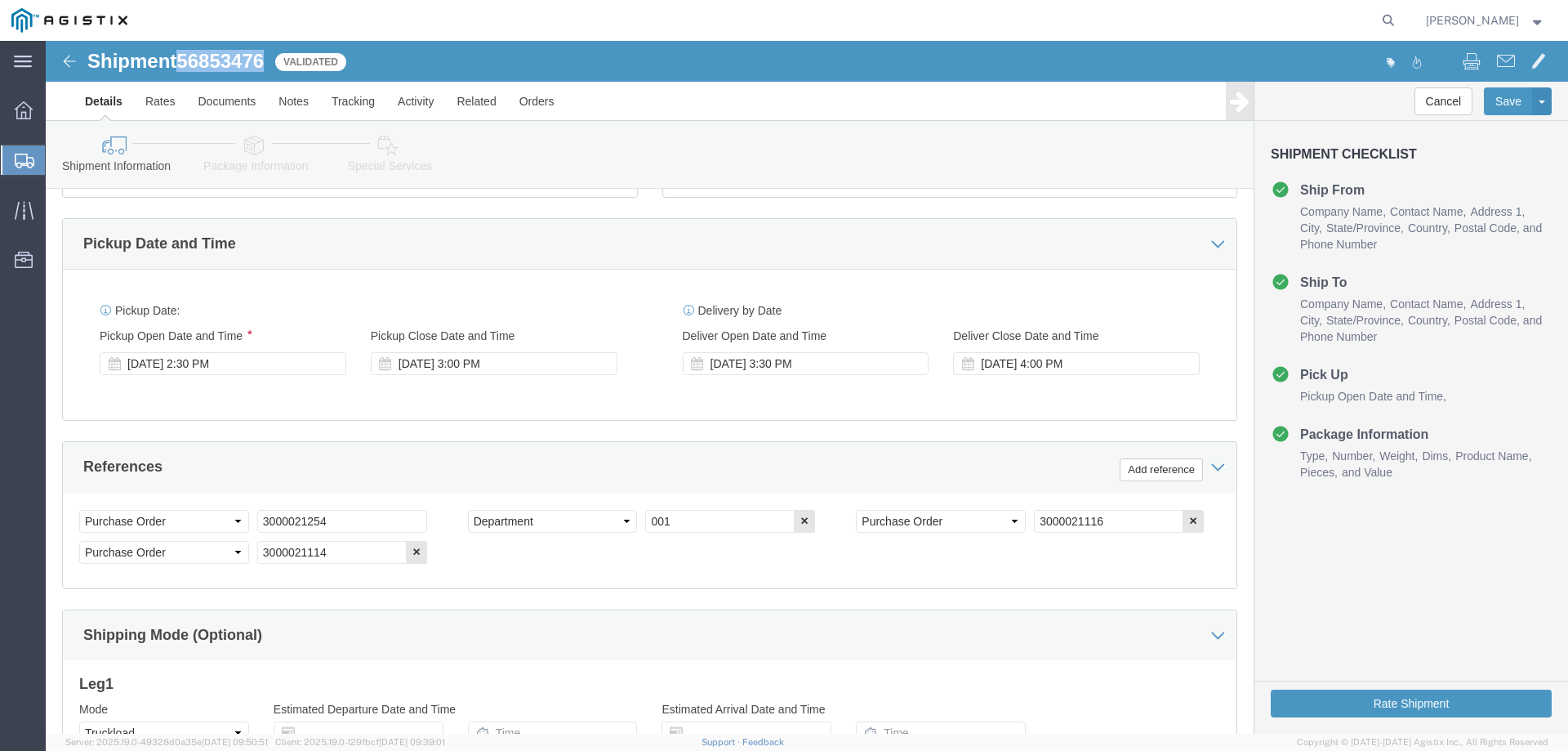
scroll to position [408, 0]
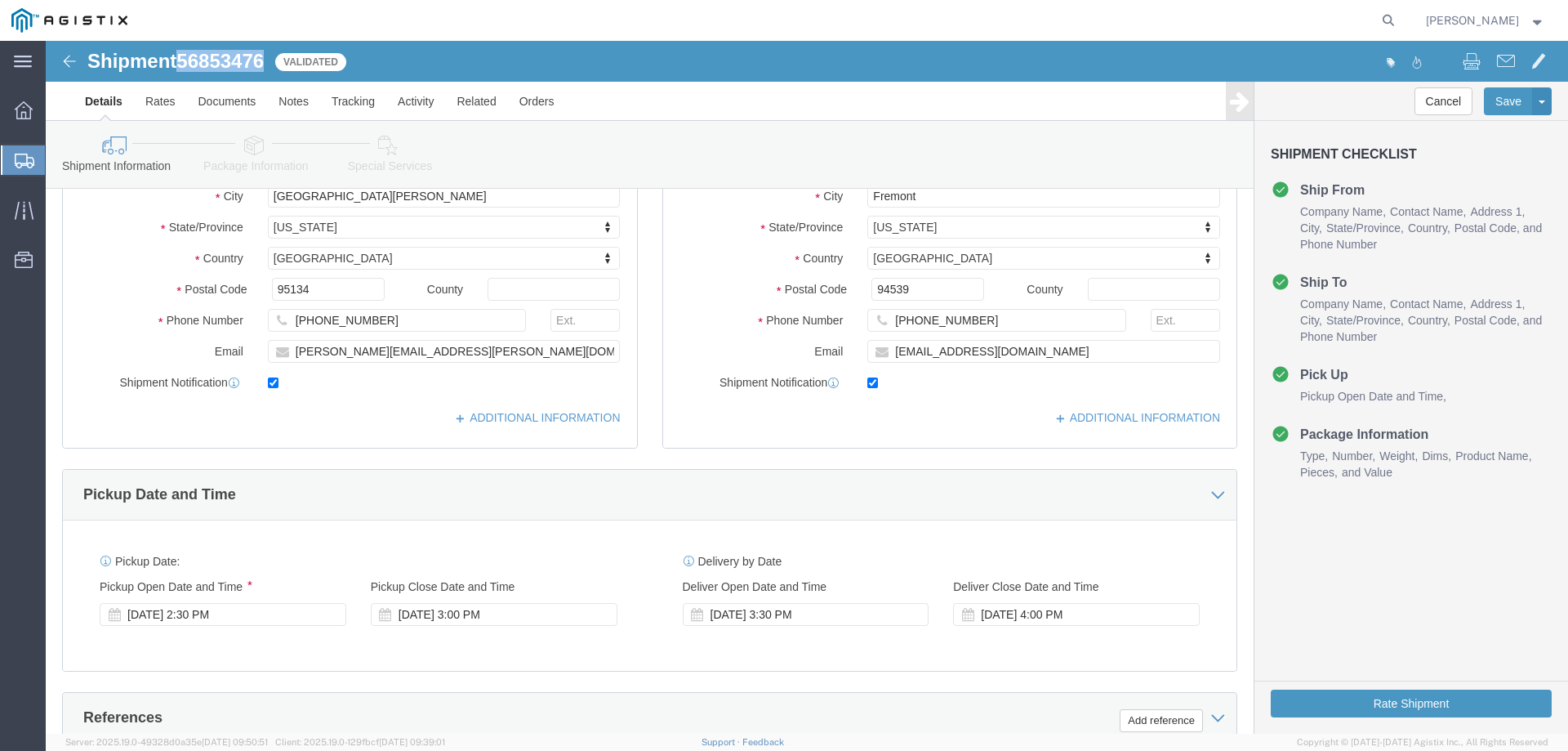
click link "Special Services"
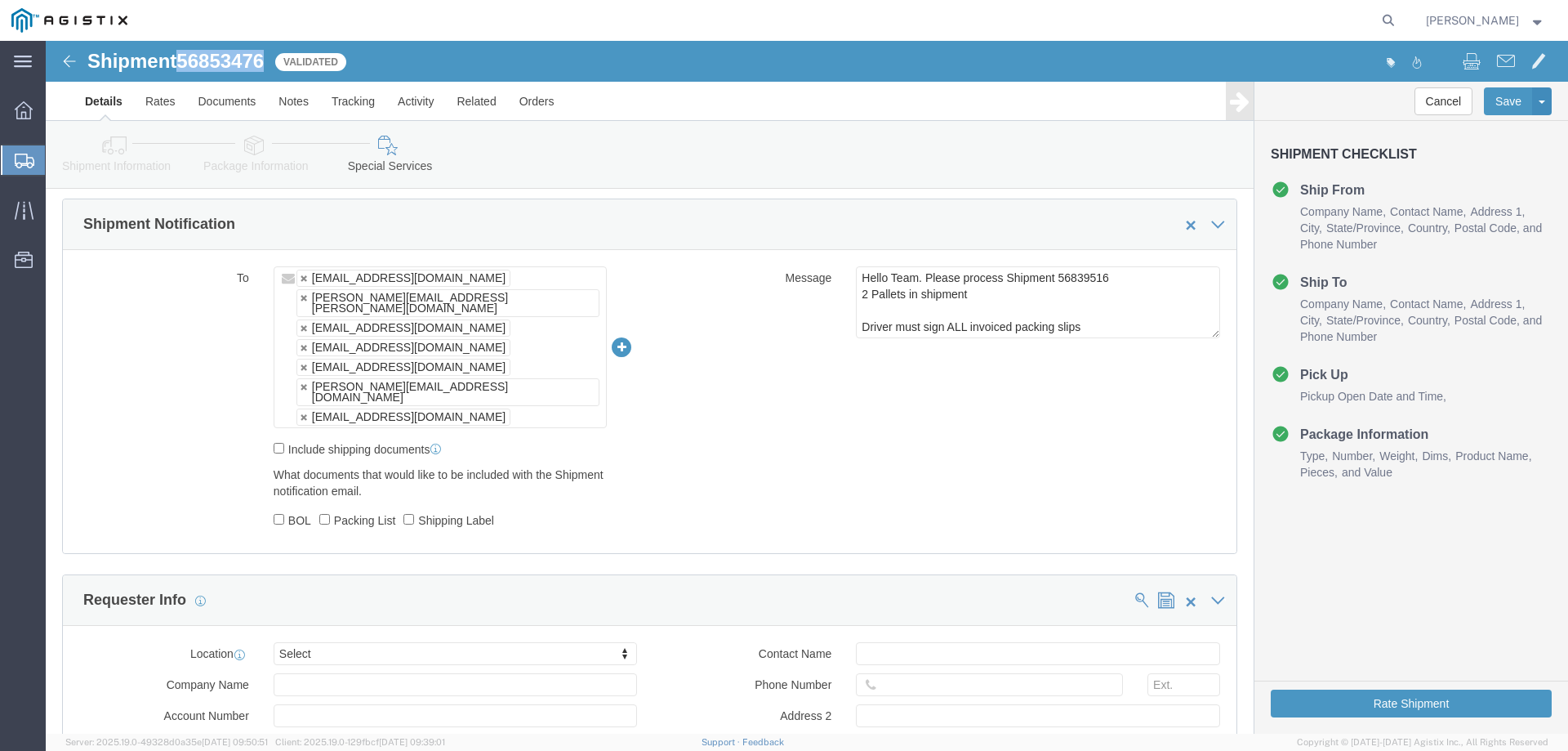
scroll to position [899, 0]
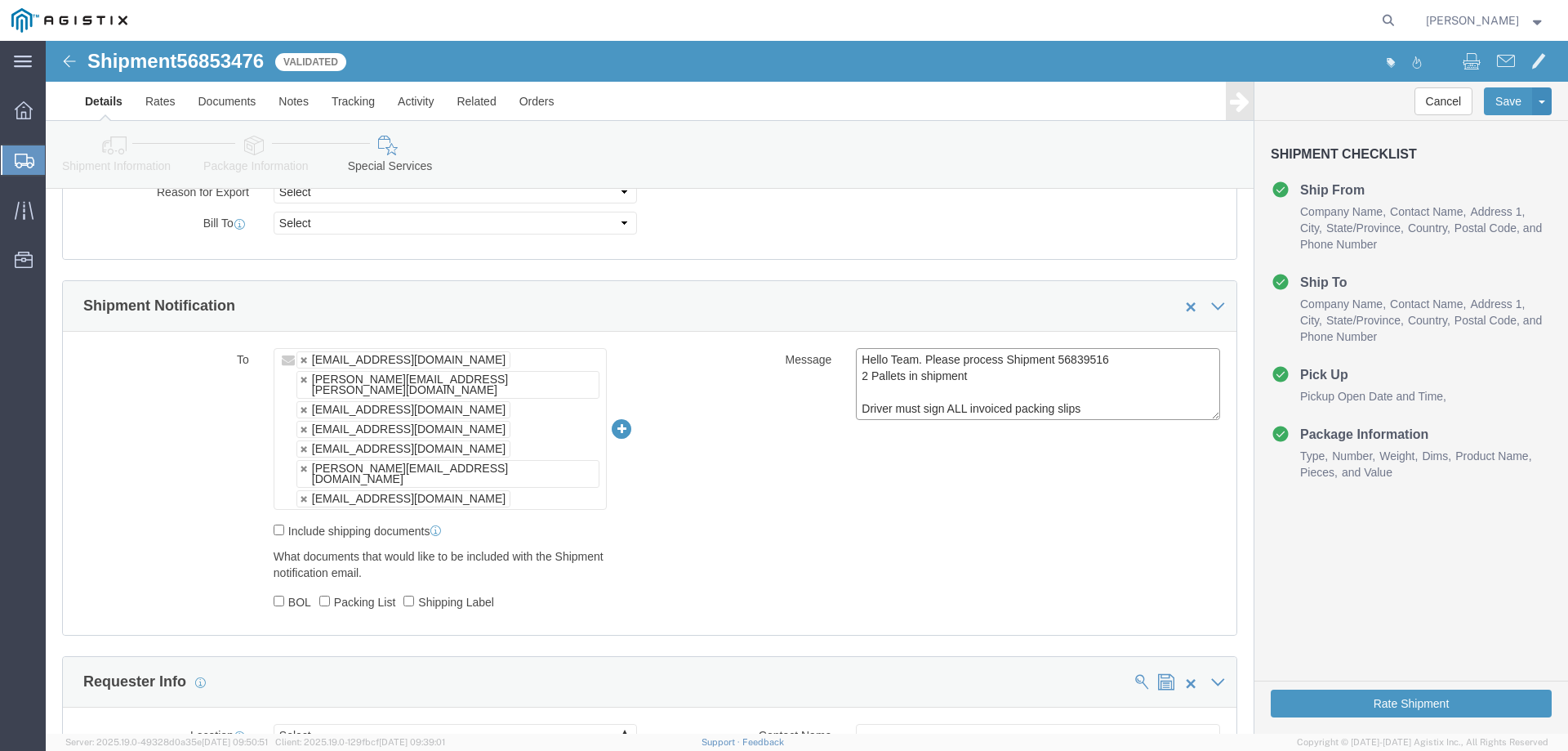
drag, startPoint x: 1074, startPoint y: 314, endPoint x: 1007, endPoint y: 308, distance: 67.3
click textarea "Hello Team. Please process Shipment 56839516 2 Pallets in shipment Driver must …"
paste textarea "5347"
type textarea "Hello Team. Please process Shipment 56853476 2 Pallets in shipment Driver must …"
click div "To [EMAIL_ADDRESS][DOMAIN_NAME] [PERSON_NAME][EMAIL_ADDRESS][PERSON_NAME][DOMAI…"
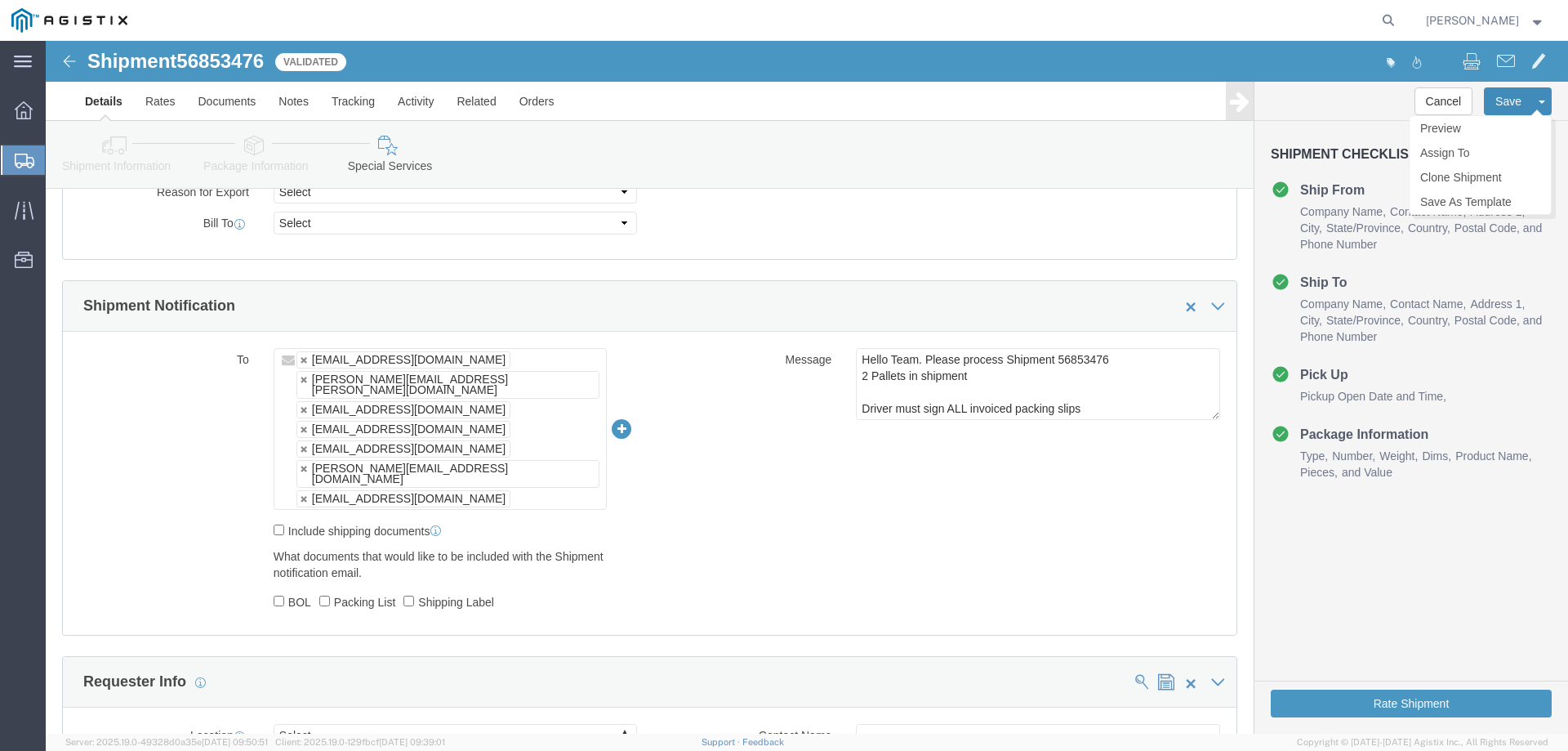
click button "Save"
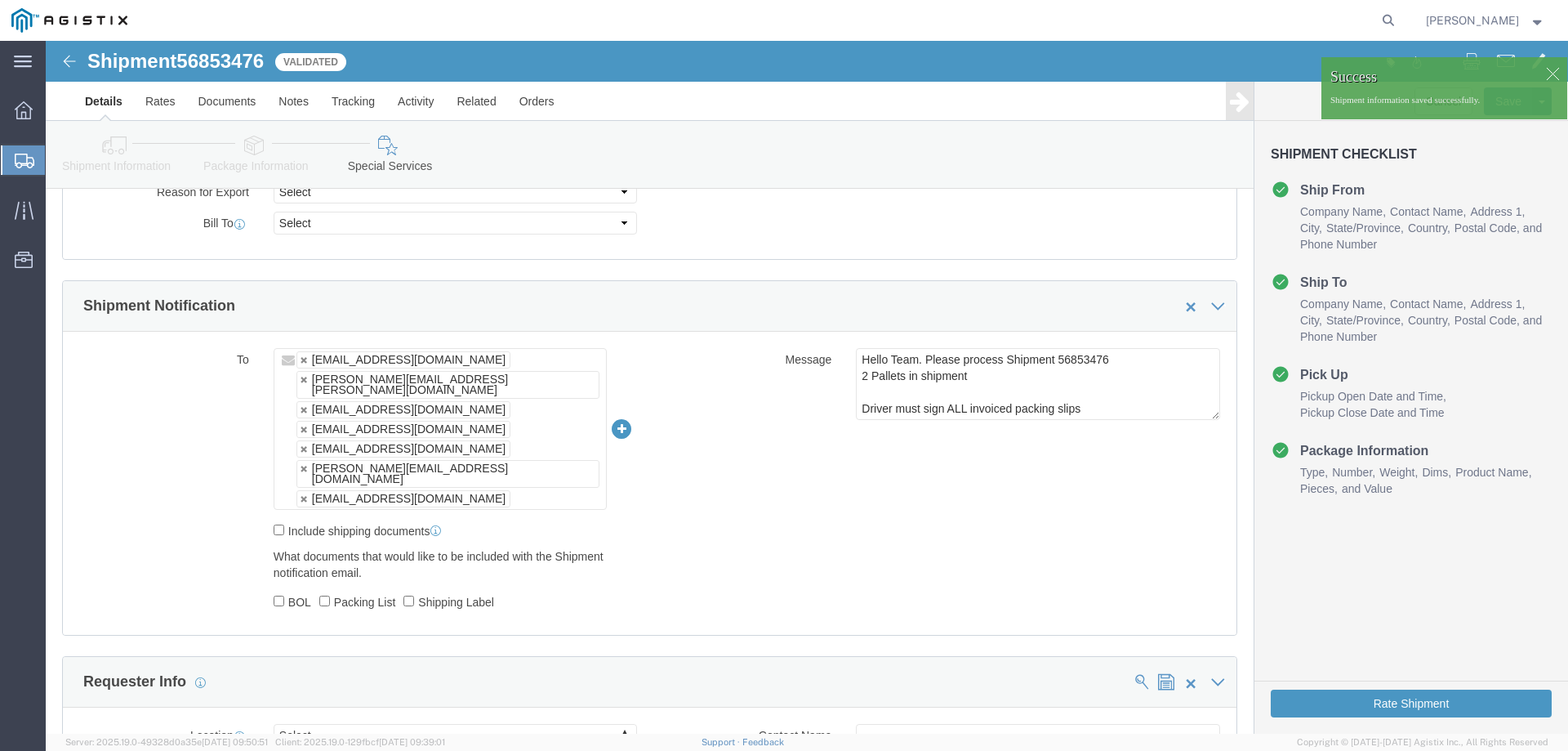
drag, startPoint x: 1485, startPoint y: 34, endPoint x: 1497, endPoint y: 35, distance: 12.0
click div
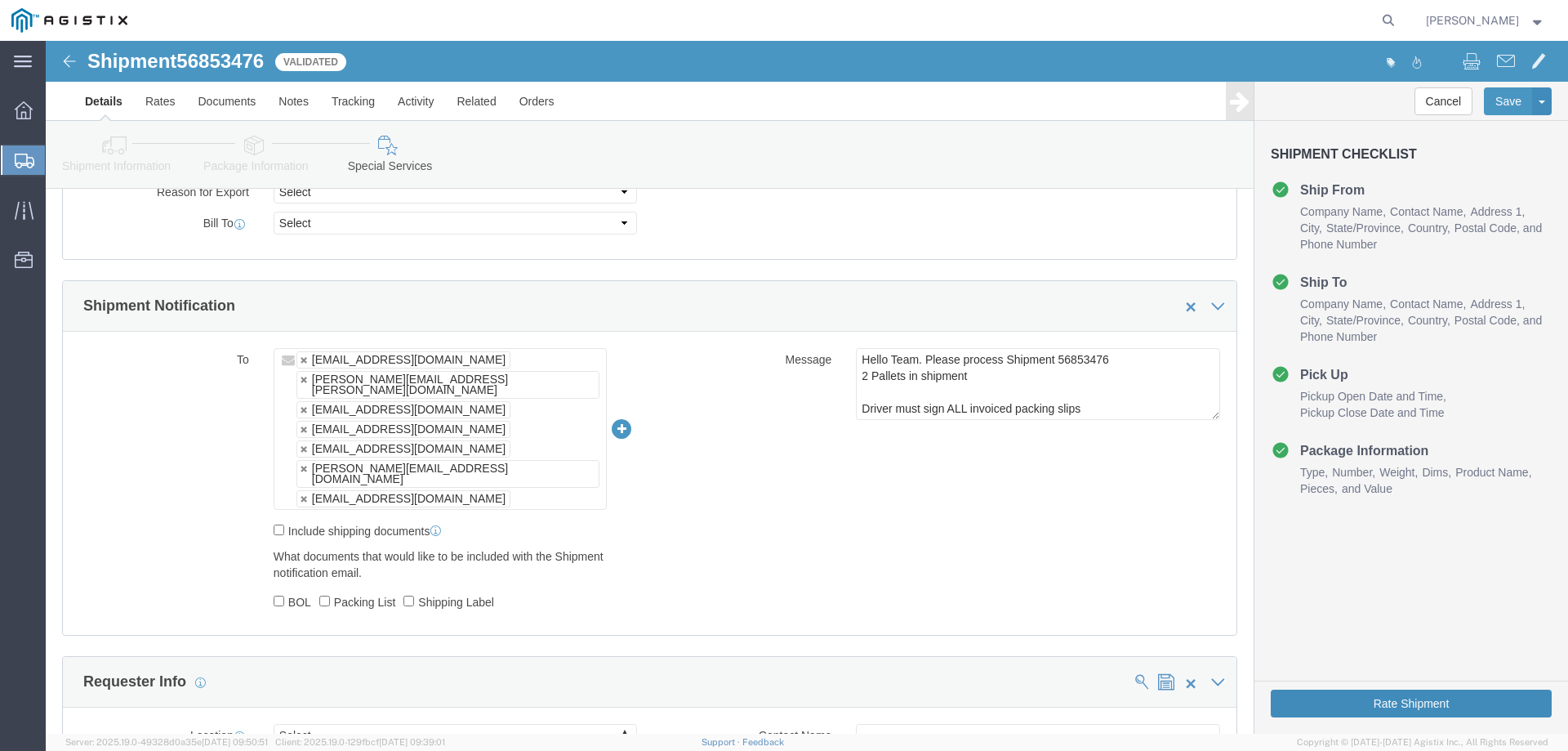
click button "Rate Shipment"
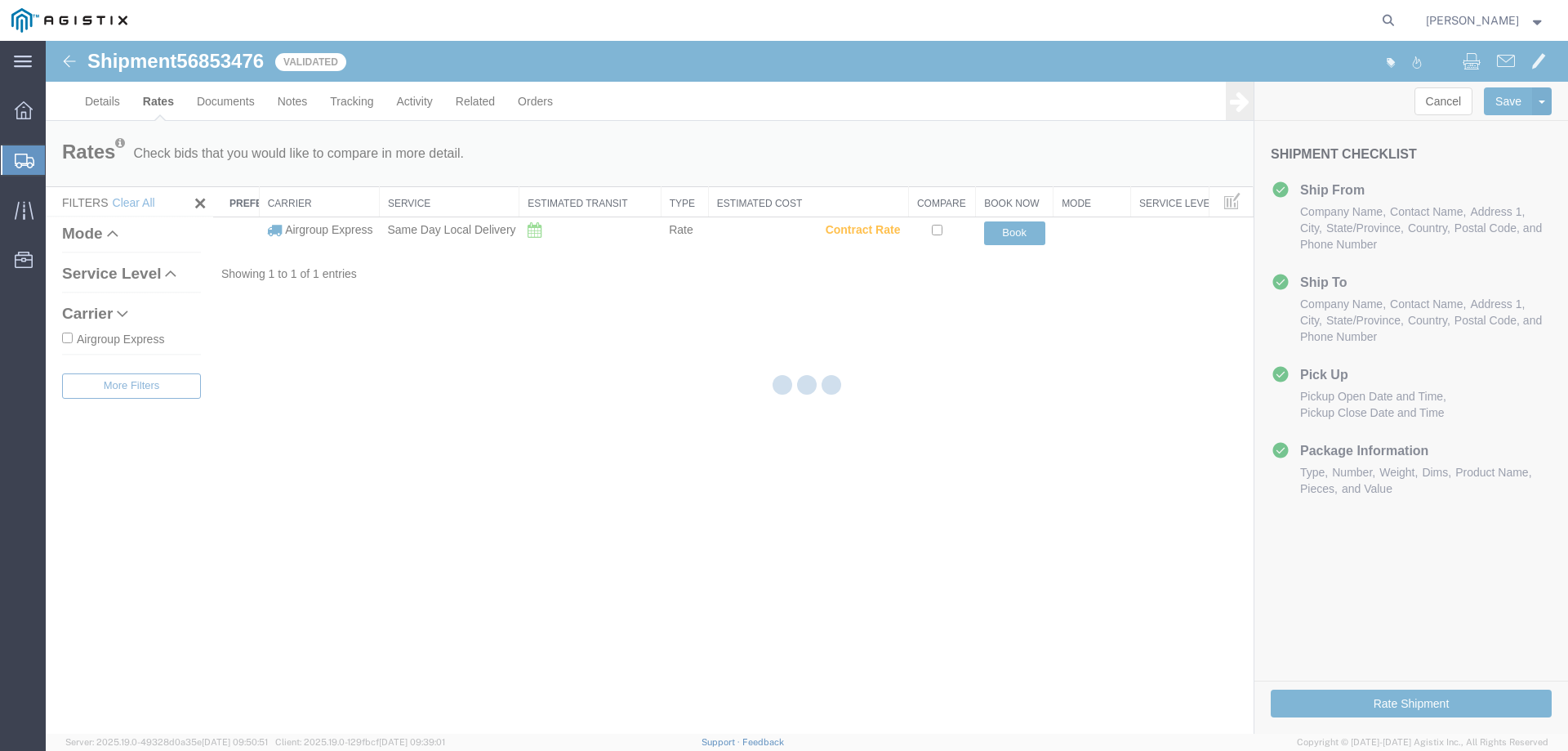
scroll to position [0, 0]
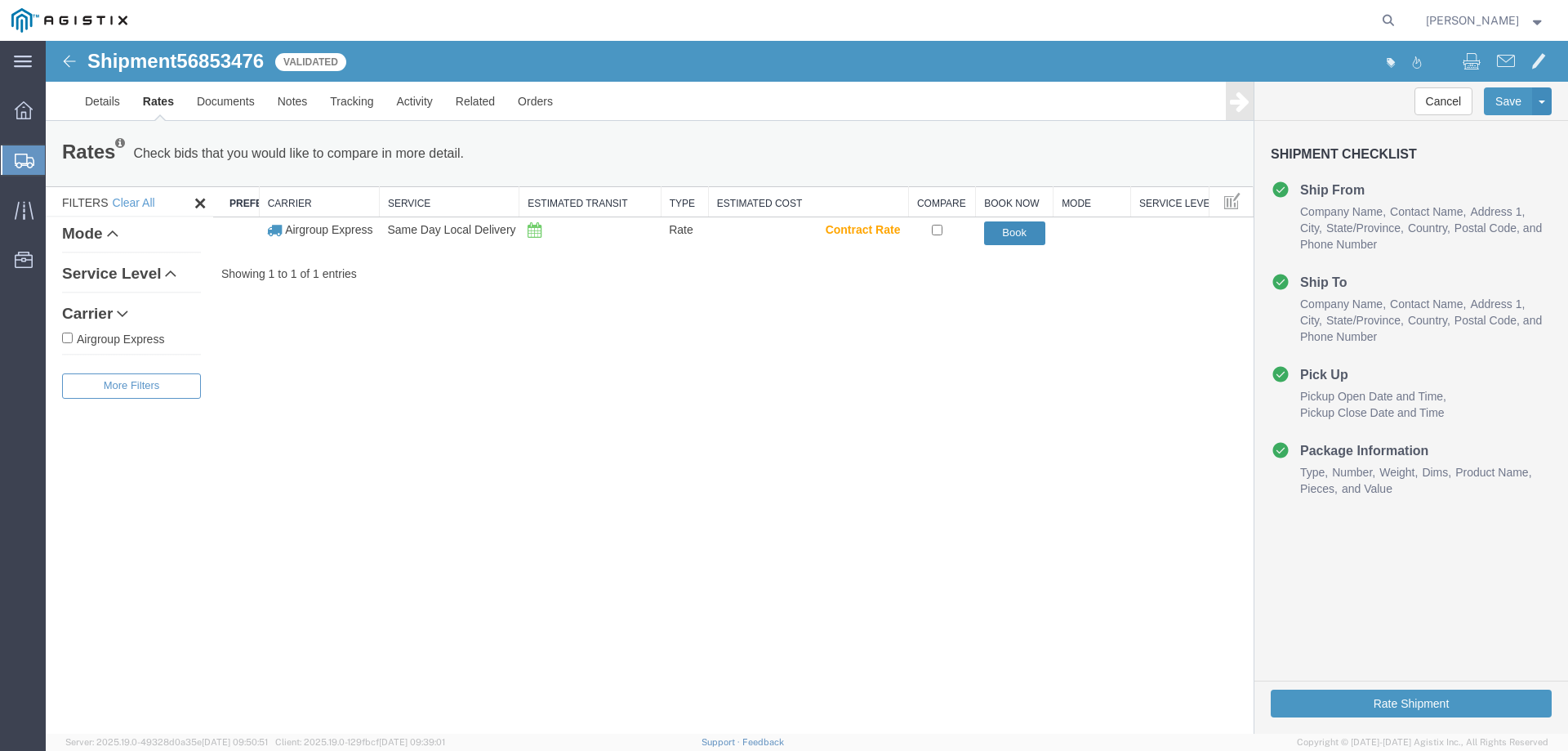
click at [1003, 231] on button "Book" at bounding box center [1015, 233] width 61 height 24
